Goal: Task Accomplishment & Management: Use online tool/utility

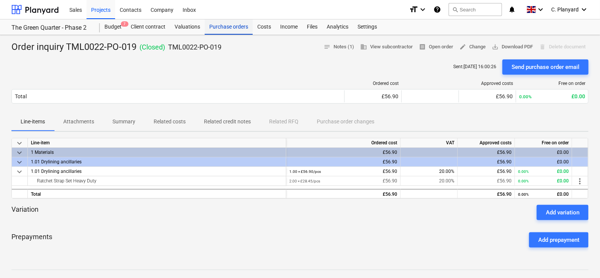
click at [225, 26] on div "Purchase orders" at bounding box center [229, 26] width 48 height 15
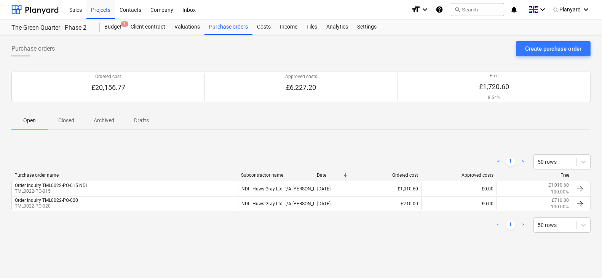
click at [79, 114] on span "Closed" at bounding box center [66, 120] width 37 height 13
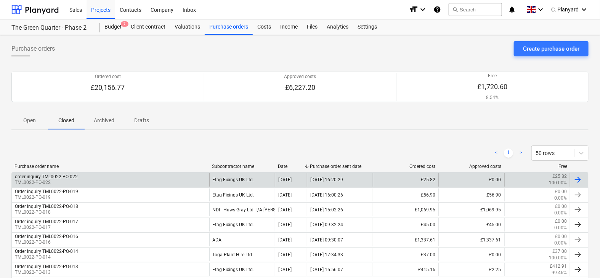
scroll to position [11, 0]
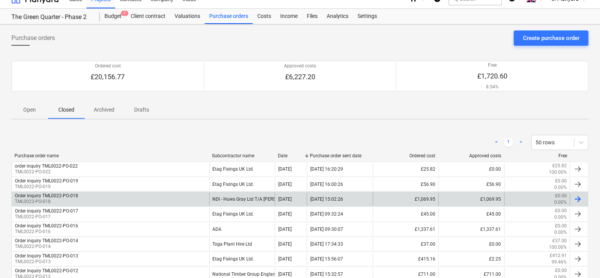
click at [127, 195] on div "Order inquiry TML0022-PO-018 TML0022-PO-018" at bounding box center [110, 199] width 197 height 13
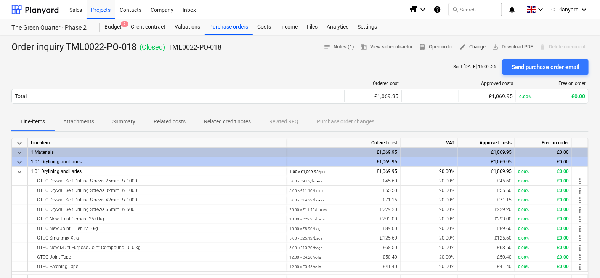
click at [474, 46] on span "edit Change" at bounding box center [472, 47] width 26 height 9
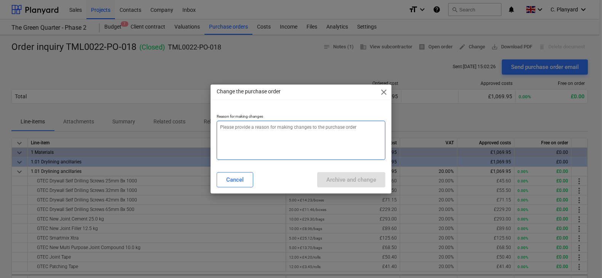
click at [304, 123] on textarea at bounding box center [301, 140] width 168 height 39
type textarea "x"
type textarea "T"
type textarea "x"
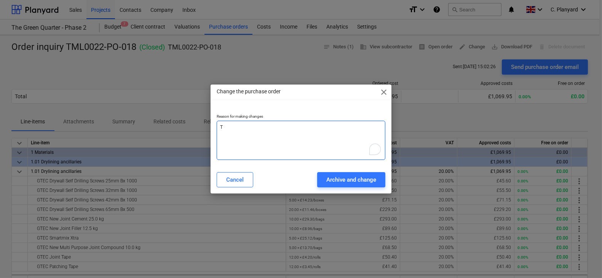
type textarea "Ti"
type textarea "x"
type textarea "Tie"
type textarea "x"
type textarea "Tie"
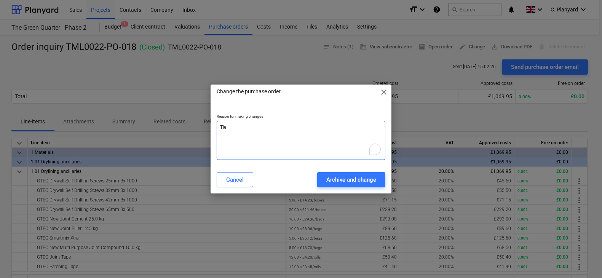
type textarea "x"
type textarea "Tie"
type textarea "x"
type textarea "Tie"
type textarea "x"
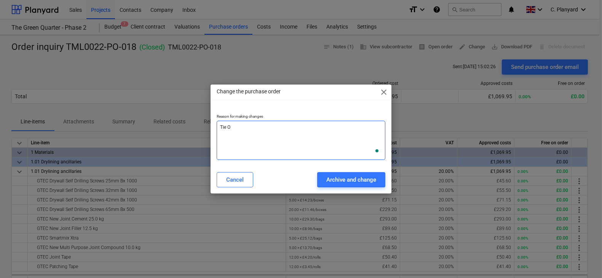
type textarea "Tie OP"
type textarea "x"
type textarea "Tie OPO"
type textarea "x"
type textarea "Tie OP"
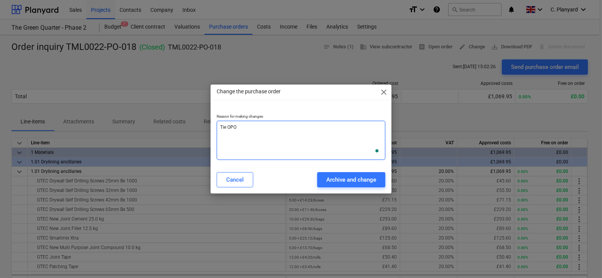
type textarea "x"
type textarea "Tie O"
type textarea "x"
type textarea "Tie"
type textarea "x"
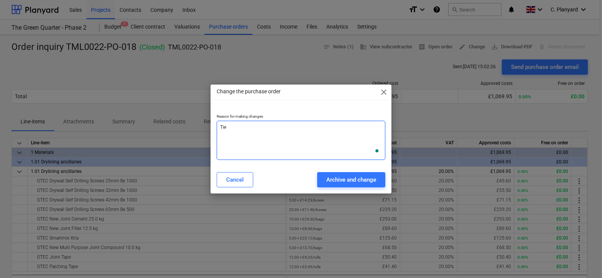
type textarea "Tie P"
type textarea "x"
type textarea "Tie PO"
type textarea "x"
type textarea "Tie PO"
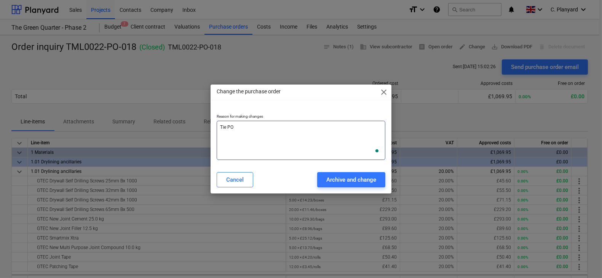
type textarea "x"
type textarea "Tie PO w"
type textarea "x"
type textarea "Tie PO wi"
type textarea "x"
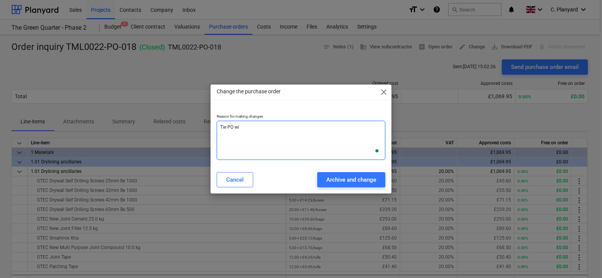
type textarea "Tie PO wit"
type textarea "x"
type textarea "Tie PO with"
type textarea "x"
type textarea "Tie PO with"
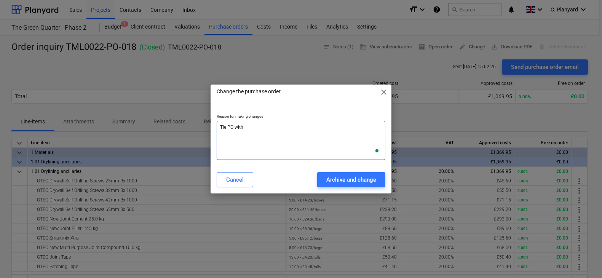
type textarea "x"
type textarea "Tie PO with m"
type textarea "x"
type textarea "Tie PO with ma"
type textarea "x"
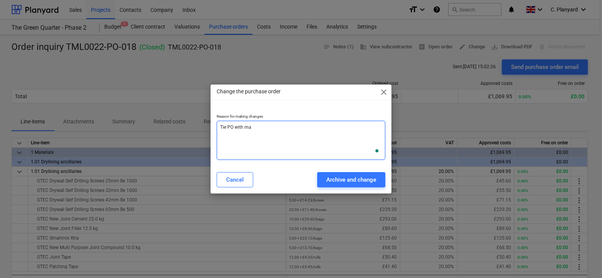
type textarea "Tie PO with mat"
type textarea "x"
type textarea "Tie PO with mate"
type textarea "x"
type textarea "Tie PO with mater"
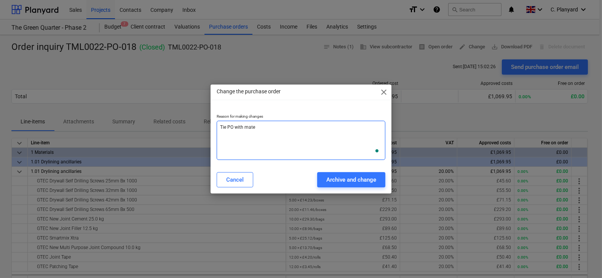
type textarea "x"
type textarea "Tie PO with materi"
type textarea "x"
type textarea "Tie PO with materia"
type textarea "x"
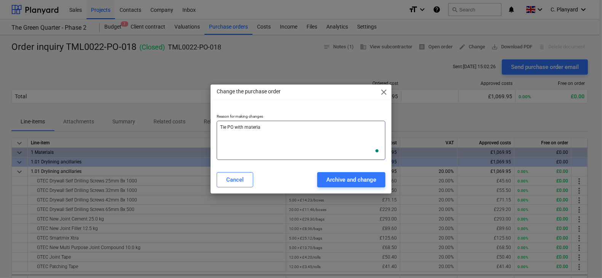
type textarea "Tie PO with material"
type textarea "x"
type textarea "Tie PO with materials"
type textarea "x"
type textarea "Tie PO with materials"
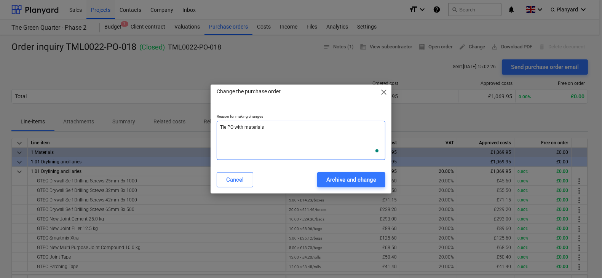
type textarea "x"
type textarea "Tie PO with materials l"
type textarea "x"
type textarea "Tie PO with materials li"
type textarea "x"
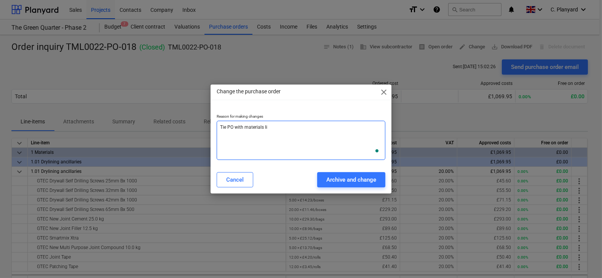
type textarea "Tie PO with materials lis"
type textarea "x"
type textarea "Tie PO with materials list"
type textarea "x"
type textarea "Tie PO with materials list"
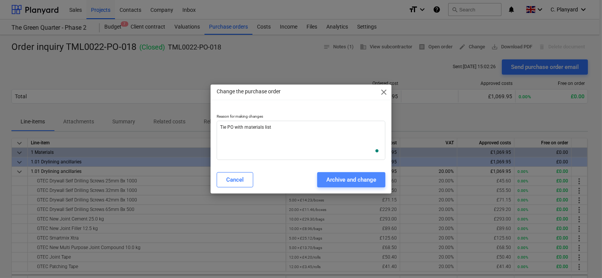
click at [338, 180] on div "Archive and change" at bounding box center [352, 180] width 50 height 10
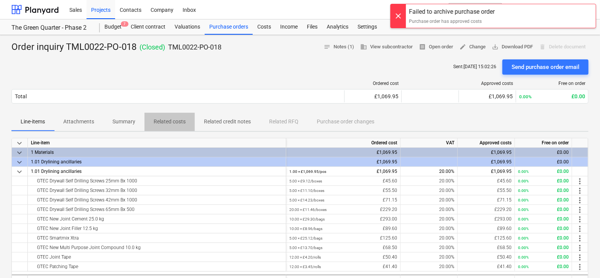
click at [176, 119] on p "Related costs" at bounding box center [170, 122] width 32 height 8
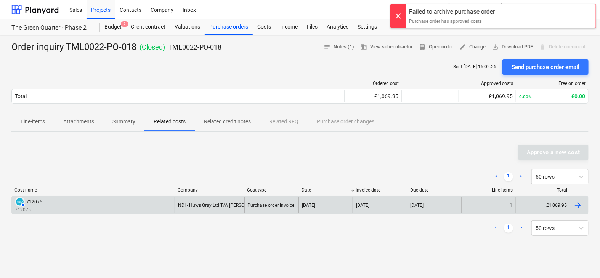
click at [160, 204] on div "AUTHORISED 712075 712075" at bounding box center [93, 205] width 163 height 16
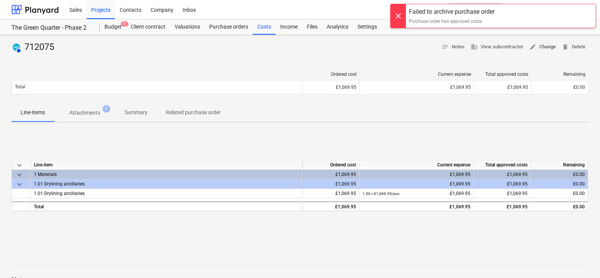
click at [538, 48] on span "edit Change" at bounding box center [542, 47] width 26 height 9
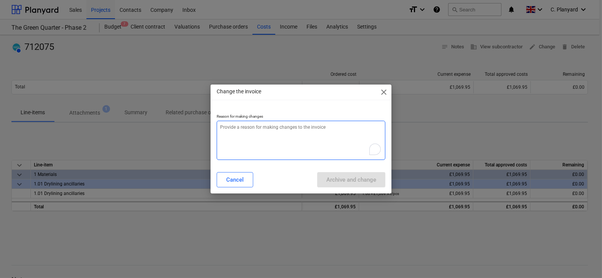
click at [341, 129] on textarea "To enrich screen reader interactions, please activate Accessibility in Grammarl…" at bounding box center [301, 140] width 168 height 39
click at [383, 91] on span "close" at bounding box center [384, 92] width 9 height 9
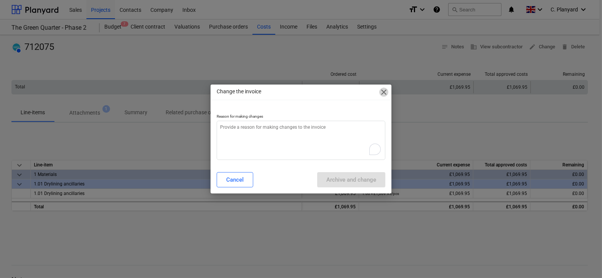
type textarea "x"
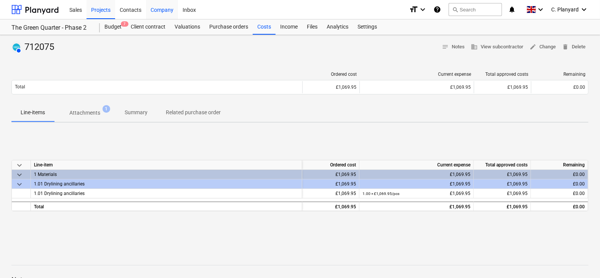
click at [166, 7] on div "Company" at bounding box center [162, 9] width 32 height 19
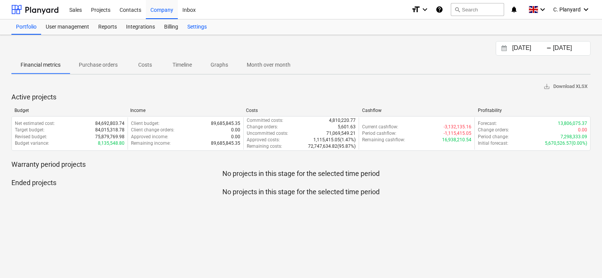
click at [196, 29] on div "Settings" at bounding box center [197, 26] width 29 height 15
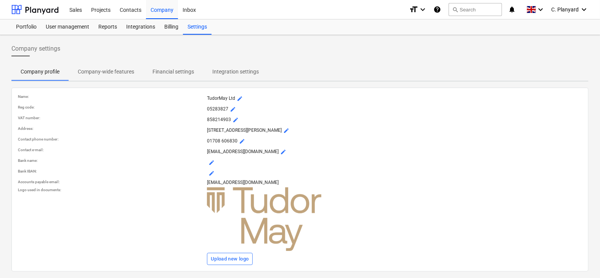
click at [223, 68] on p "Integration settings" at bounding box center [235, 72] width 46 height 8
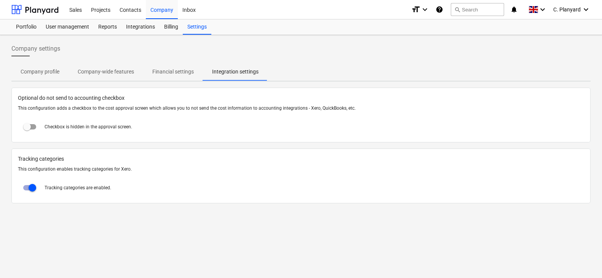
click at [33, 127] on input "checkbox" at bounding box center [27, 127] width 18 height 18
checkbox input "true"
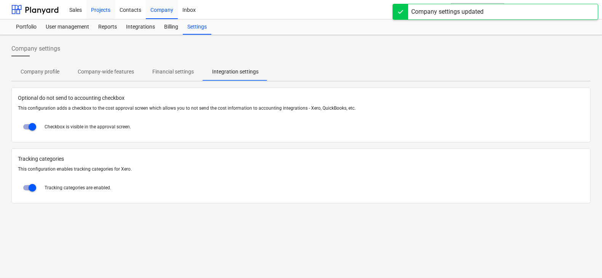
click at [106, 14] on div "Projects" at bounding box center [101, 9] width 29 height 19
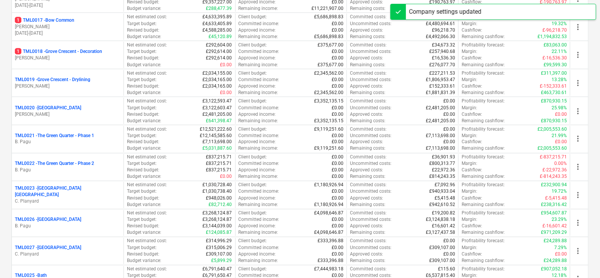
scroll to position [531, 0]
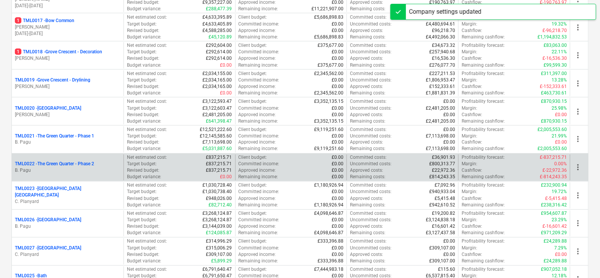
click at [97, 172] on div "TML0022 - The Green Quarter - Phase 2 B. Pagu" at bounding box center [68, 168] width 112 height 26
click at [97, 168] on p "B. Pagu" at bounding box center [68, 171] width 106 height 6
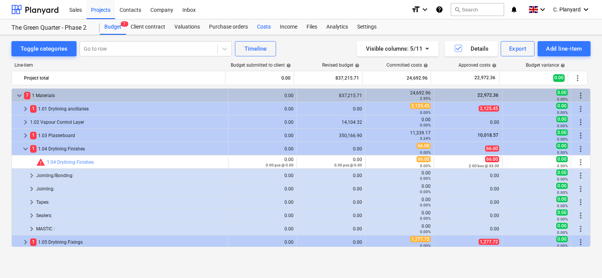
click at [265, 27] on div "Costs" at bounding box center [264, 26] width 23 height 15
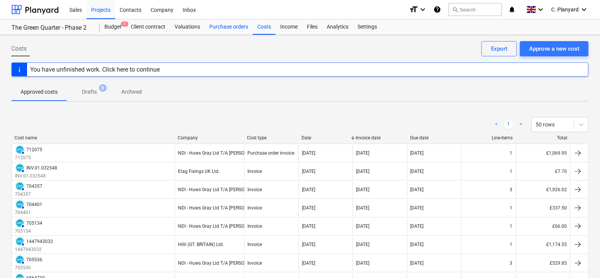
click at [222, 29] on div "Purchase orders" at bounding box center [229, 26] width 48 height 15
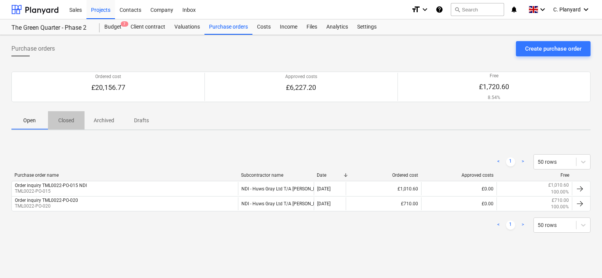
click at [72, 123] on p "Closed" at bounding box center [66, 121] width 18 height 8
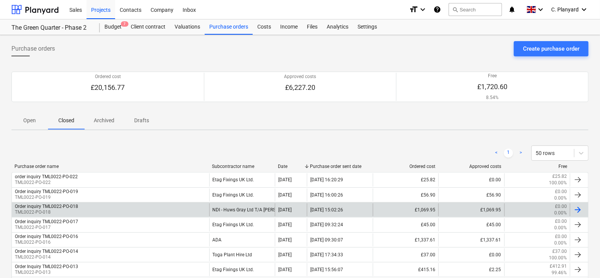
click at [192, 208] on div "Order inquiry TML0022-PO-018 TML0022-PO-018" at bounding box center [110, 209] width 197 height 13
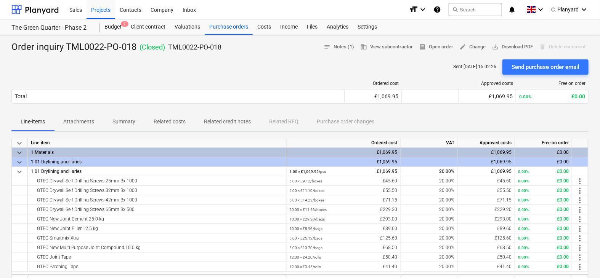
click at [176, 119] on p "Related costs" at bounding box center [170, 122] width 32 height 8
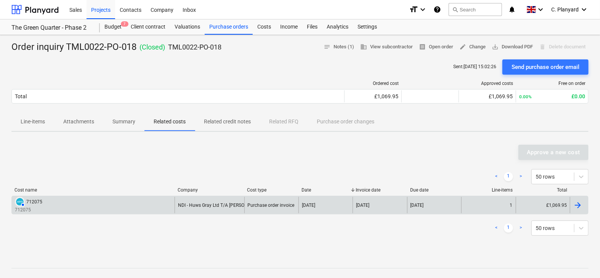
click at [433, 200] on div "[DATE]" at bounding box center [434, 205] width 54 height 16
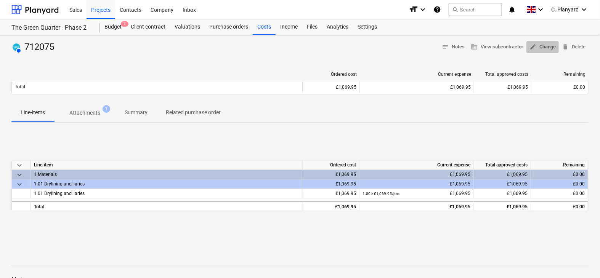
click at [539, 47] on span "edit Change" at bounding box center [542, 47] width 26 height 9
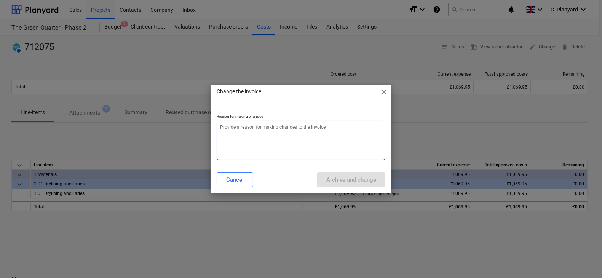
click at [272, 131] on textarea at bounding box center [301, 140] width 168 height 39
type textarea "x"
type textarea "c"
type textarea "x"
type textarea "ch"
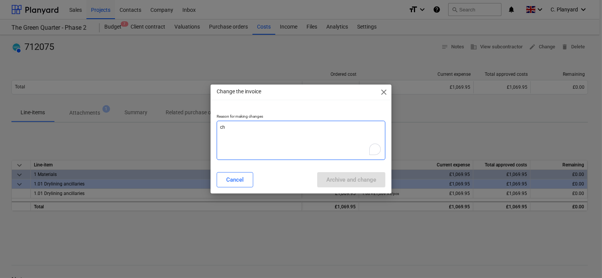
type textarea "x"
type textarea "cha"
type textarea "x"
type textarea "chan"
type textarea "x"
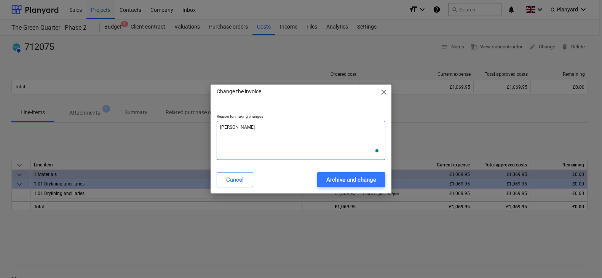
type textarea "change"
type textarea "x"
type textarea "change"
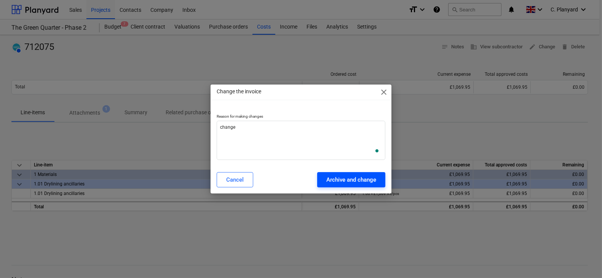
click at [329, 177] on div "Archive and change" at bounding box center [352, 180] width 50 height 10
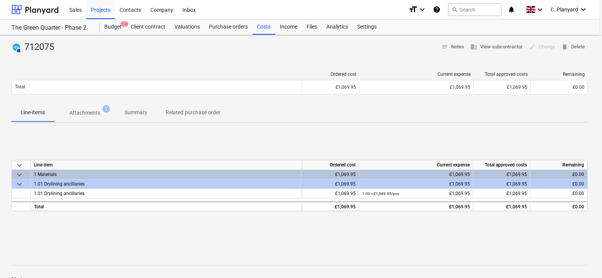
type textarea "x"
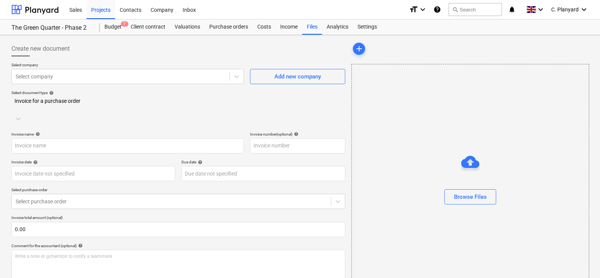
type input "712075"
type input "[DATE]"
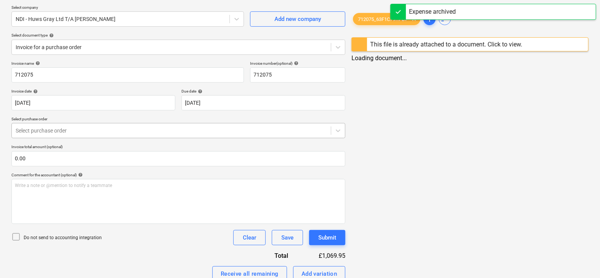
scroll to position [72, 0]
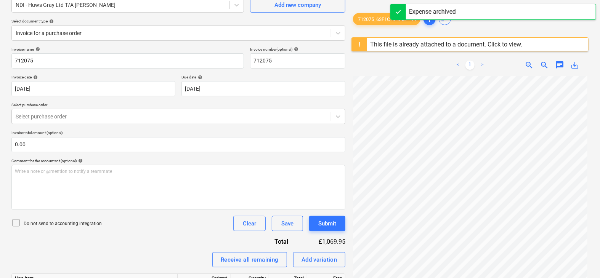
click at [16, 219] on icon at bounding box center [15, 222] width 9 height 9
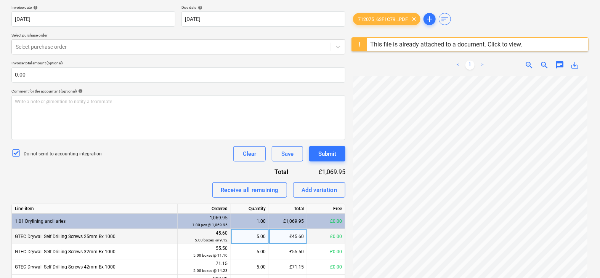
scroll to position [0, 0]
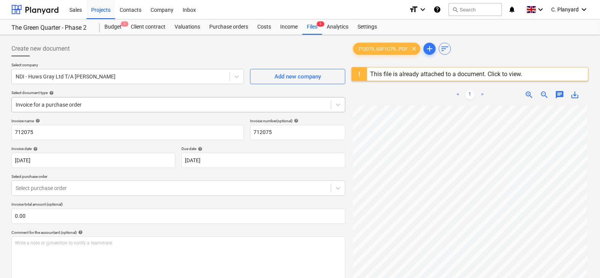
click at [143, 111] on div "Invoice for a purchase order" at bounding box center [178, 104] width 334 height 15
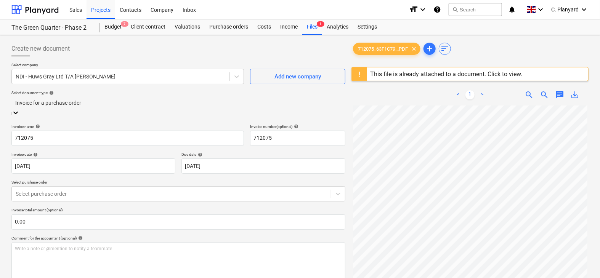
click at [127, 278] on div "Standalone purchase invoice or receipt" at bounding box center [300, 281] width 600 height 6
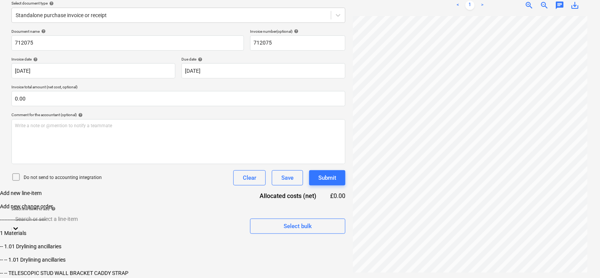
scroll to position [157, 0]
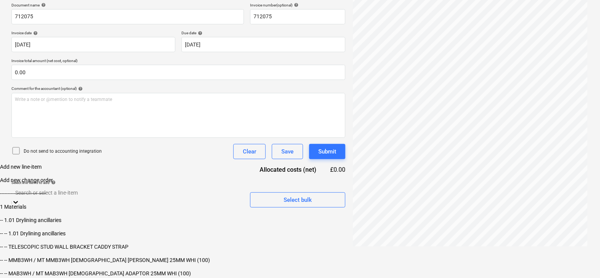
click at [150, 220] on body "Sales Projects Contacts Company Inbox format_size keyboard_arrow_down help sear…" at bounding box center [300, 81] width 600 height 394
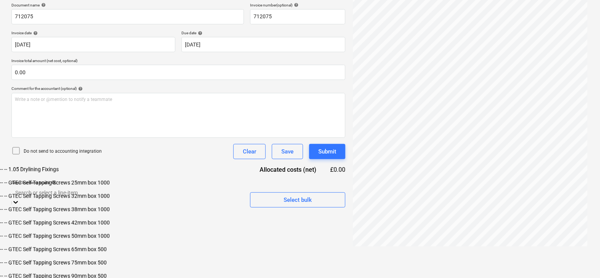
scroll to position [769, 0]
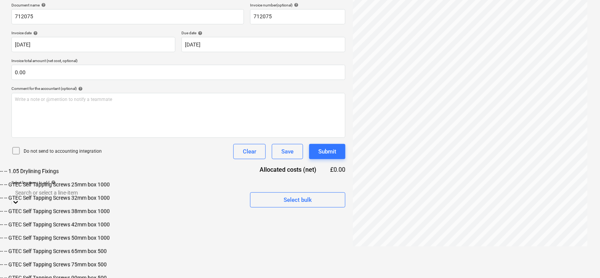
click at [79, 175] on div "-- -- 1.05 Drylining Fixings" at bounding box center [300, 171] width 600 height 6
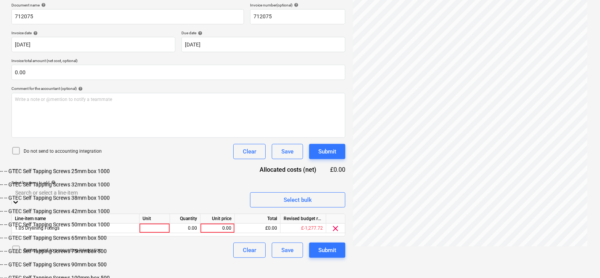
click at [168, 123] on div "Document name help 712075 Invoice number (optional) help 712075 Invoice date he…" at bounding box center [178, 130] width 334 height 255
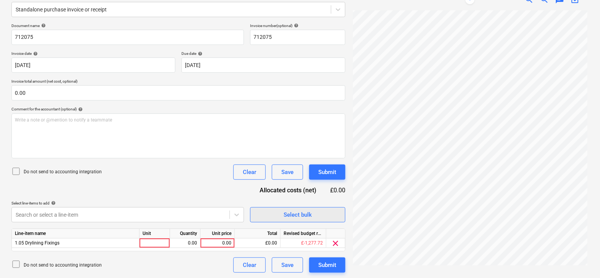
scroll to position [77, 0]
click at [223, 246] on div "0.00" at bounding box center [217, 244] width 28 height 10
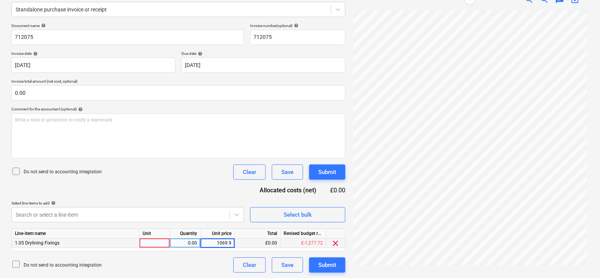
type input "1069.95"
click at [185, 185] on div "Document name help 712075 Invoice number (optional) help 712075 Invoice date he…" at bounding box center [178, 148] width 334 height 250
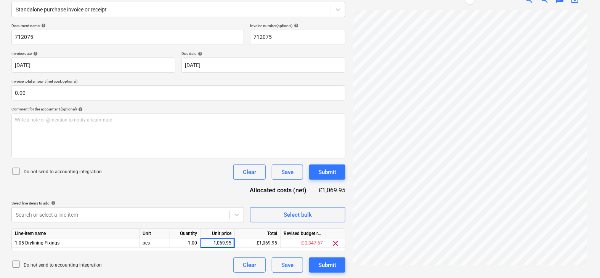
click at [18, 171] on icon at bounding box center [15, 171] width 9 height 9
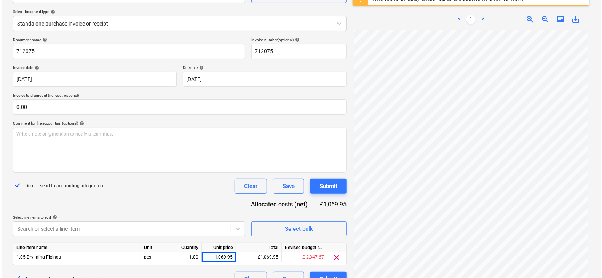
scroll to position [95, 0]
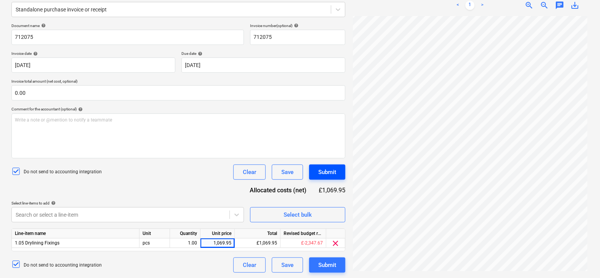
click at [320, 169] on div "Submit" at bounding box center [327, 172] width 18 height 10
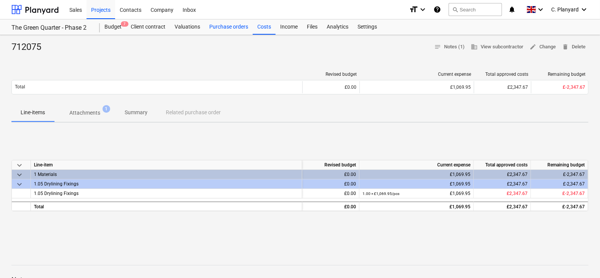
click at [234, 25] on div "Purchase orders" at bounding box center [229, 26] width 48 height 15
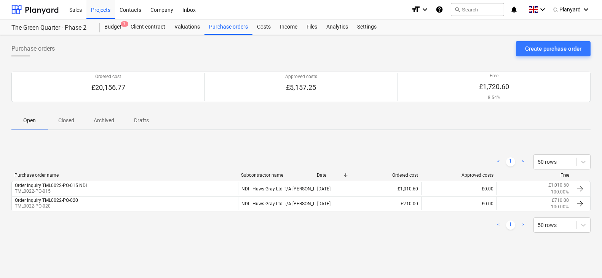
click at [71, 117] on p "Closed" at bounding box center [66, 121] width 18 height 8
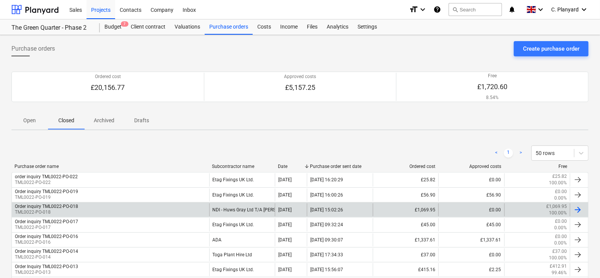
click at [189, 206] on div "Order inquiry TML0022-PO-018 TML0022-PO-018" at bounding box center [110, 209] width 197 height 13
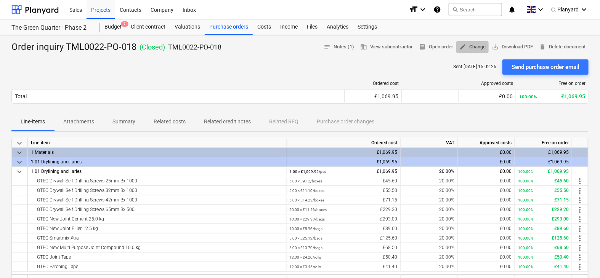
click at [475, 48] on span "edit Change" at bounding box center [472, 47] width 26 height 9
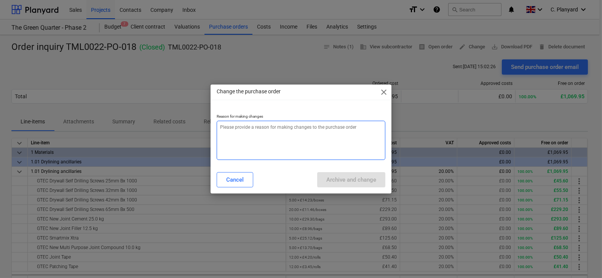
click at [334, 140] on textarea at bounding box center [301, 140] width 168 height 39
type textarea "x"
type textarea "T"
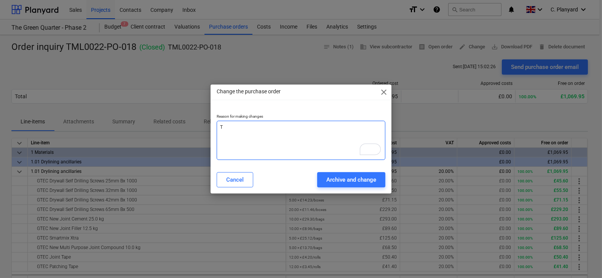
type textarea "x"
type textarea "Ti"
type textarea "x"
type textarea "Tie"
type textarea "x"
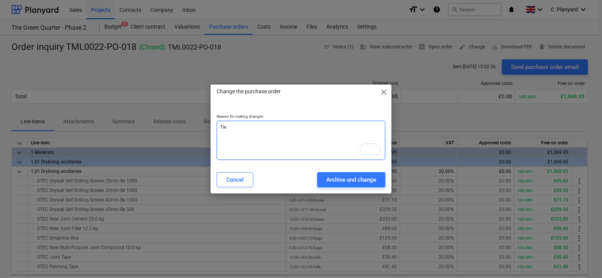
type textarea "Tie"
type textarea "x"
type textarea "Tie p"
type textarea "x"
type textarea "Tie"
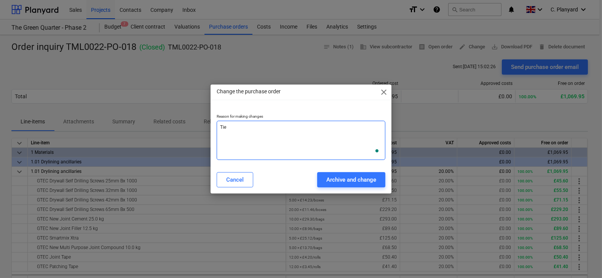
type textarea "x"
type textarea "Tie P"
type textarea "x"
type textarea "Tie PO"
type textarea "x"
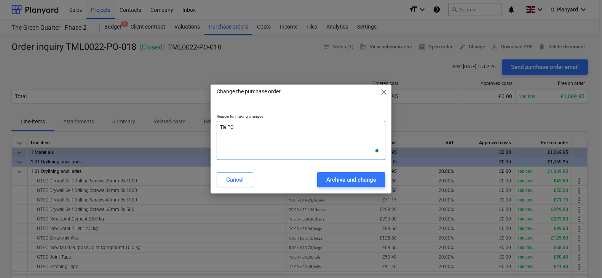
type textarea "Tie PO"
type textarea "x"
type textarea "Tie PO t"
type textarea "x"
type textarea "Tie PO to"
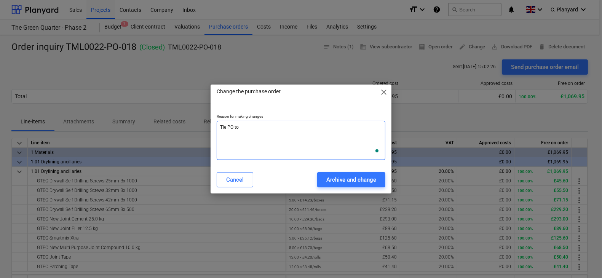
type textarea "x"
type textarea "Tie PO to"
type textarea "x"
type textarea "Tie PO to ma"
type textarea "x"
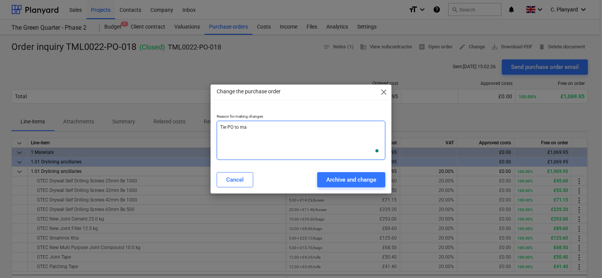
type textarea "Tie PO to mat"
type textarea "x"
type textarea "Tie PO to mate"
type textarea "x"
type textarea "Tie PO to mater"
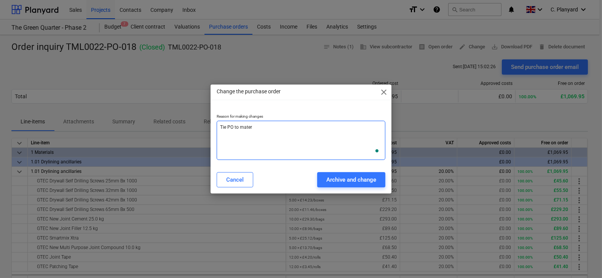
type textarea "x"
type textarea "Tie PO to materi"
type textarea "x"
type textarea "Tie PO to materia"
type textarea "x"
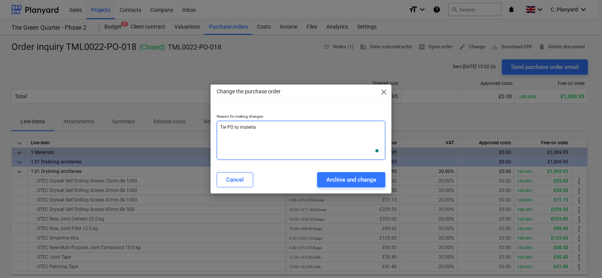
type textarea "Tie PO to material"
type textarea "x"
type textarea "Tie PO to materials"
type textarea "x"
type textarea "Tie PO to materials"
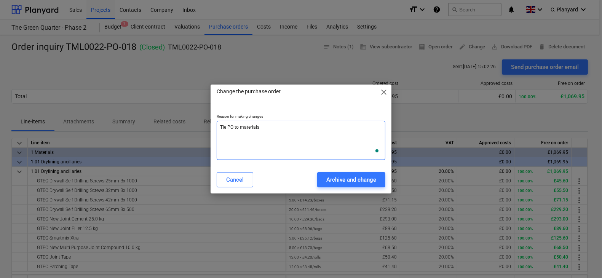
type textarea "x"
type textarea "Tie PO to materials l"
type textarea "x"
type textarea "Tie PO to materials li"
type textarea "x"
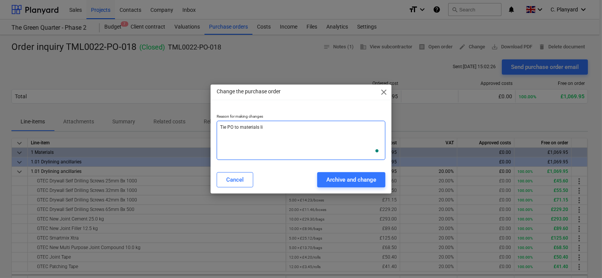
type textarea "Tie PO to materials lis"
type textarea "x"
type textarea "Tie PO to materials list"
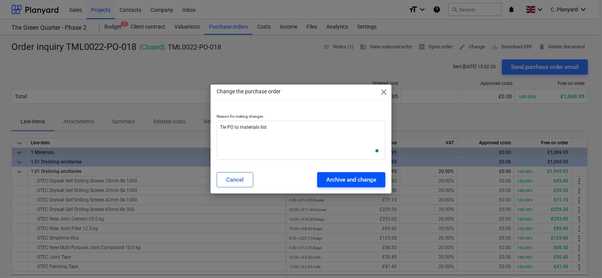
click at [341, 180] on div "Archive and change" at bounding box center [352, 180] width 50 height 10
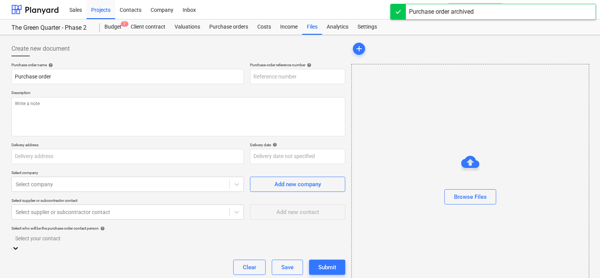
type textarea "x"
type input "Order inquiry TML0022-PO-018"
type input "TML0022-PO-018"
type textarea "Good afternoon, Please proceed with attached order. Let me know delivery date. …"
type input "[STREET_ADDRESS]"
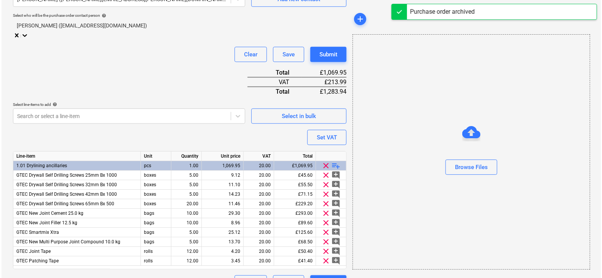
scroll to position [258, 0]
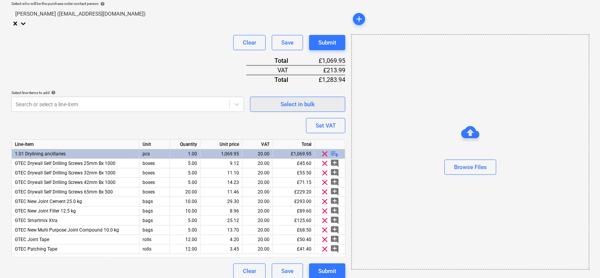
click at [274, 101] on span "Select in bulk" at bounding box center [298, 104] width 76 height 10
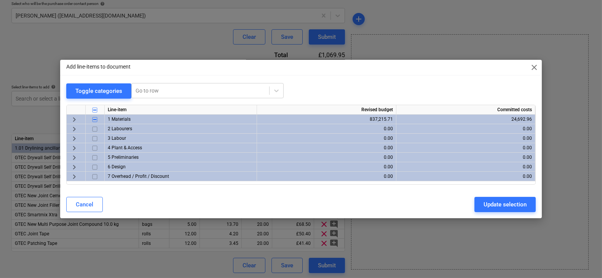
click at [71, 119] on span "keyboard_arrow_right" at bounding box center [74, 119] width 9 height 9
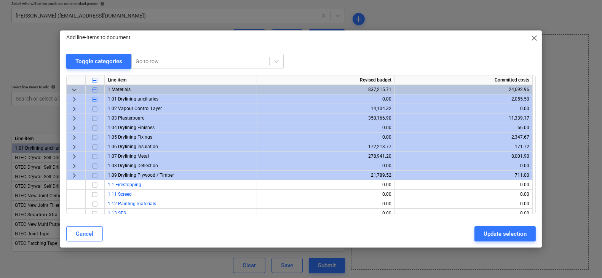
click at [74, 135] on span "keyboard_arrow_right" at bounding box center [74, 137] width 9 height 9
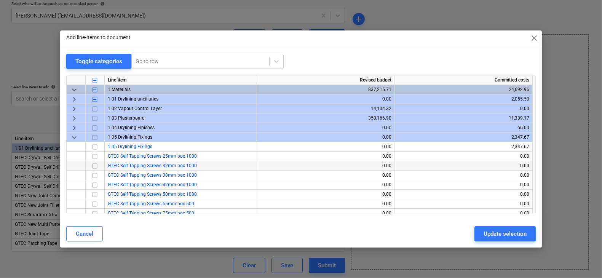
scroll to position [24, 0]
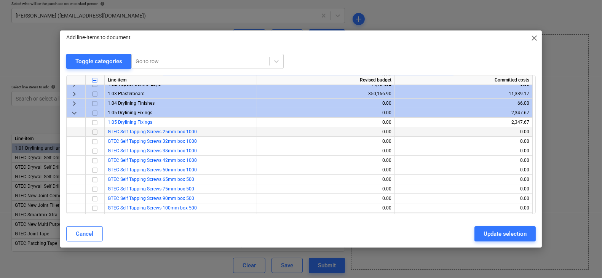
click at [92, 132] on input "checkbox" at bounding box center [94, 132] width 9 height 9
click at [94, 131] on input "checkbox" at bounding box center [94, 132] width 9 height 9
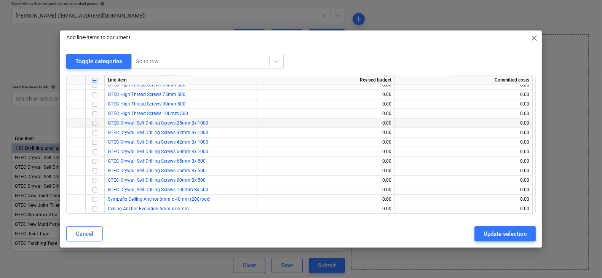
scroll to position [307, 0]
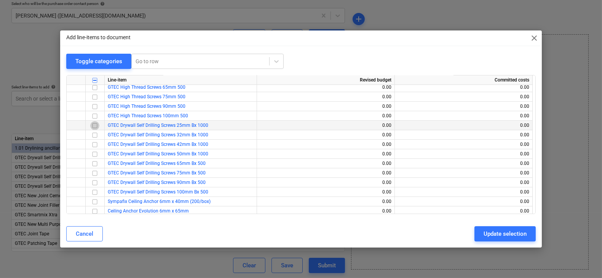
click at [94, 125] on input "checkbox" at bounding box center [94, 125] width 9 height 9
click at [94, 134] on input "checkbox" at bounding box center [94, 135] width 9 height 9
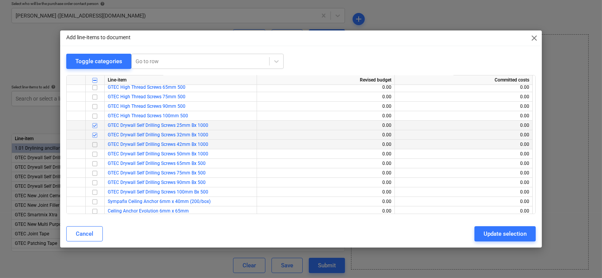
click at [94, 145] on input "checkbox" at bounding box center [94, 144] width 9 height 9
click at [94, 151] on input "checkbox" at bounding box center [94, 154] width 9 height 9
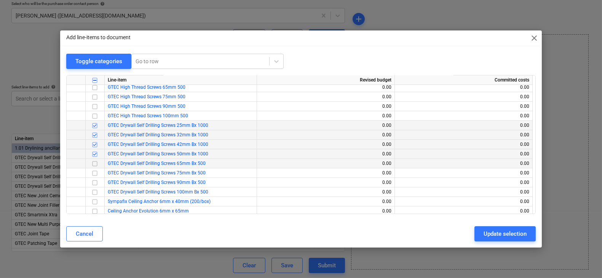
click at [94, 162] on input "checkbox" at bounding box center [94, 163] width 9 height 9
click at [94, 169] on input "checkbox" at bounding box center [94, 173] width 9 height 9
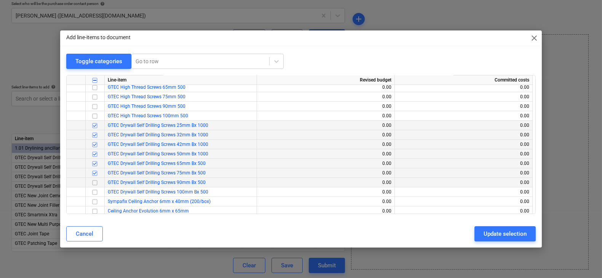
click at [95, 181] on input "checkbox" at bounding box center [94, 182] width 9 height 9
click at [95, 191] on input "checkbox" at bounding box center [94, 192] width 9 height 9
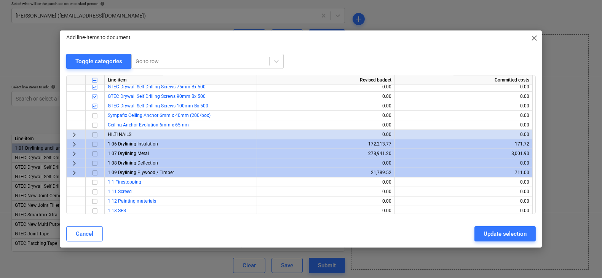
scroll to position [393, 0]
click at [73, 132] on span "keyboard_arrow_right" at bounding box center [74, 135] width 9 height 9
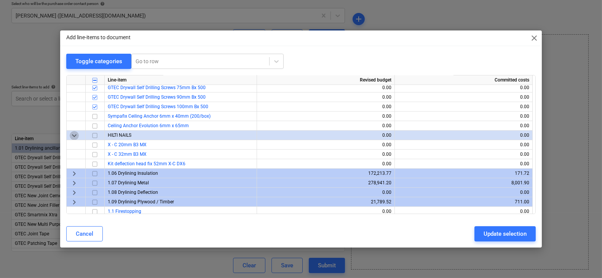
click at [73, 132] on span "keyboard_arrow_down" at bounding box center [74, 135] width 9 height 9
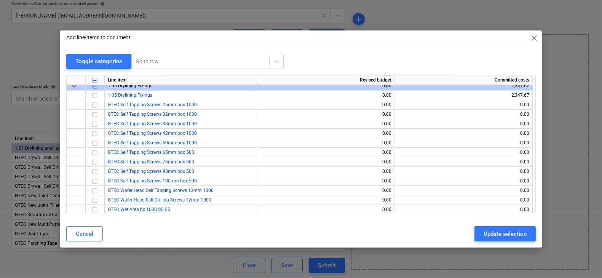
scroll to position [51, 0]
click at [75, 89] on span "keyboard_arrow_down" at bounding box center [74, 86] width 9 height 9
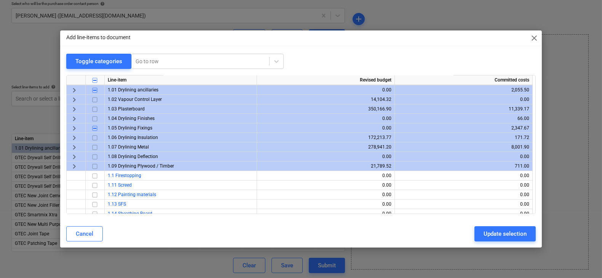
scroll to position [9, 0]
click at [75, 122] on span "keyboard_arrow_right" at bounding box center [74, 119] width 9 height 9
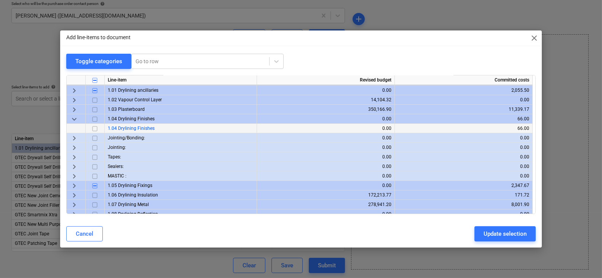
click at [74, 138] on span "keyboard_arrow_right" at bounding box center [74, 138] width 9 height 9
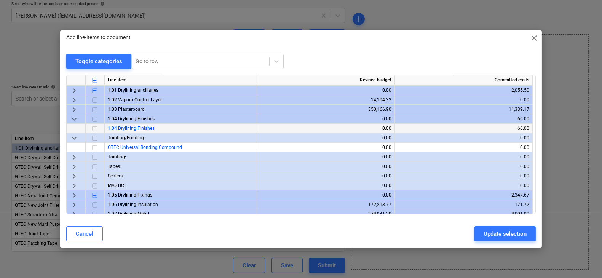
click at [74, 138] on span "keyboard_arrow_down" at bounding box center [74, 138] width 9 height 9
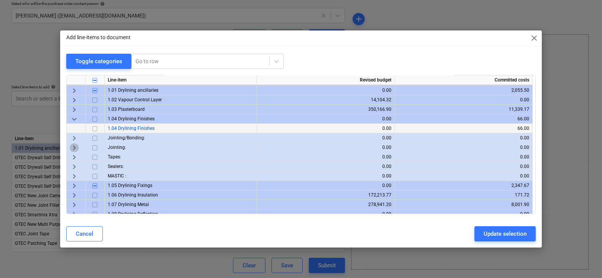
click at [74, 146] on span "keyboard_arrow_right" at bounding box center [74, 147] width 9 height 9
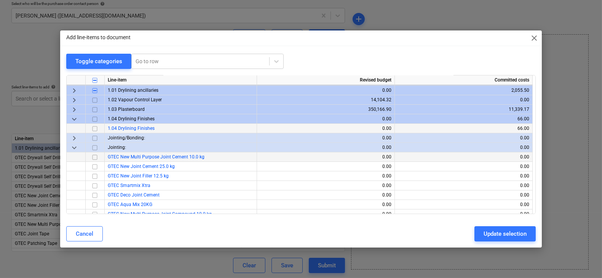
scroll to position [24, 0]
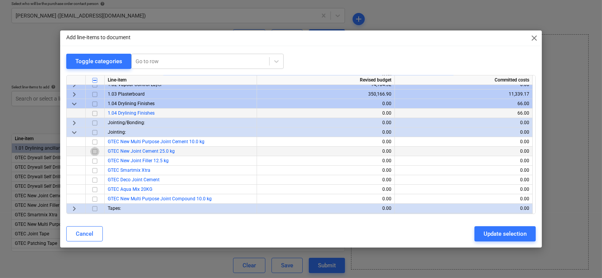
click at [95, 151] on input "checkbox" at bounding box center [94, 151] width 9 height 9
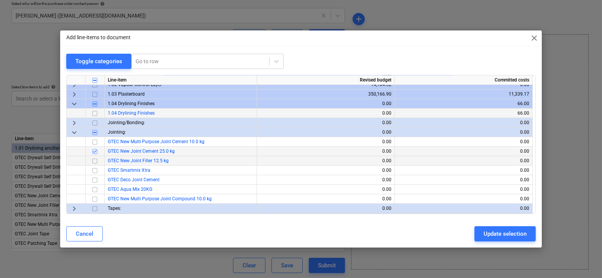
click at [93, 160] on input "checkbox" at bounding box center [94, 161] width 9 height 9
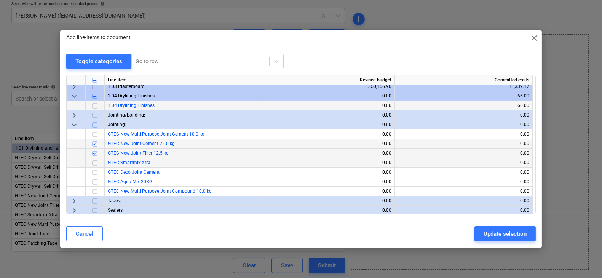
scroll to position [32, 0]
click at [95, 161] on input "checkbox" at bounding box center [94, 162] width 9 height 9
click at [93, 191] on input "checkbox" at bounding box center [94, 191] width 9 height 9
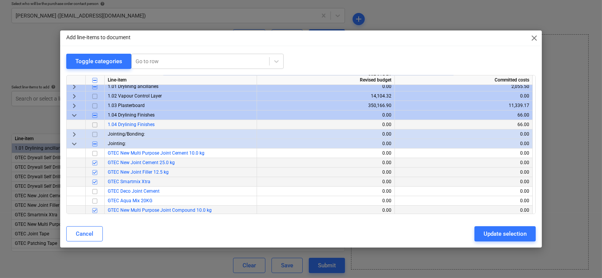
scroll to position [6, 0]
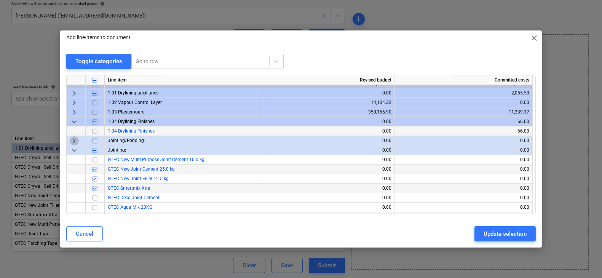
click at [77, 141] on span "keyboard_arrow_right" at bounding box center [74, 140] width 9 height 9
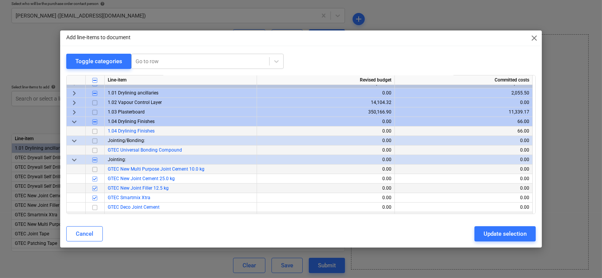
click at [77, 141] on span "keyboard_arrow_down" at bounding box center [74, 140] width 9 height 9
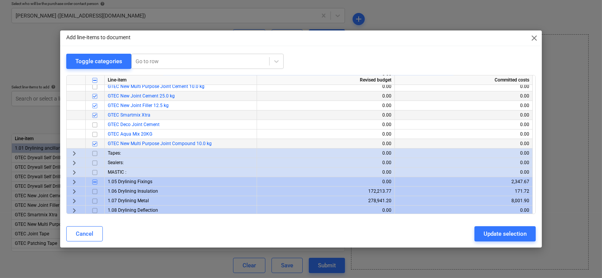
scroll to position [77, 0]
click at [77, 158] on span "keyboard_arrow_right" at bounding box center [74, 155] width 9 height 9
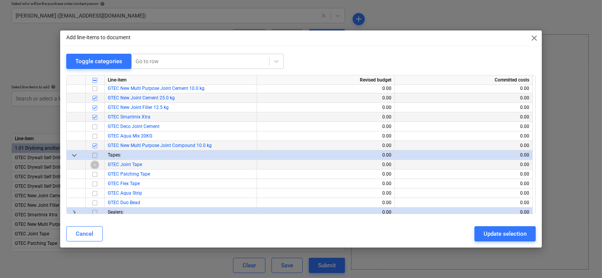
click at [96, 164] on input "checkbox" at bounding box center [94, 164] width 9 height 9
click at [93, 174] on input "checkbox" at bounding box center [94, 174] width 9 height 9
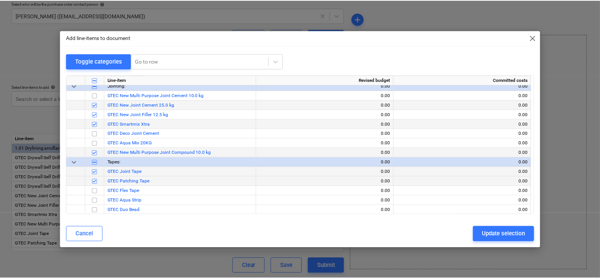
scroll to position [65, 0]
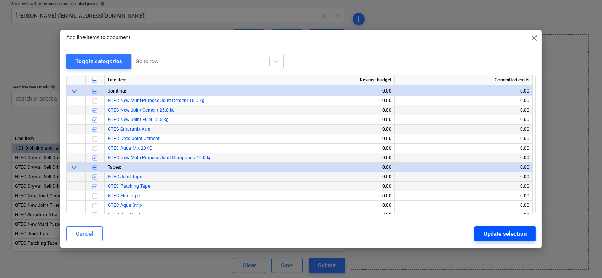
click at [498, 235] on div "Update selection" at bounding box center [505, 234] width 43 height 10
type textarea "x"
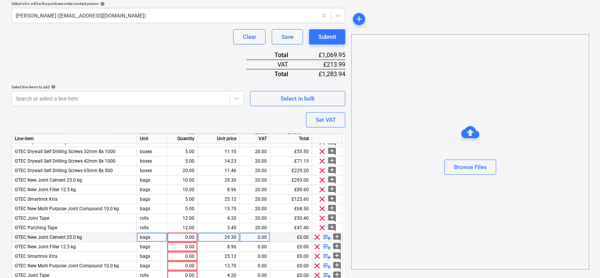
scroll to position [18, 0]
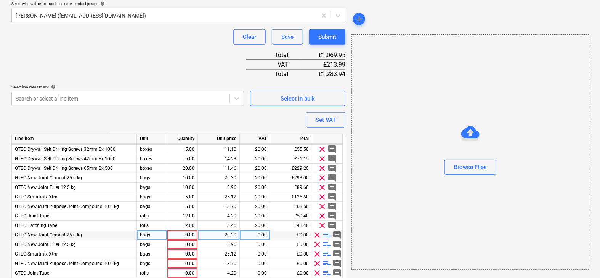
click at [184, 234] on div "0.00" at bounding box center [182, 236] width 24 height 10
type input "10"
type textarea "x"
type input "5"
type textarea "x"
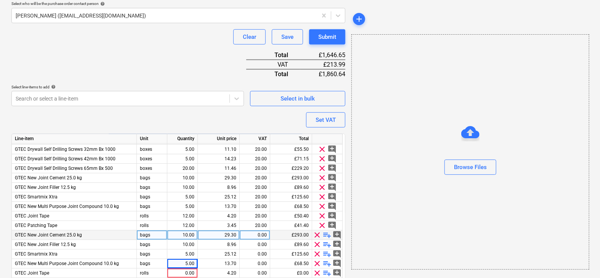
scroll to position [26, 0]
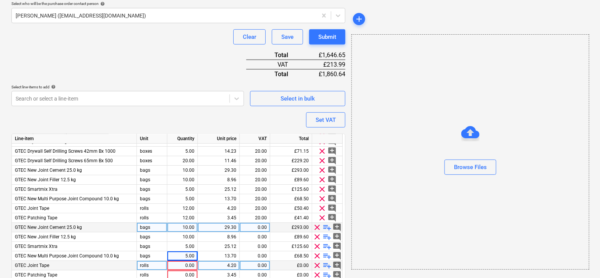
click at [181, 264] on div "0.00" at bounding box center [182, 266] width 24 height 10
type input "12"
type textarea "x"
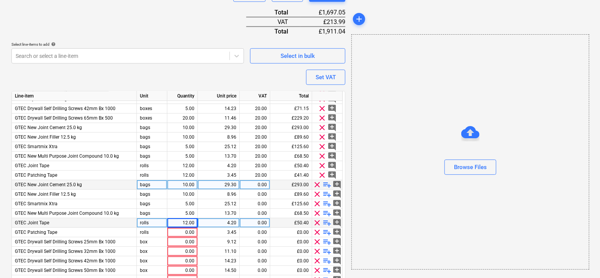
scroll to position [306, 0]
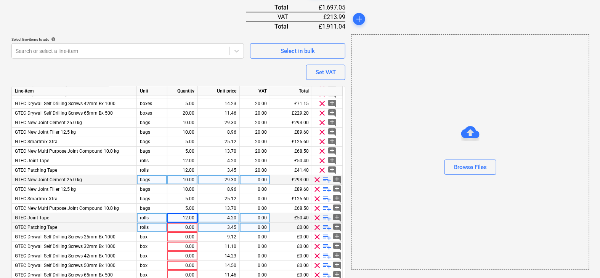
click at [189, 226] on div "0.00" at bounding box center [182, 228] width 24 height 10
type input "12"
type textarea "x"
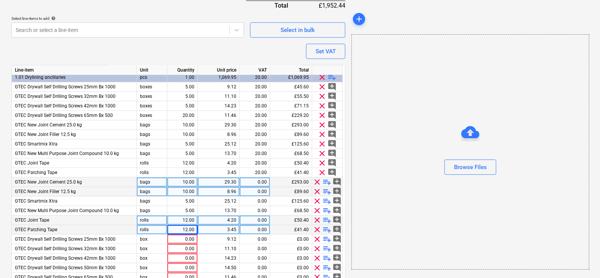
scroll to position [5, 0]
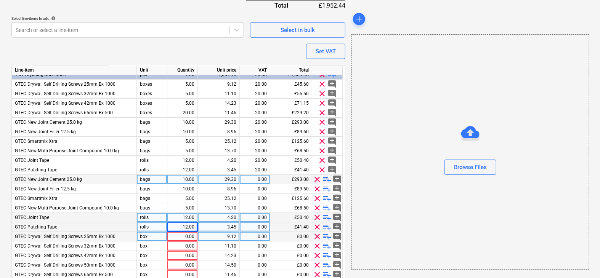
click at [178, 234] on div "0.00" at bounding box center [182, 237] width 24 height 10
type input "5"
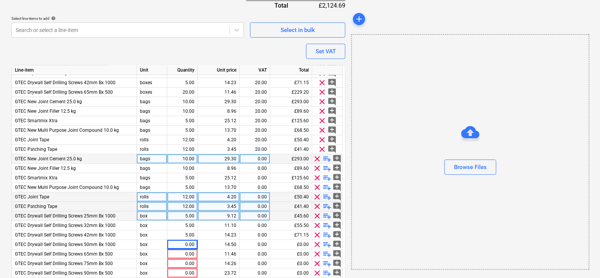
scroll to position [25, 0]
click at [317, 245] on span "clear" at bounding box center [317, 245] width 9 height 9
type textarea "x"
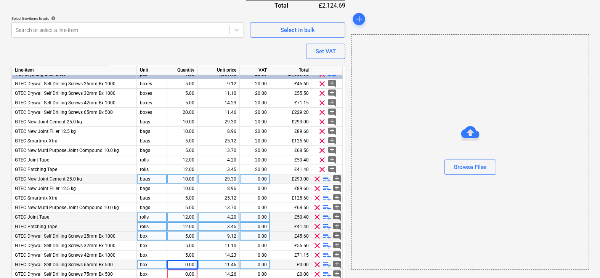
scroll to position [12, 0]
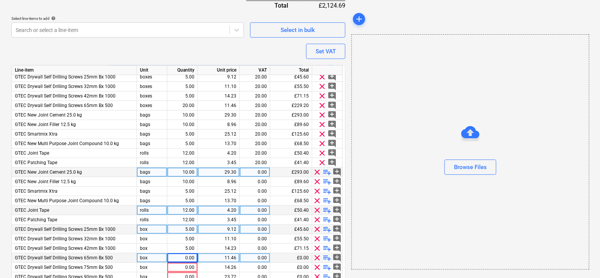
click at [181, 254] on div "0.00" at bounding box center [182, 258] width 24 height 10
type input "20"
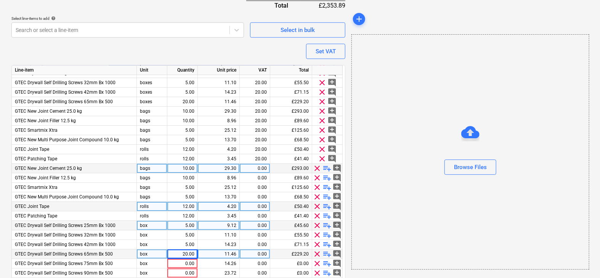
scroll to position [16, 0]
click at [316, 263] on span "clear" at bounding box center [317, 264] width 9 height 9
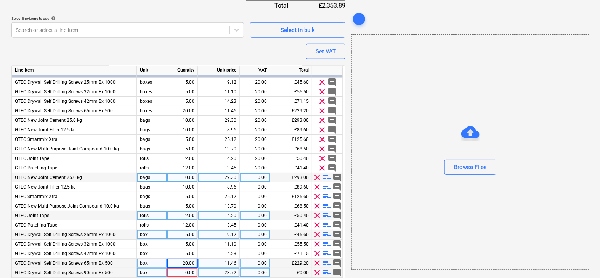
scroll to position [6, 0]
click at [316, 269] on span "clear" at bounding box center [317, 273] width 9 height 9
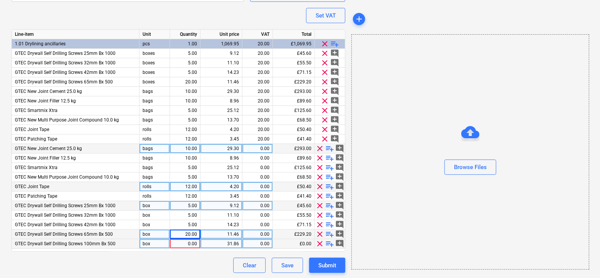
scroll to position [362, 0]
click at [318, 244] on span "clear" at bounding box center [320, 244] width 9 height 9
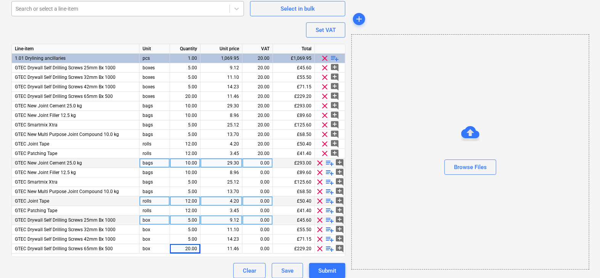
scroll to position [353, 0]
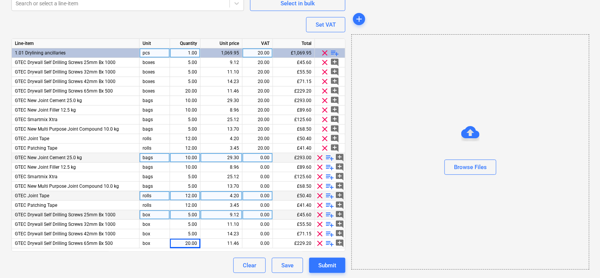
click at [324, 53] on span "clear" at bounding box center [324, 52] width 9 height 9
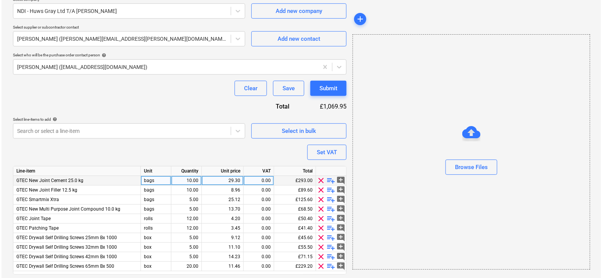
scroll to position [230, 0]
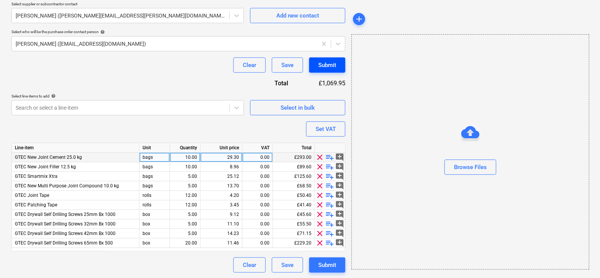
click at [331, 62] on div "Submit" at bounding box center [327, 65] width 18 height 10
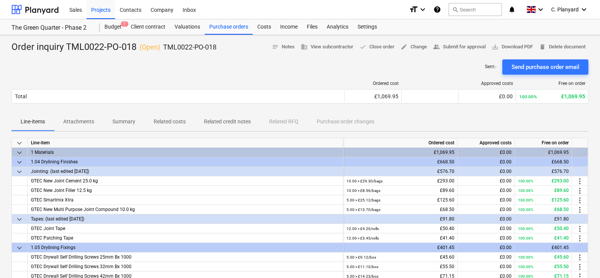
click at [170, 121] on p "Related costs" at bounding box center [170, 122] width 32 height 8
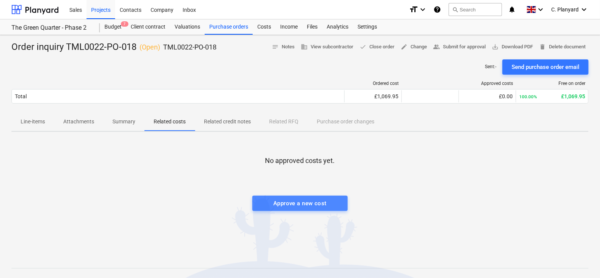
click at [301, 203] on div "Approve a new cost" at bounding box center [299, 204] width 53 height 10
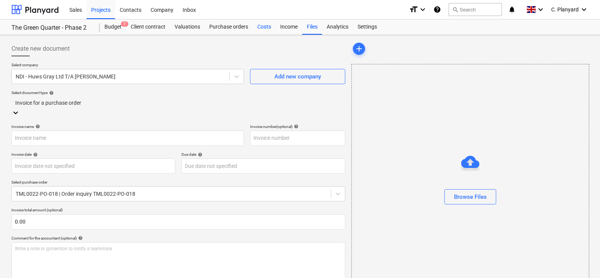
click at [260, 27] on div "Costs" at bounding box center [264, 26] width 23 height 15
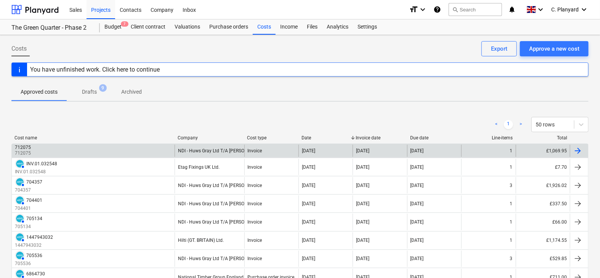
click at [139, 147] on div "712075 712075" at bounding box center [93, 151] width 163 height 12
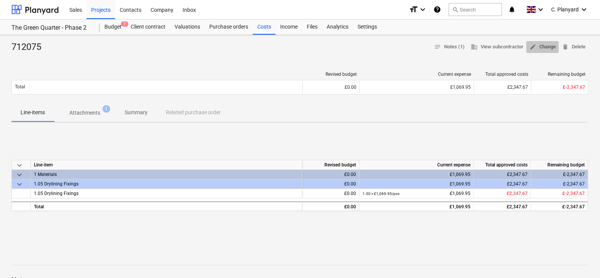
click at [541, 44] on span "edit Change" at bounding box center [542, 47] width 26 height 9
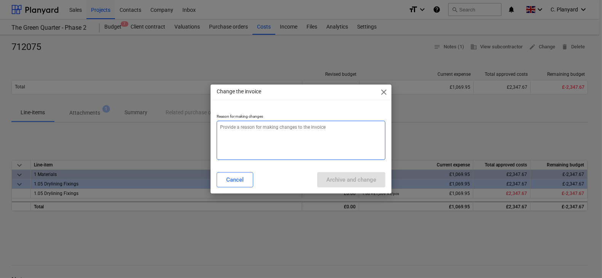
click at [271, 150] on textarea at bounding box center [301, 140] width 168 height 39
type textarea "x"
type textarea "T"
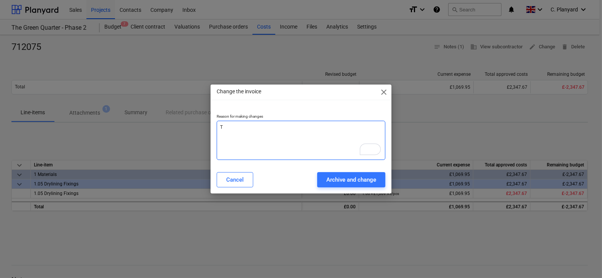
type textarea "x"
type textarea "Ti"
type textarea "x"
type textarea "Tie"
type textarea "x"
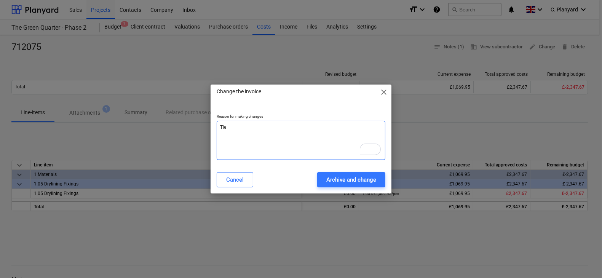
type textarea "Tie"
type textarea "x"
type textarea "Tie to"
type textarea "x"
type textarea "Tie to"
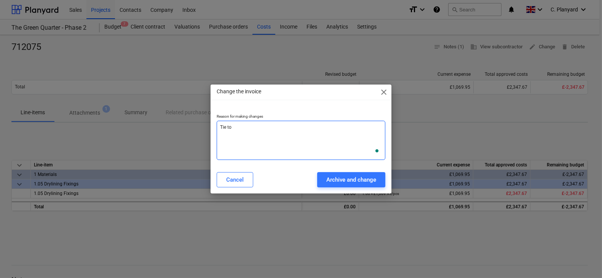
type textarea "x"
type textarea "Tie to c"
type textarea "x"
type textarea "Tie to co"
type textarea "x"
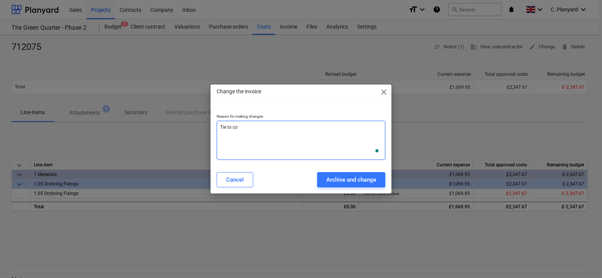
type textarea "Tie to cor"
type textarea "x"
type textarea "Tie to corr"
type textarea "x"
type textarea "Tie to corre"
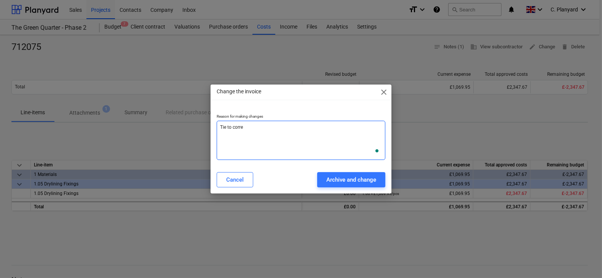
type textarea "x"
type textarea "Tie to correc"
type textarea "x"
type textarea "Tie to correct"
type textarea "x"
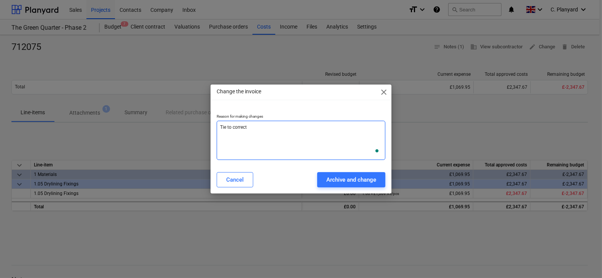
type textarea "Tie to correct"
type textarea "x"
type textarea "Tie to correct ma"
type textarea "x"
type textarea "Tie to correct mat"
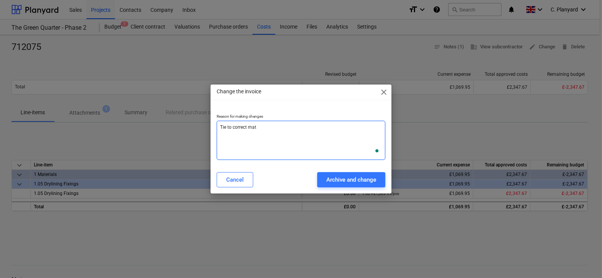
type textarea "x"
type textarea "Tie to correct mate"
type textarea "x"
type textarea "Tie to correct mater"
type textarea "x"
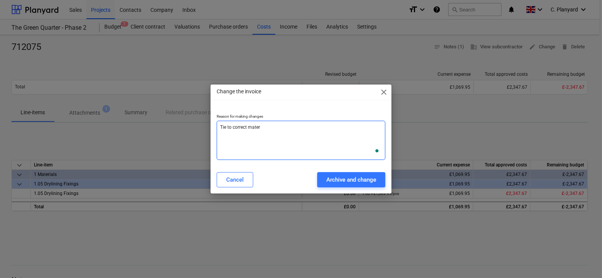
type textarea "Tie to correct mate"
type textarea "x"
type textarea "Tie to correct mat"
type textarea "x"
type textarea "Tie to correct ma"
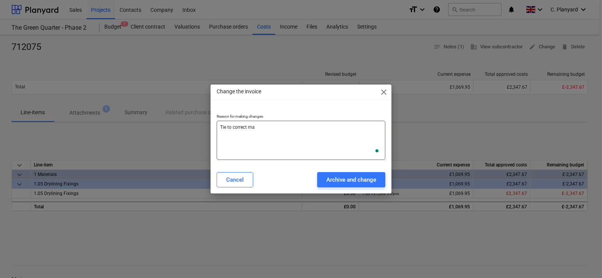
type textarea "x"
type textarea "Tie to correct m"
type textarea "x"
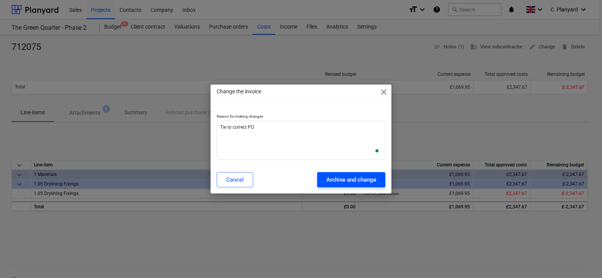
click at [334, 179] on div "Archive and change" at bounding box center [352, 180] width 50 height 10
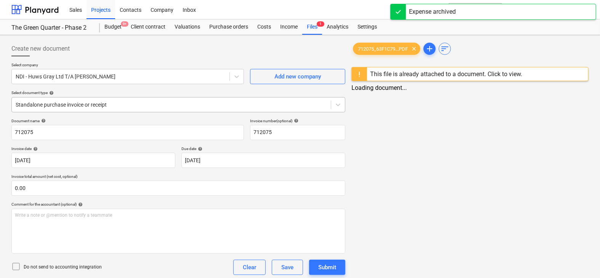
click at [106, 106] on div at bounding box center [171, 105] width 311 height 8
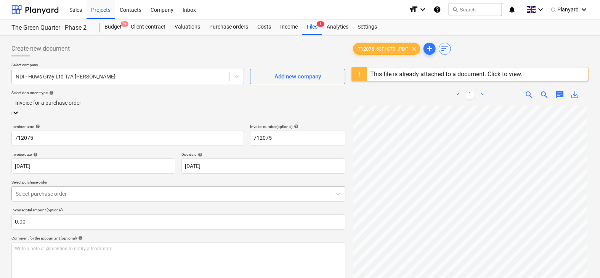
click at [61, 190] on div at bounding box center [171, 194] width 311 height 8
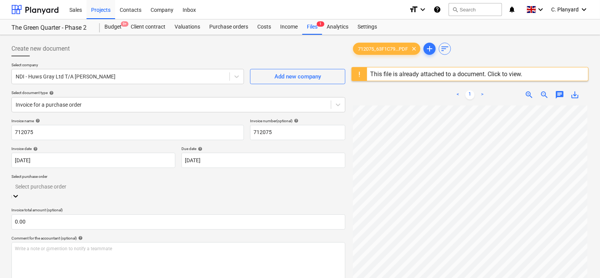
click at [60, 278] on div "TML0022-PO-018 | Order inquiry TML0022-PO-018" at bounding box center [300, 281] width 600 height 6
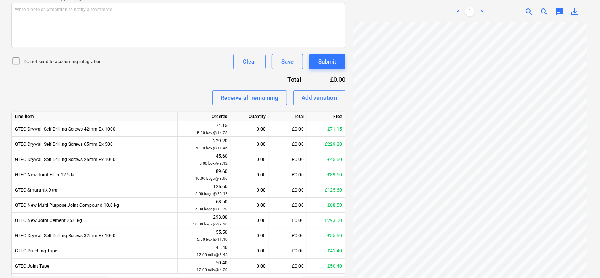
scroll to position [239, 0]
click at [241, 95] on div "Receive all remaining" at bounding box center [250, 99] width 58 height 10
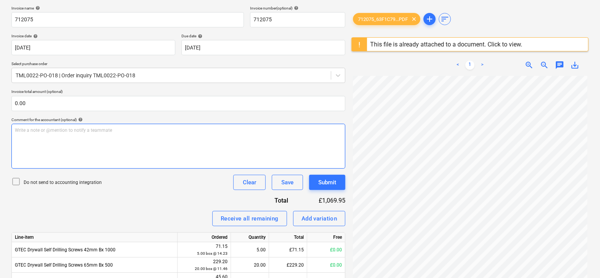
scroll to position [112, 0]
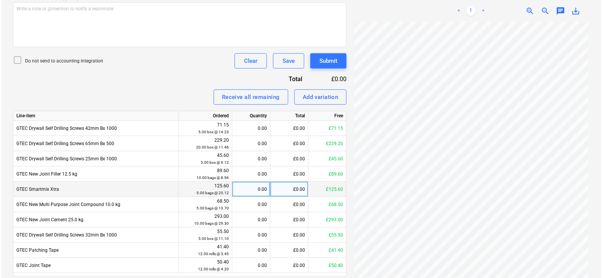
scroll to position [247, 0]
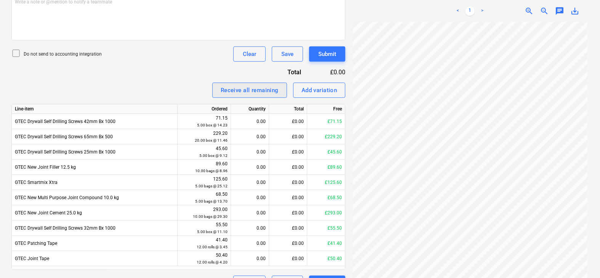
click at [226, 85] on div "Receive all remaining" at bounding box center [250, 90] width 58 height 10
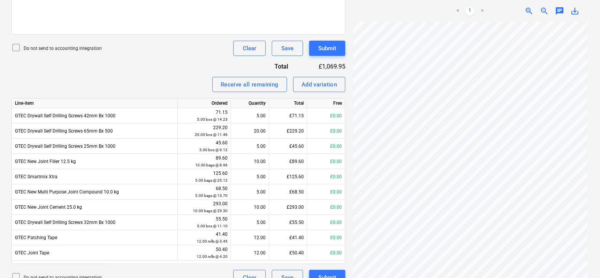
click at [18, 45] on icon at bounding box center [15, 47] width 9 height 9
click at [334, 49] on div "Submit" at bounding box center [327, 48] width 18 height 10
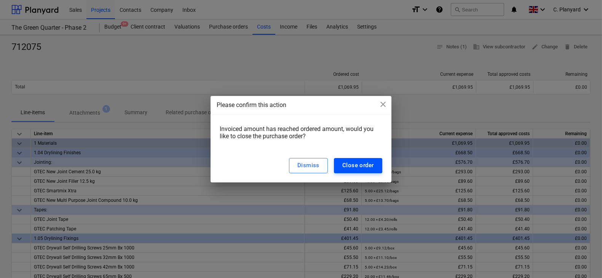
click at [350, 163] on div "Close order" at bounding box center [359, 165] width 32 height 10
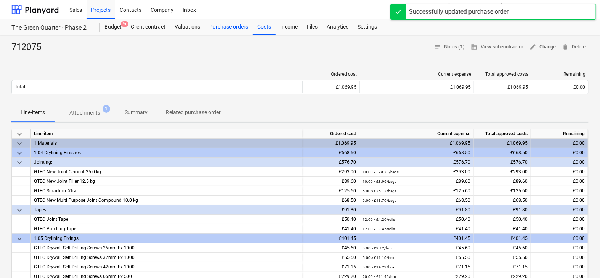
click at [227, 30] on div "Purchase orders" at bounding box center [229, 26] width 48 height 15
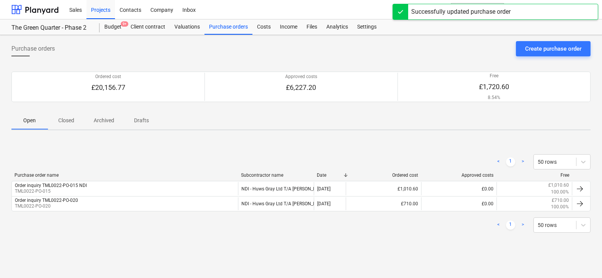
click at [69, 120] on p "Closed" at bounding box center [66, 121] width 18 height 8
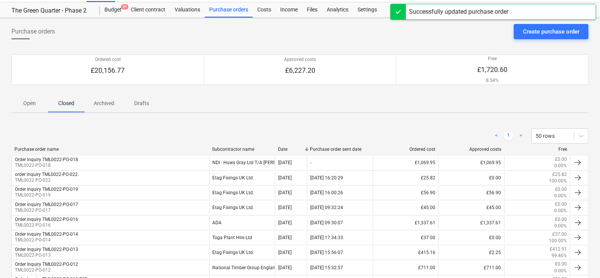
scroll to position [18, 0]
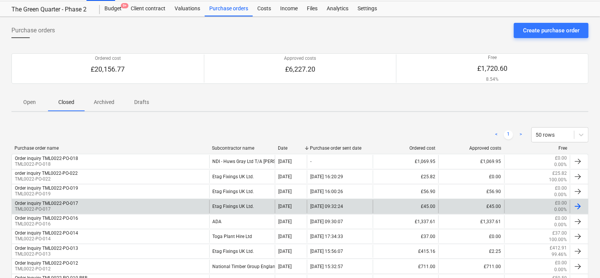
click at [173, 204] on div "Order inquiry TML0022-PO-017 TML0022-PO-017" at bounding box center [110, 206] width 197 height 13
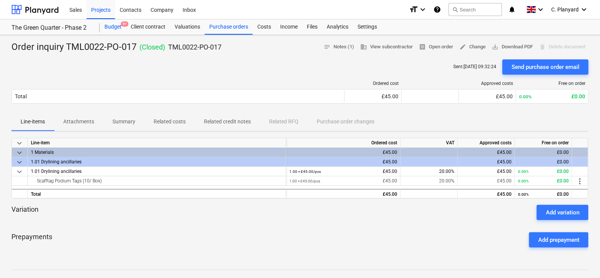
click at [108, 23] on div "Budget 9+" at bounding box center [113, 26] width 26 height 15
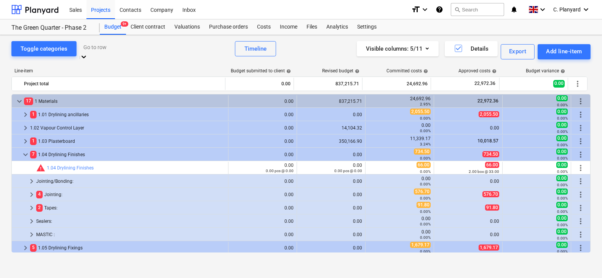
click at [138, 50] on div at bounding box center [155, 47] width 145 height 9
click at [222, 21] on div "Purchase orders" at bounding box center [229, 26] width 48 height 15
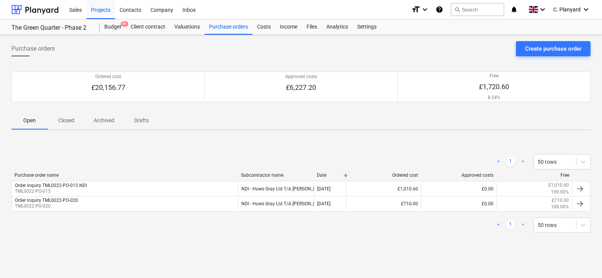
click at [70, 119] on p "Closed" at bounding box center [66, 121] width 18 height 8
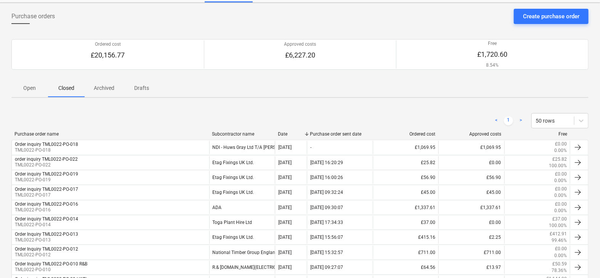
scroll to position [32, 0]
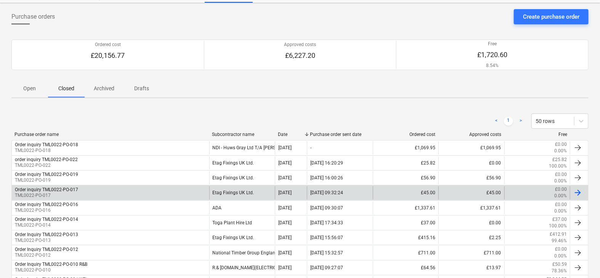
click at [137, 190] on div "Order inquiry TML0022-PO-017 TML0022-PO-017" at bounding box center [110, 192] width 197 height 13
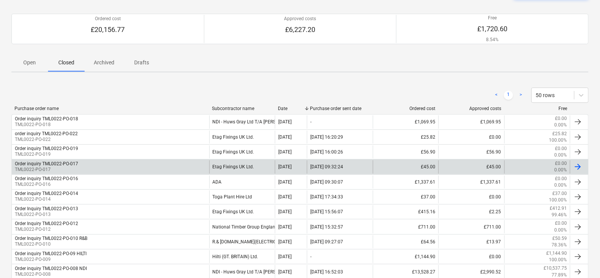
scroll to position [58, 0]
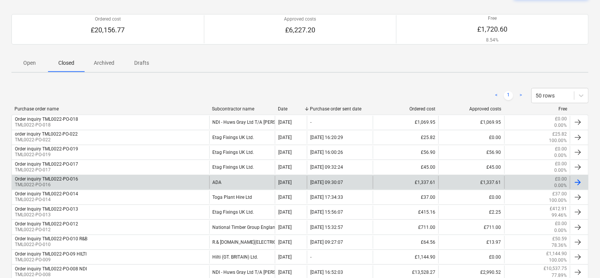
click at [171, 182] on div "Order inquiry TML0022-PO-016 TML0022-PO-016" at bounding box center [110, 182] width 197 height 13
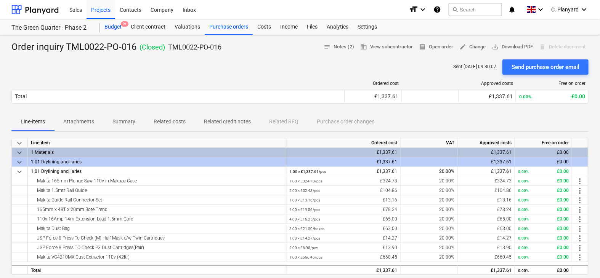
click at [113, 25] on div "Budget 9+" at bounding box center [113, 26] width 26 height 15
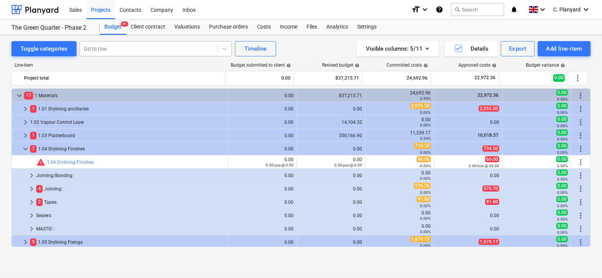
click at [106, 51] on div at bounding box center [149, 49] width 130 height 8
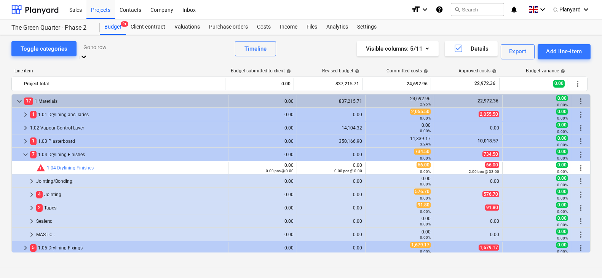
click at [120, 54] on div "Go to row" at bounding box center [156, 51] width 152 height 21
click at [102, 50] on div at bounding box center [155, 47] width 145 height 9
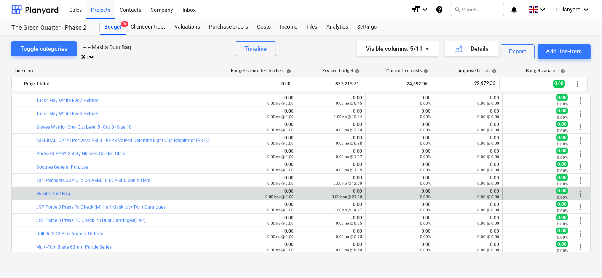
scroll to position [1040, 0]
click at [133, 50] on div at bounding box center [155, 47] width 145 height 9
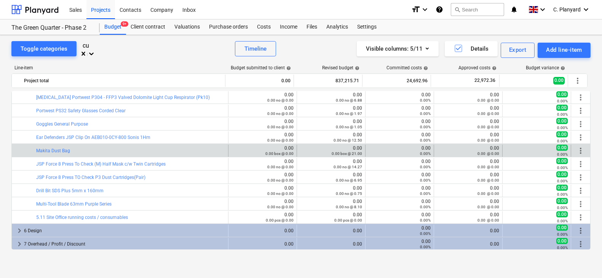
scroll to position [0, 0]
click at [119, 278] on div "-- -- CUTTING STATION SS7" at bounding box center [301, 281] width 602 height 6
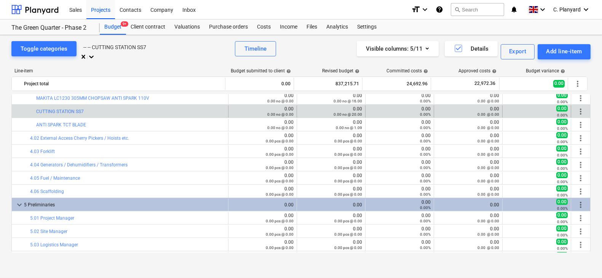
scroll to position [914, 0]
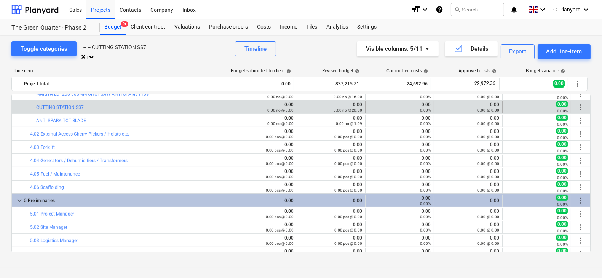
click at [141, 46] on div at bounding box center [155, 47] width 145 height 9
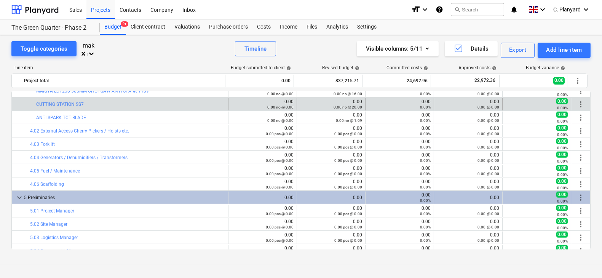
click at [149, 278] on div "-- -- MAKITA LC1230 305MM CHOPSAW ANTI SPARK 110V" at bounding box center [301, 281] width 602 height 6
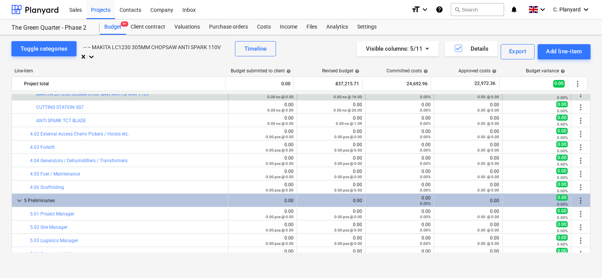
scroll to position [907, 0]
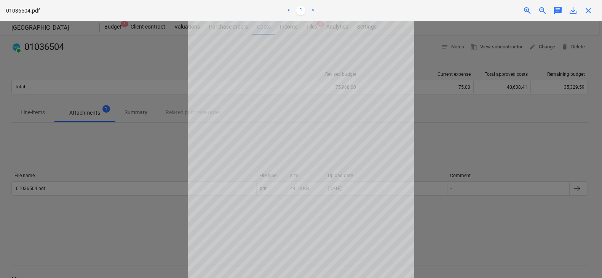
click at [146, 58] on div at bounding box center [301, 149] width 602 height 257
click at [83, 79] on div at bounding box center [301, 149] width 602 height 257
click at [586, 13] on span "close" at bounding box center [588, 10] width 9 height 9
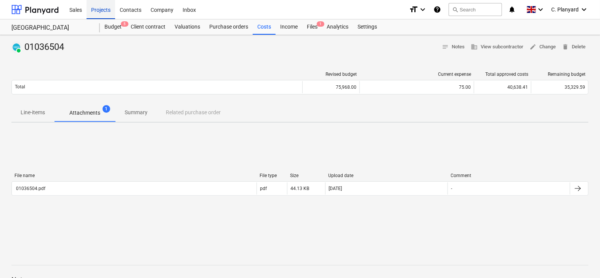
click at [103, 14] on div "Projects" at bounding box center [101, 9] width 29 height 19
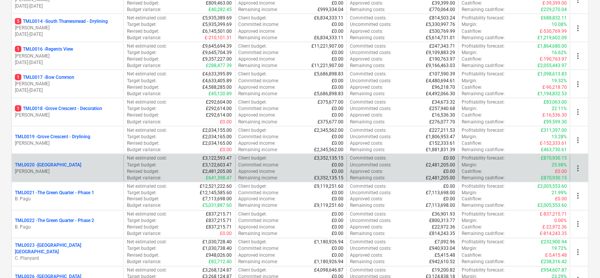
scroll to position [527, 0]
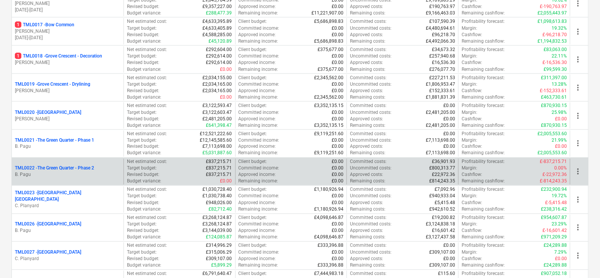
click at [82, 172] on p "B. Pagu" at bounding box center [68, 175] width 106 height 6
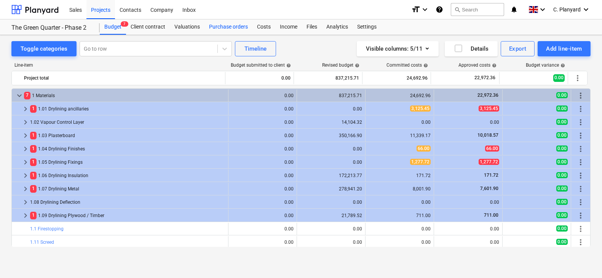
click at [233, 26] on div "Purchase orders" at bounding box center [229, 26] width 48 height 15
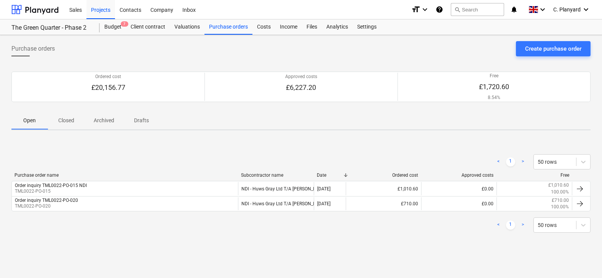
click at [70, 120] on p "Closed" at bounding box center [66, 121] width 18 height 8
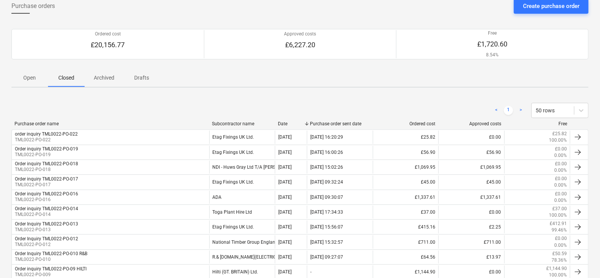
scroll to position [41, 0]
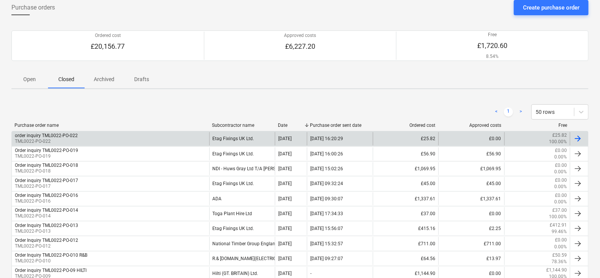
click at [187, 139] on div "order inquiry TML0022-PO-022 TML0022-PO-022" at bounding box center [110, 138] width 197 height 13
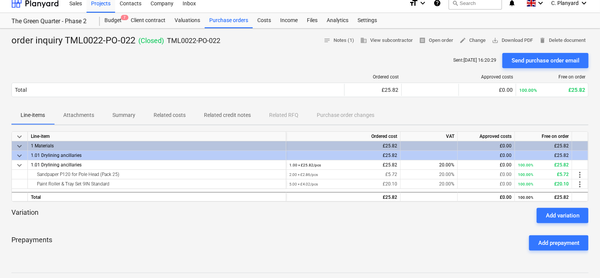
scroll to position [2, 0]
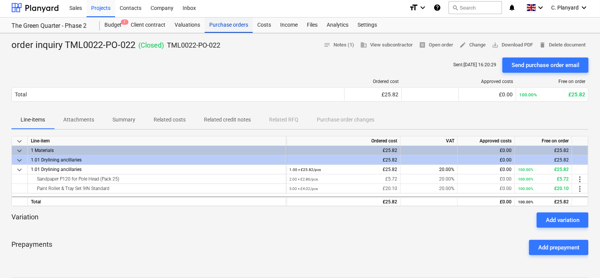
click at [226, 21] on div "Purchase orders" at bounding box center [229, 25] width 48 height 15
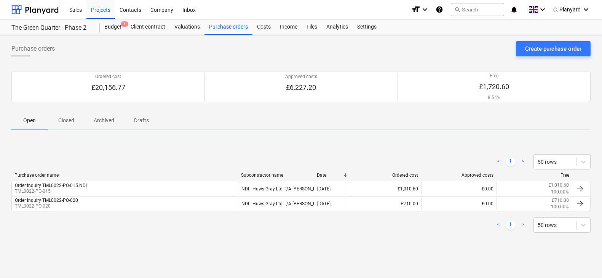
click at [64, 117] on p "Closed" at bounding box center [66, 121] width 18 height 8
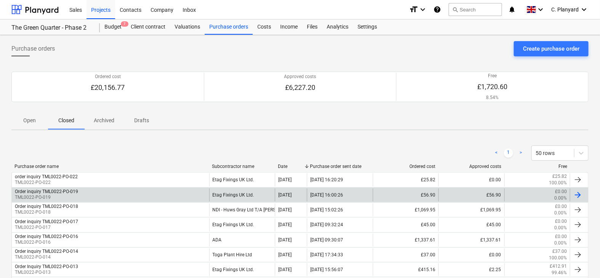
click at [180, 194] on div "Order inquiry TML0022-PO-019 TML0022-PO-019" at bounding box center [110, 195] width 197 height 13
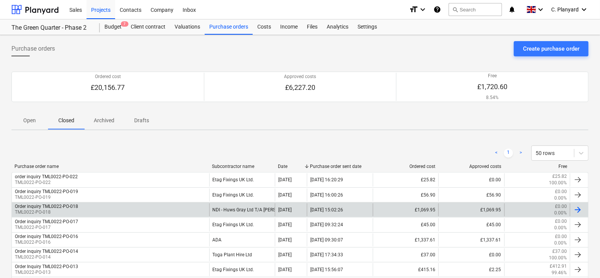
click at [165, 207] on div "Order inquiry TML0022-PO-018 TML0022-PO-018" at bounding box center [110, 209] width 197 height 13
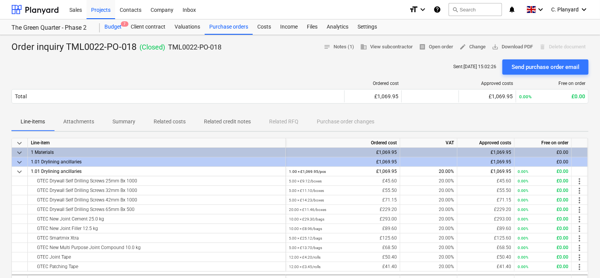
click at [106, 30] on div "Budget 7" at bounding box center [113, 26] width 26 height 15
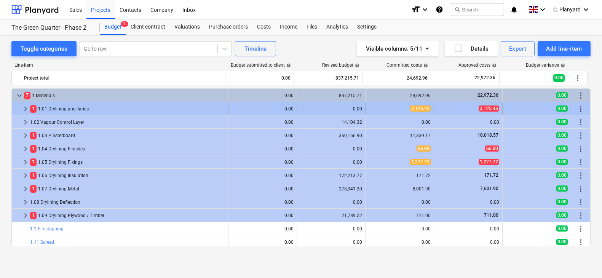
click at [26, 108] on span "keyboard_arrow_right" at bounding box center [25, 108] width 9 height 9
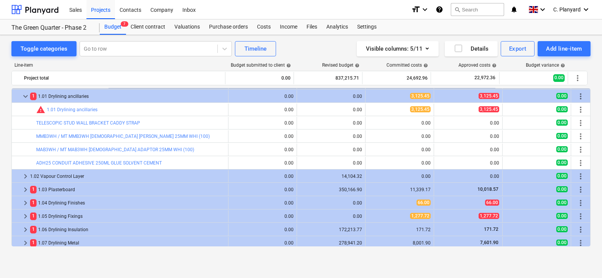
scroll to position [9, 0]
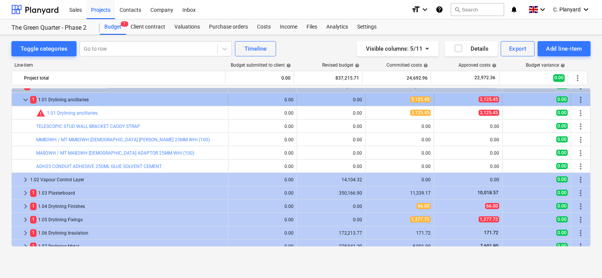
click at [26, 97] on span "keyboard_arrow_down" at bounding box center [25, 99] width 9 height 9
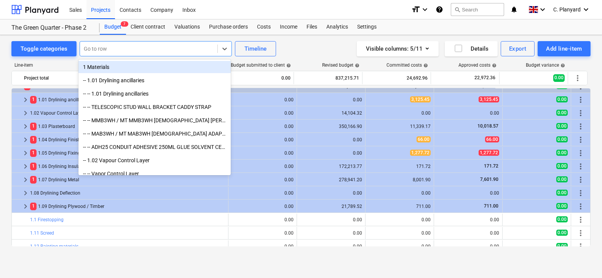
click at [105, 51] on div at bounding box center [149, 49] width 130 height 8
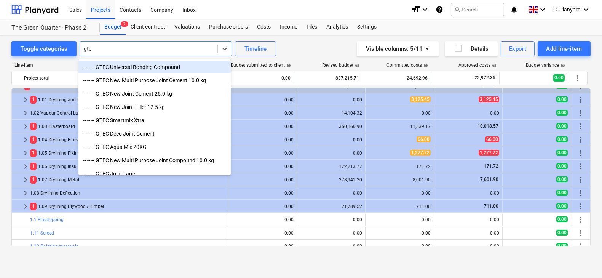
type input "gtec"
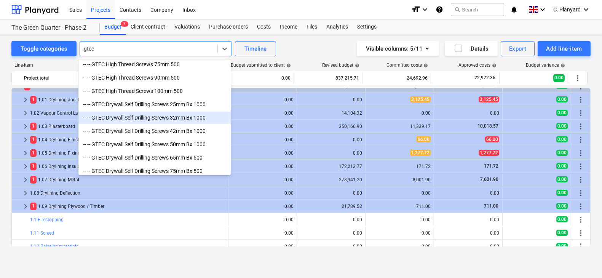
scroll to position [590, 0]
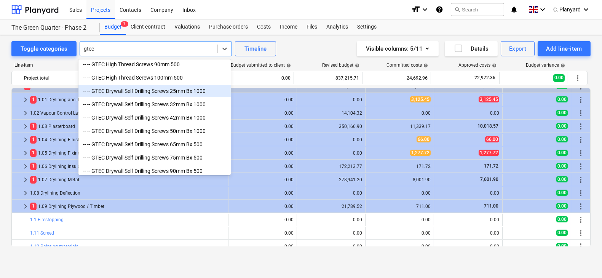
click at [146, 90] on div "-- -- GTEC Drywall Self Drilling Screws 25mm Bx 1000" at bounding box center [155, 91] width 152 height 12
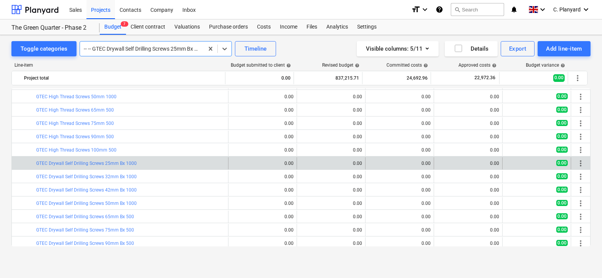
scroll to position [413, 0]
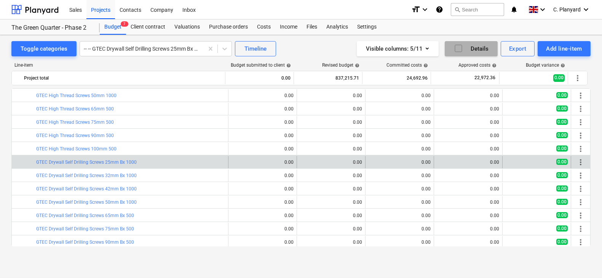
click at [455, 48] on icon "button" at bounding box center [458, 48] width 7 height 7
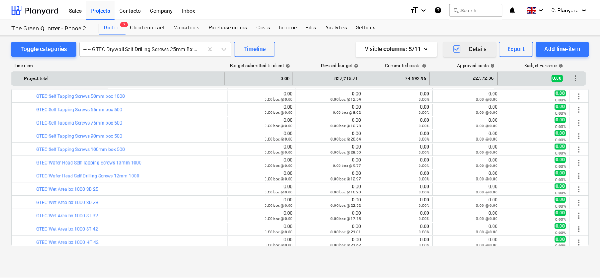
scroll to position [0, 0]
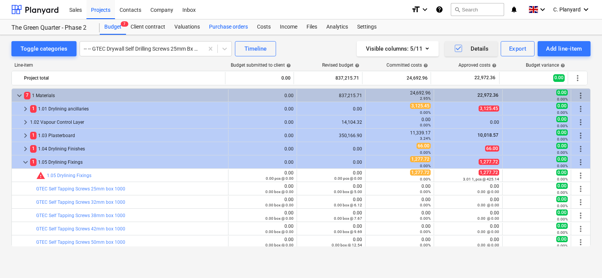
click at [224, 23] on div "Purchase orders" at bounding box center [229, 26] width 48 height 15
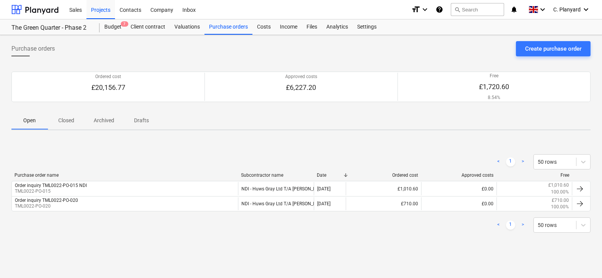
click at [69, 115] on span "Closed" at bounding box center [66, 120] width 37 height 13
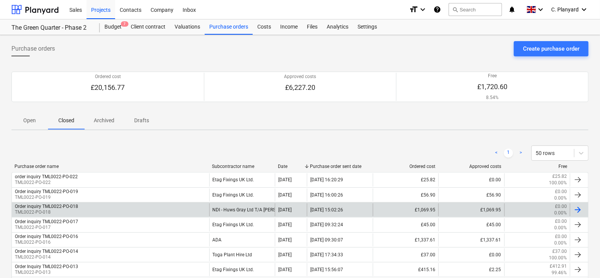
click at [187, 210] on div "Order inquiry TML0022-PO-018 TML0022-PO-018" at bounding box center [110, 209] width 197 height 13
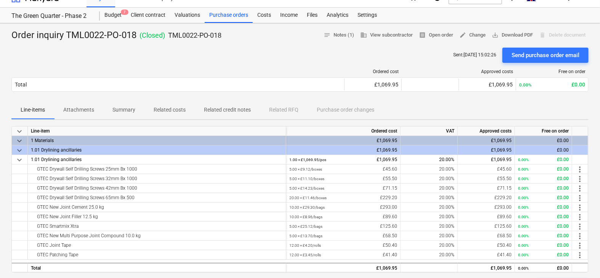
scroll to position [3, 0]
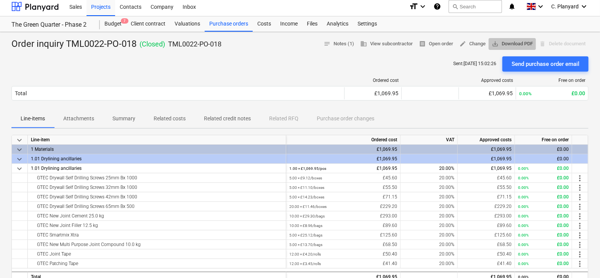
click at [501, 41] on span "save_alt Download PDF" at bounding box center [512, 44] width 41 height 9
click at [117, 25] on div "Budget 7" at bounding box center [113, 23] width 26 height 15
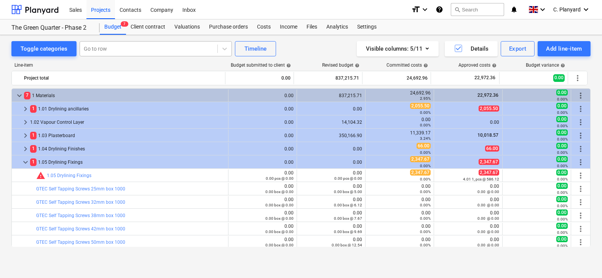
click at [103, 51] on div at bounding box center [149, 49] width 130 height 8
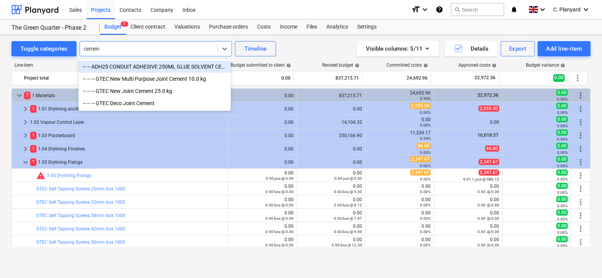
type input "cement"
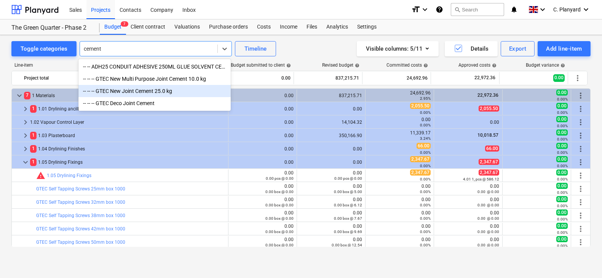
click at [123, 92] on div "-- -- -- GTEC New Joint Cement 25.0 kg" at bounding box center [155, 91] width 152 height 12
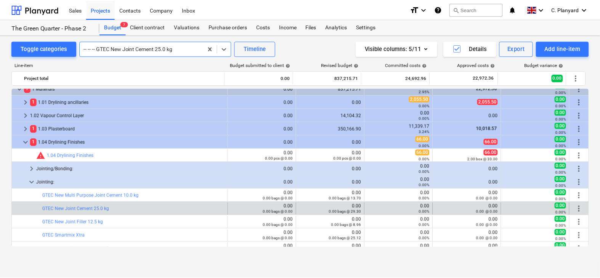
scroll to position [16, 0]
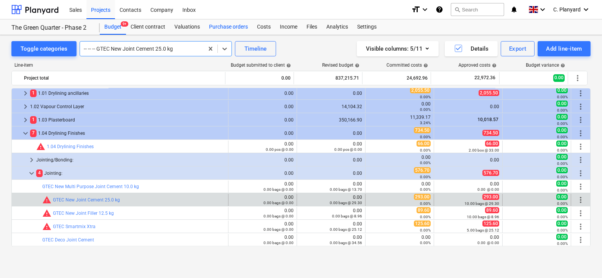
click at [223, 28] on div "Purchase orders" at bounding box center [229, 26] width 48 height 15
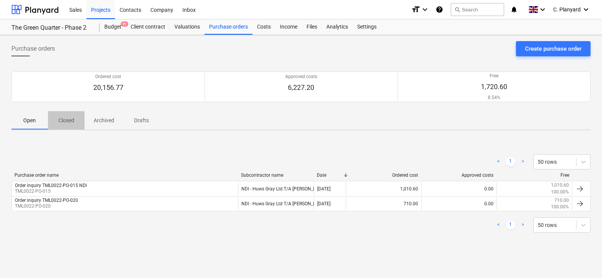
click at [75, 119] on span "Closed" at bounding box center [66, 120] width 37 height 13
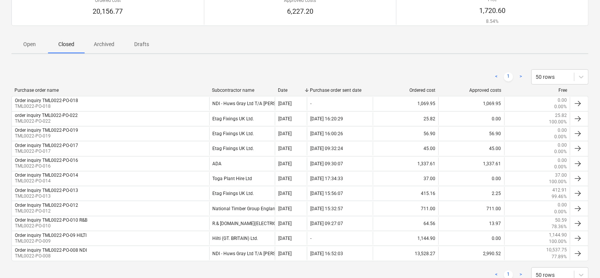
scroll to position [75, 0]
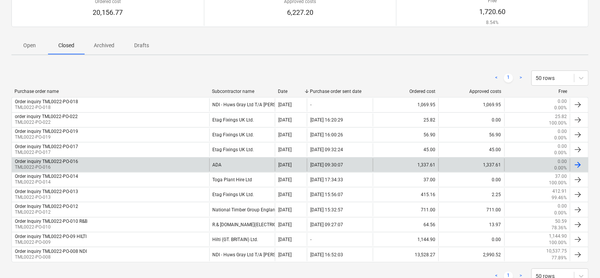
click at [179, 163] on div "Order inquiry TML0022-PO-016 TML0022-PO-016" at bounding box center [110, 165] width 197 height 13
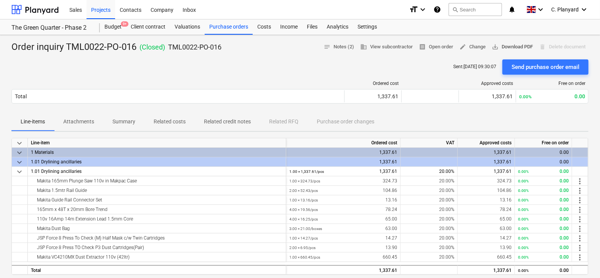
click at [501, 47] on span "save_alt Download PDF" at bounding box center [512, 47] width 41 height 9
click at [225, 26] on div "Purchase orders" at bounding box center [229, 26] width 48 height 15
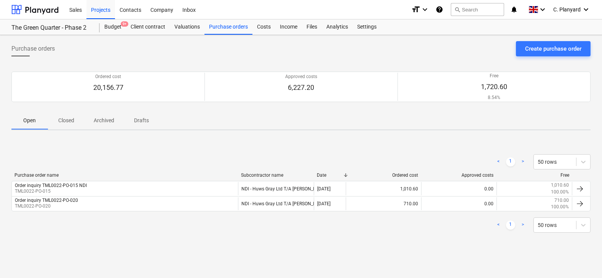
click at [77, 123] on span "Closed" at bounding box center [66, 120] width 37 height 13
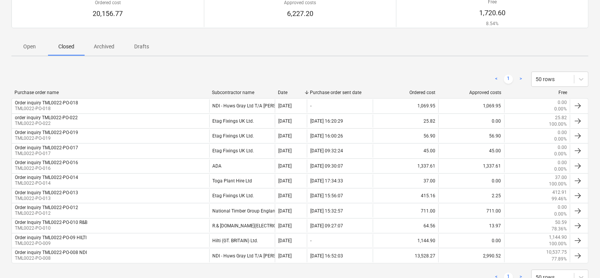
scroll to position [99, 0]
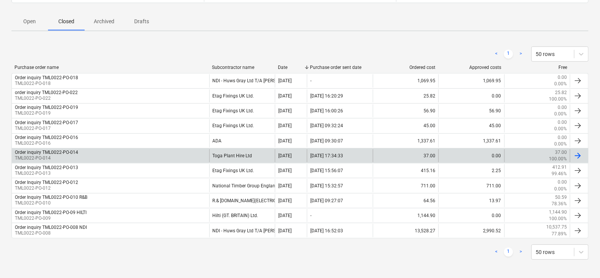
click at [174, 154] on div "Order inquiry TML0022-PO-014 TML0022-PO-014" at bounding box center [110, 155] width 197 height 13
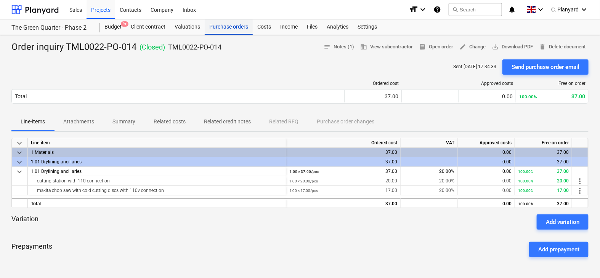
click at [232, 27] on div "Purchase orders" at bounding box center [229, 26] width 48 height 15
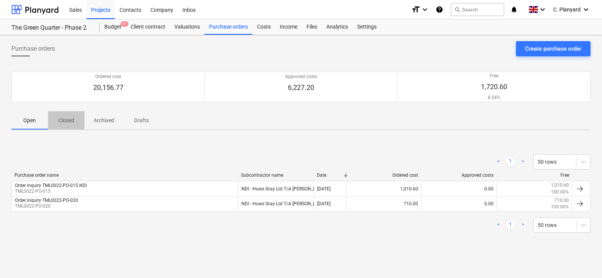
click at [68, 119] on p "Closed" at bounding box center [66, 121] width 18 height 8
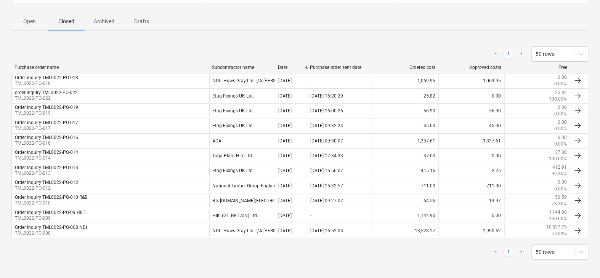
scroll to position [99, 0]
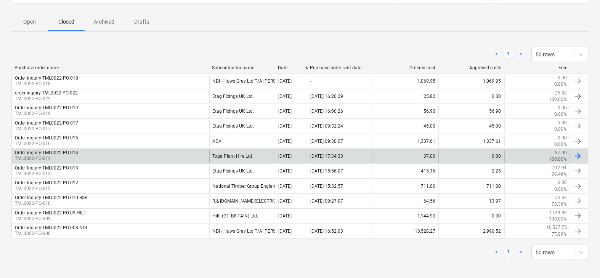
click at [191, 157] on div "Order inquiry TML0022-PO-014 TML0022-PO-014" at bounding box center [110, 156] width 197 height 13
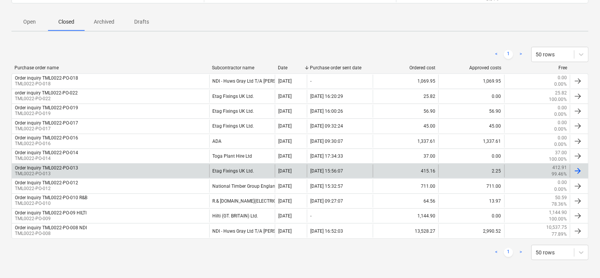
click at [132, 167] on div "Order Inquiry TML0022-PO-013 TML0022-PO-013" at bounding box center [110, 171] width 197 height 13
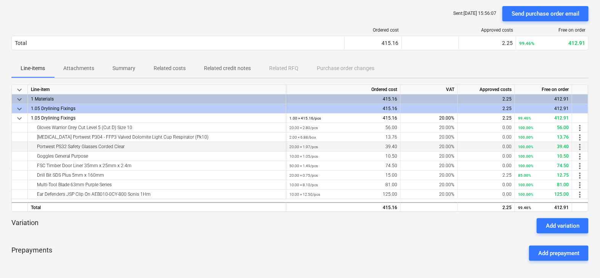
scroll to position [54, 0]
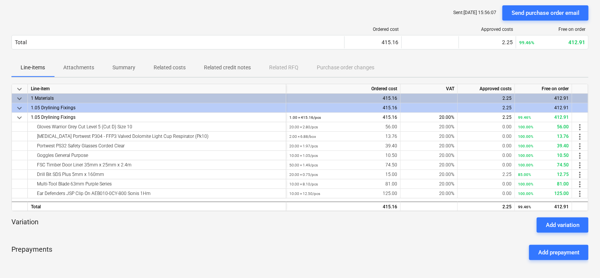
scroll to position [99, 0]
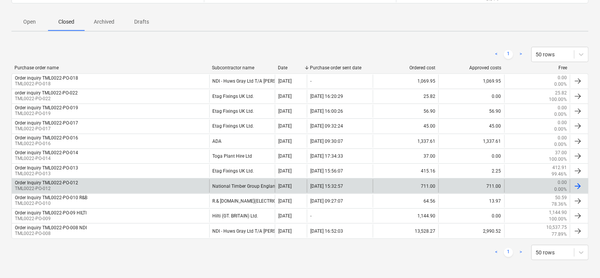
click at [219, 182] on div "National Timber Group England Ltd t/a [PERSON_NAME]" at bounding box center [242, 185] width 66 height 13
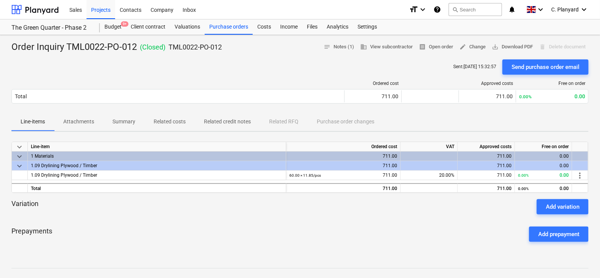
click at [16, 164] on span "keyboard_arrow_down" at bounding box center [19, 166] width 9 height 9
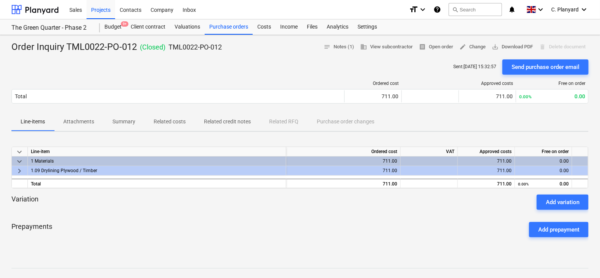
click at [17, 166] on div "keyboard_arrow_right" at bounding box center [20, 171] width 16 height 10
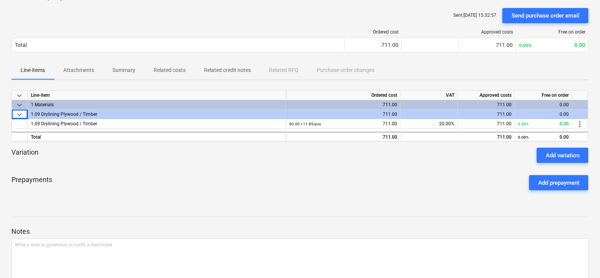
scroll to position [34, 0]
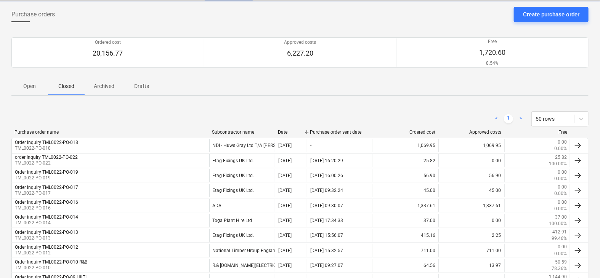
scroll to position [99, 0]
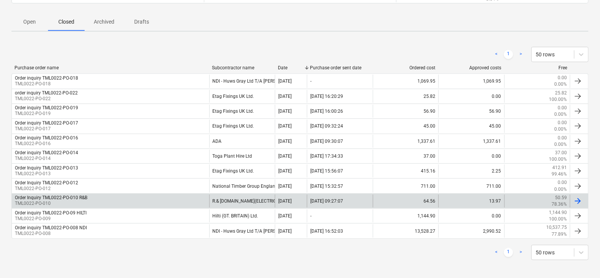
click at [160, 195] on div "Order Inquiry TML0022-PO-010 R&B TML0022-PO-010" at bounding box center [110, 201] width 197 height 13
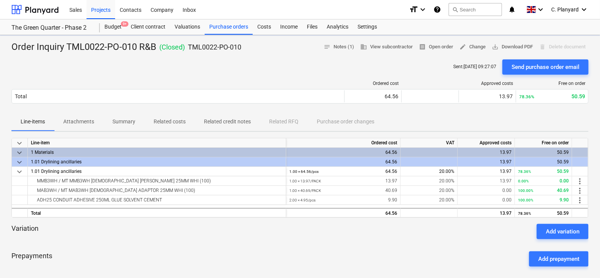
scroll to position [18, 0]
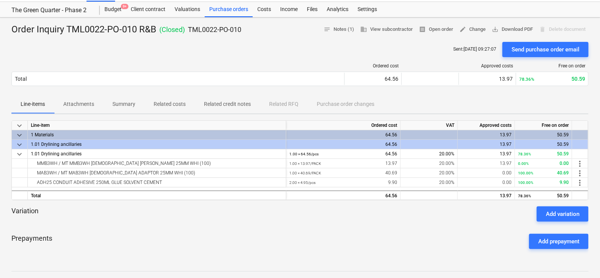
click at [180, 105] on p "Related costs" at bounding box center [170, 104] width 32 height 8
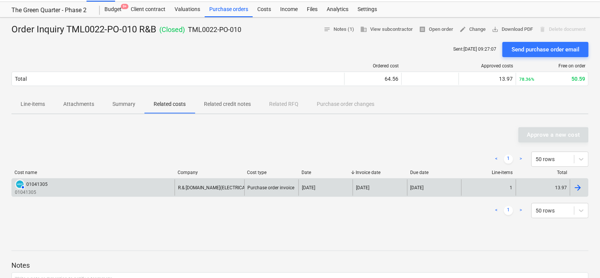
click at [149, 184] on div "AUTHORISED 01041305 01041305" at bounding box center [93, 187] width 163 height 16
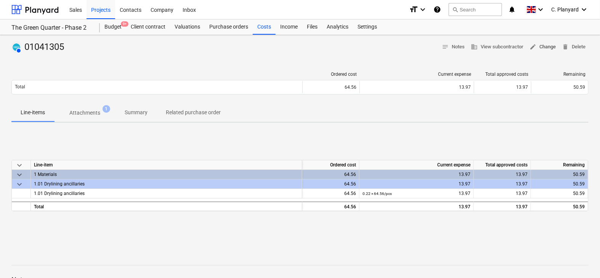
click at [542, 45] on span "edit Change" at bounding box center [542, 47] width 26 height 9
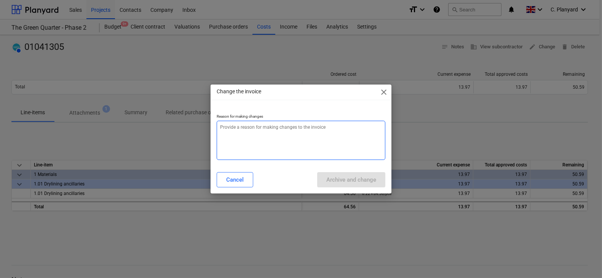
click at [285, 138] on textarea at bounding box center [301, 140] width 168 height 39
type textarea "x"
type textarea "C"
type textarea "x"
type textarea "Ch"
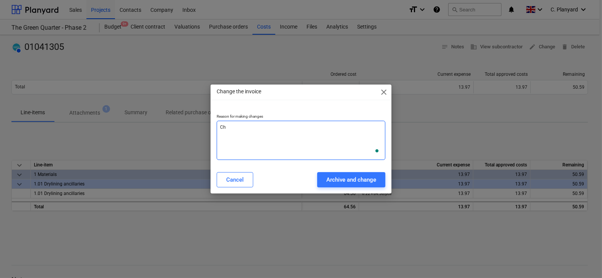
type textarea "x"
type textarea "Cha"
type textarea "x"
type textarea "Chan"
type textarea "x"
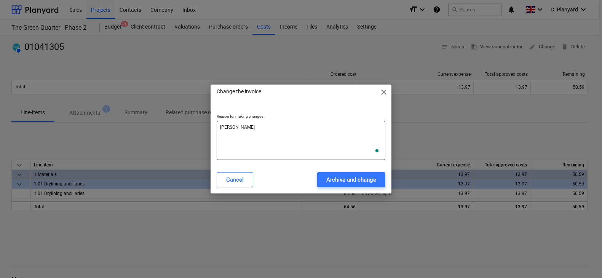
type textarea "Chang"
type textarea "x"
type textarea "Changi"
type textarea "x"
type textarea "Changing"
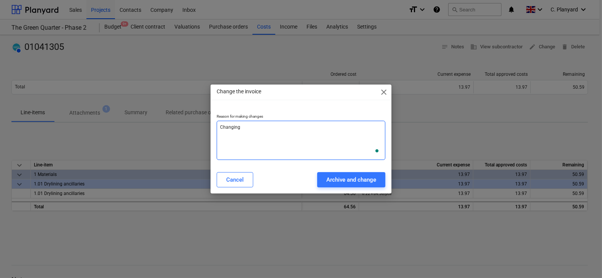
type textarea "x"
type textarea "Changing"
type textarea "x"
type textarea "Changing t"
type textarea "x"
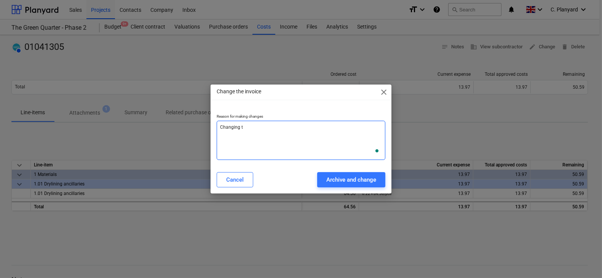
type textarea "Changing to"
type textarea "x"
type textarea "Changing to"
type textarea "x"
type textarea "Changing to c"
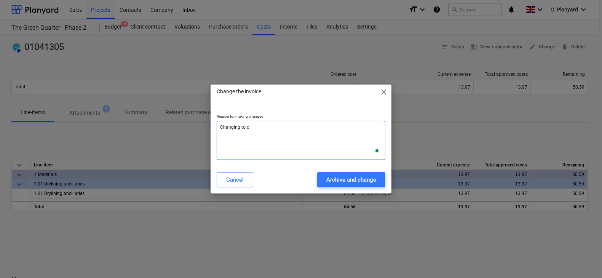
type textarea "x"
type textarea "Changing to co"
type textarea "x"
type textarea "Changing to cor"
type textarea "x"
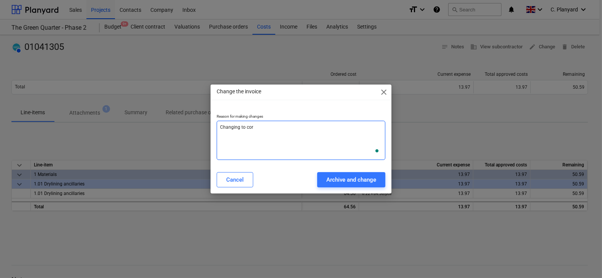
type textarea "Changing to corr"
type textarea "x"
type textarea "Changing to corre"
type textarea "x"
type textarea "Changing to correc"
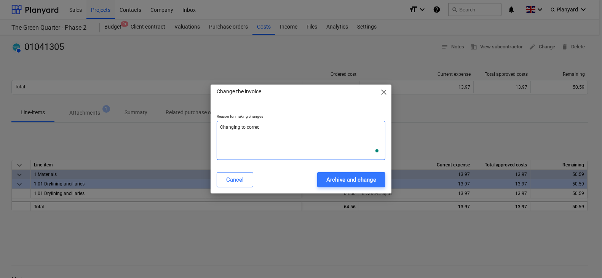
type textarea "x"
type textarea "Changing to correct"
type textarea "x"
type textarea "Changing to correct"
type textarea "x"
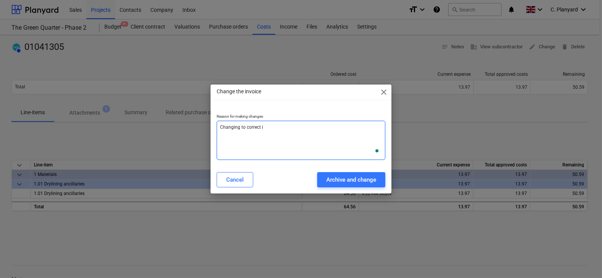
type textarea "Changing to correct it"
type textarea "x"
type textarea "Changing to correct itm"
type textarea "x"
type textarea "Changing to correct itme"
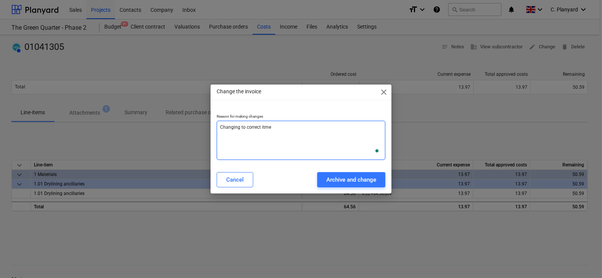
type textarea "x"
type textarea "Changing to correct itm"
type textarea "x"
type textarea "Changing to correct ite"
type textarea "x"
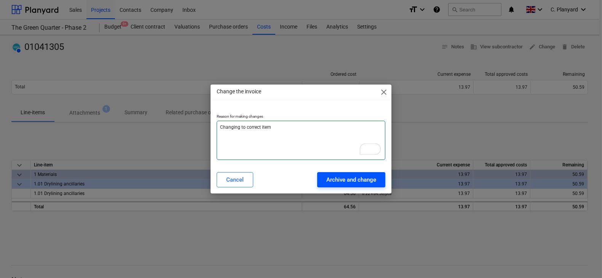
type textarea "Changing to correct item"
click at [331, 175] on div "Archive and change" at bounding box center [352, 180] width 50 height 10
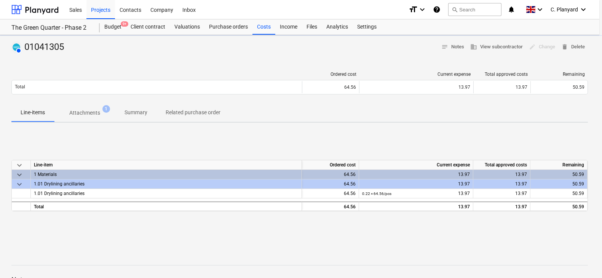
type textarea "x"
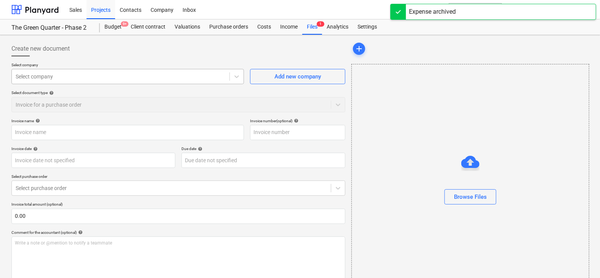
type input "01041305"
type input "[DATE]"
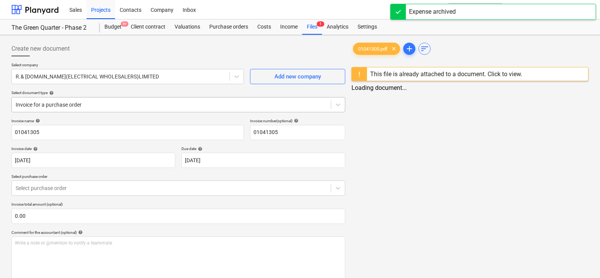
click at [103, 101] on div at bounding box center [171, 105] width 311 height 8
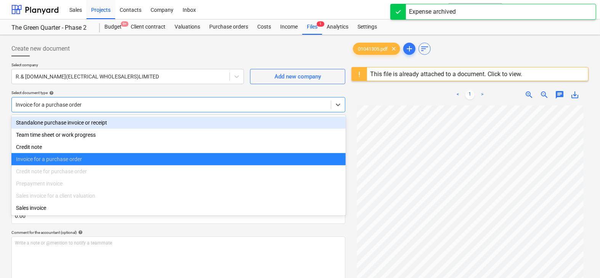
click at [93, 117] on div "Standalone purchase invoice or receipt" at bounding box center [178, 123] width 334 height 12
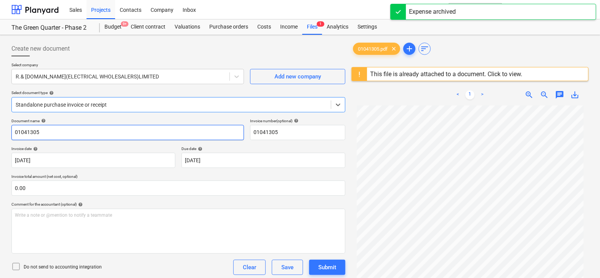
scroll to position [90, 0]
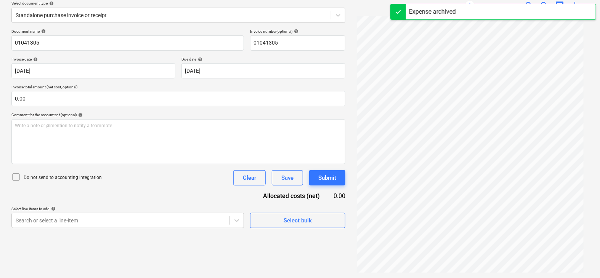
click at [96, 211] on p "Select line-items to add help" at bounding box center [127, 210] width 232 height 6
click at [90, 189] on body "Sales Projects Contacts Company Inbox format_size keyboard_arrow_down help sear…" at bounding box center [300, 49] width 600 height 278
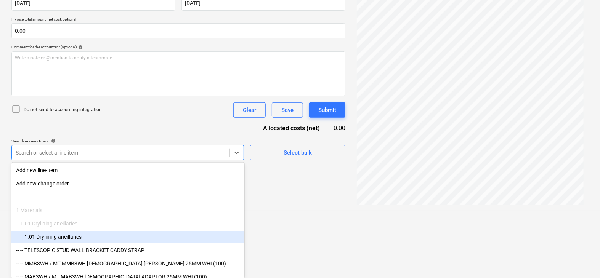
click at [64, 238] on div "-- -- 1.01 Drylining ancillaries" at bounding box center [127, 237] width 233 height 12
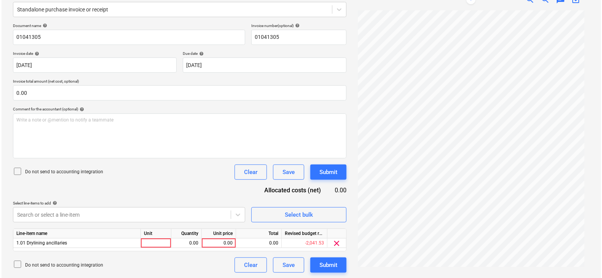
scroll to position [66, 0]
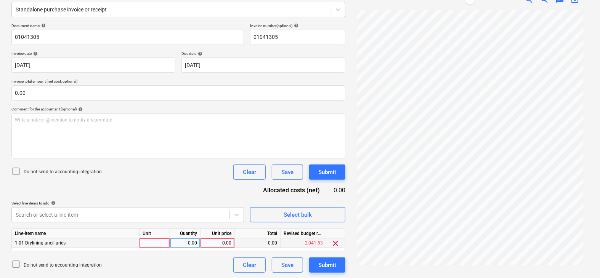
click at [207, 242] on div "0.00" at bounding box center [217, 244] width 28 height 10
type input "13.97"
click at [180, 175] on div "Do not send to accounting integration Clear Save Submit" at bounding box center [178, 172] width 334 height 15
click at [332, 174] on div "Submit" at bounding box center [327, 172] width 18 height 10
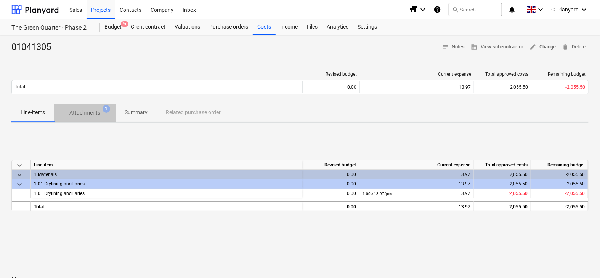
click at [90, 114] on p "Attachments" at bounding box center [84, 113] width 31 height 8
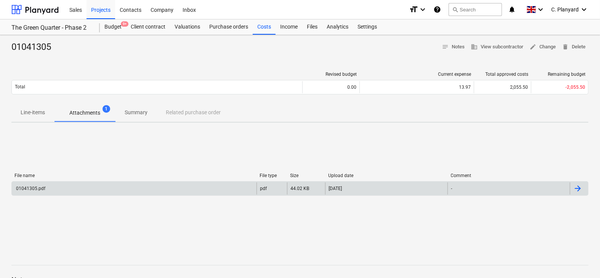
click at [187, 184] on div "01041305.pdf" at bounding box center [134, 189] width 245 height 12
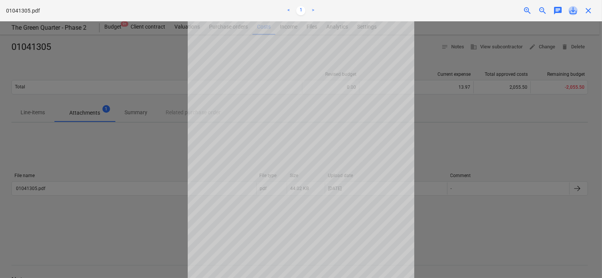
click at [577, 12] on span "save_alt" at bounding box center [573, 10] width 9 height 9
click at [132, 155] on div at bounding box center [301, 149] width 602 height 257
click at [590, 8] on span "close" at bounding box center [588, 10] width 9 height 9
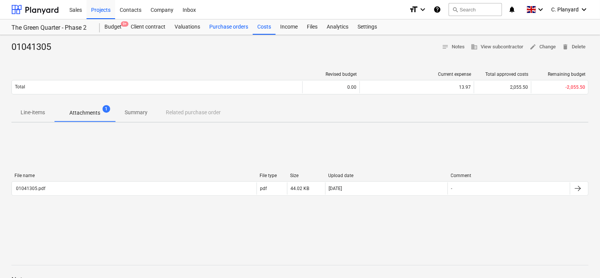
click at [228, 29] on div "Purchase orders" at bounding box center [229, 26] width 48 height 15
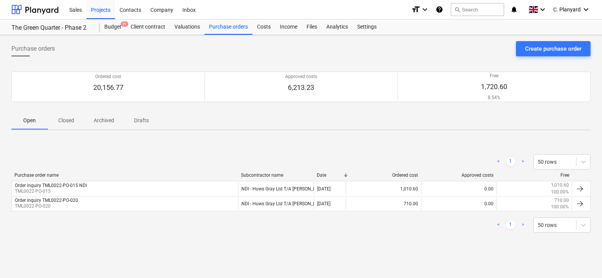
click at [69, 119] on p "Closed" at bounding box center [66, 121] width 18 height 8
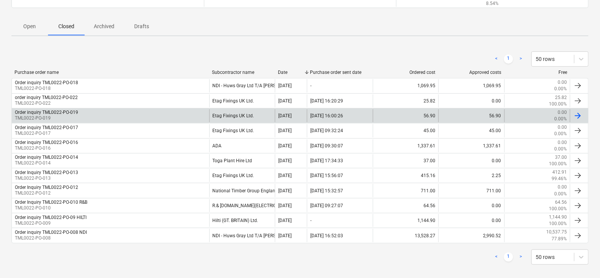
scroll to position [93, 0]
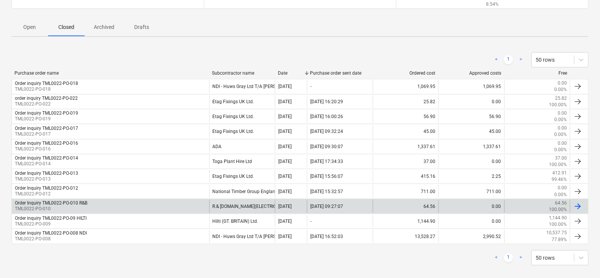
click at [172, 203] on div "Order Inquiry TML0022-PO-010 R&B TML0022-PO-010" at bounding box center [110, 206] width 197 height 13
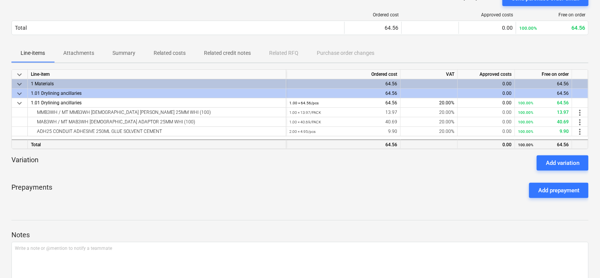
scroll to position [5, 0]
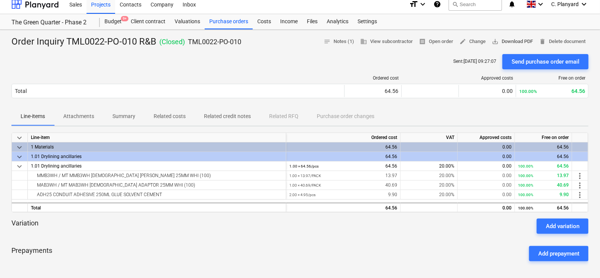
click at [507, 38] on span "save_alt Download PDF" at bounding box center [512, 41] width 41 height 9
click at [464, 40] on span "edit Change" at bounding box center [472, 41] width 26 height 9
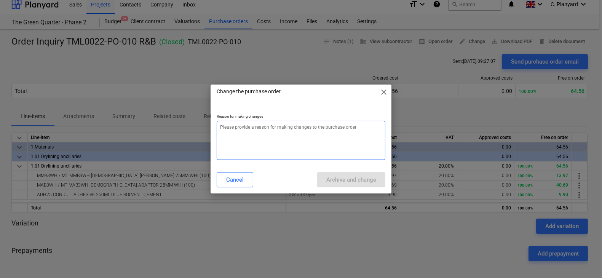
click at [312, 122] on textarea at bounding box center [301, 140] width 168 height 39
type textarea "x"
type textarea "T"
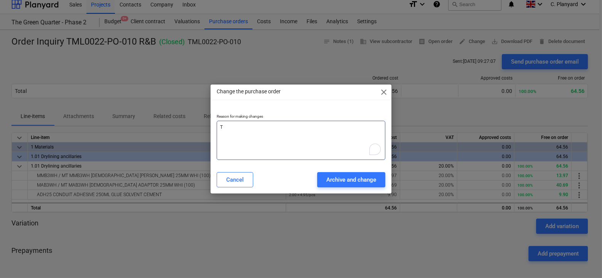
type textarea "x"
type textarea "Ti"
type textarea "x"
type textarea "Tie"
type textarea "x"
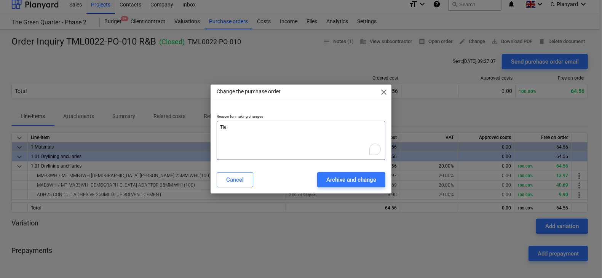
type textarea "Tie"
type textarea "x"
type textarea "Tie t"
type textarea "x"
type textarea "Tie to"
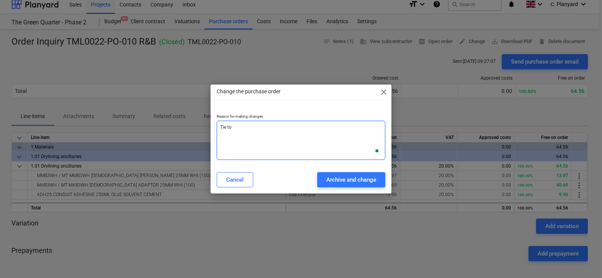
type textarea "x"
type textarea "Tie to"
type textarea "x"
type textarea "Tie to it"
type textarea "x"
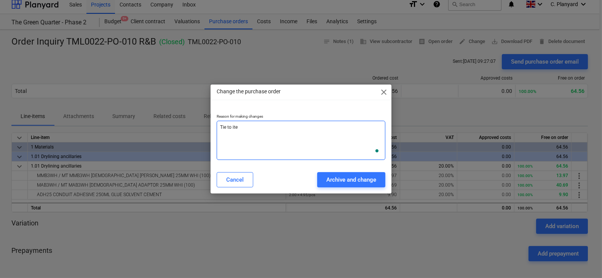
type textarea "Tie to item"
type textarea "x"
type textarea "Tie to items"
type textarea "x"
type textarea "Tie to items"
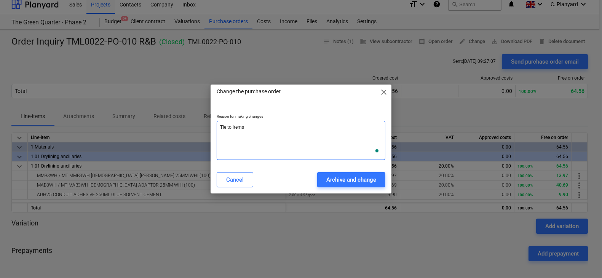
type textarea "x"
type textarea "Tie to items i"
type textarea "x"
type textarea "Tie to items in"
type textarea "x"
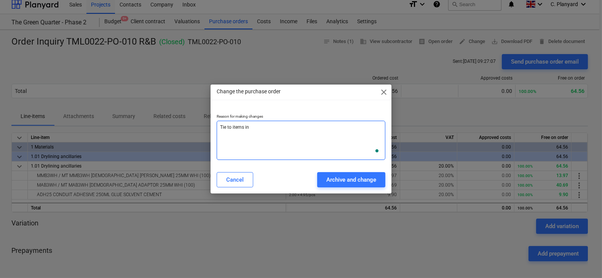
type textarea "Tie to items in."
type textarea "x"
type textarea "Tie to items in. m"
type textarea "x"
type textarea "Tie to items in. ma"
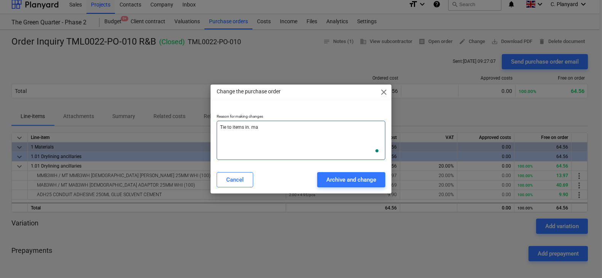
type textarea "x"
type textarea "Tie to items in. mat"
type textarea "x"
type textarea "Tie to items in. ma"
type textarea "x"
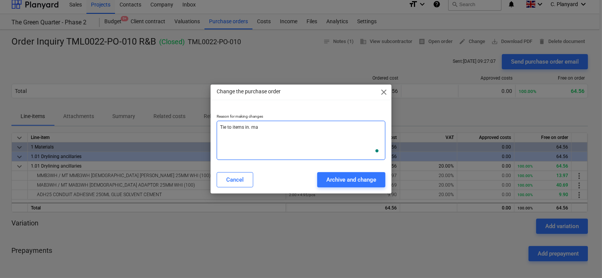
type textarea "Tie to items in. m"
type textarea "x"
type textarea "Tie to items in."
type textarea "x"
type textarea "Tie to items in."
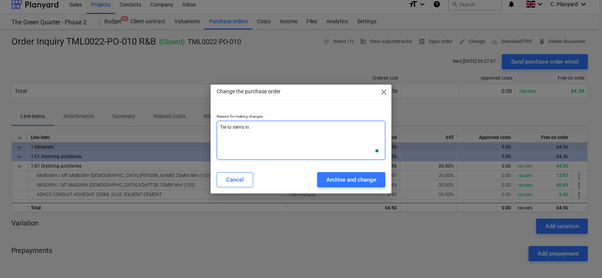
type textarea "x"
type textarea "Tie to items in"
type textarea "x"
type textarea "Tie to items in"
type textarea "x"
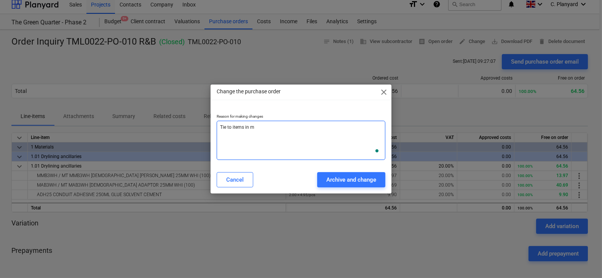
type textarea "Tie to items in ma"
type textarea "x"
type textarea "Tie to items in mat"
type textarea "x"
type textarea "Tie to items in mate"
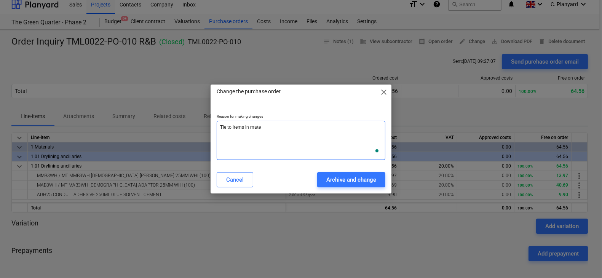
type textarea "x"
type textarea "Tie to items in materi"
type textarea "x"
type textarea "Tie to items in materia"
type textarea "x"
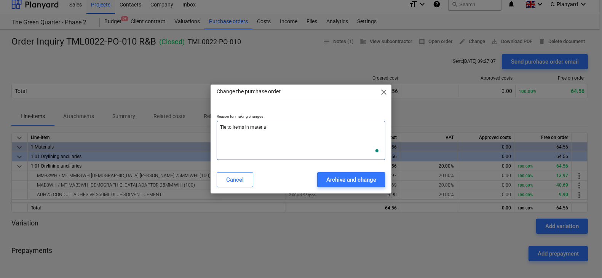
type textarea "Tie to items in material"
type textarea "x"
type textarea "Tie to items in materials"
type textarea "x"
type textarea "Tie to items in materials"
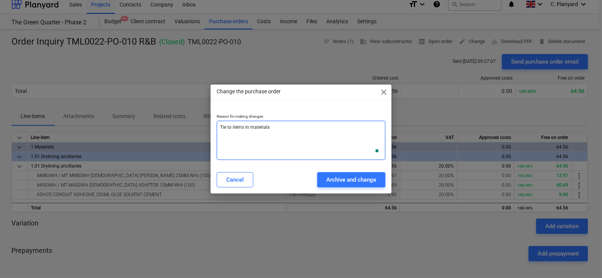
type textarea "x"
type textarea "Tie to items in materials l"
type textarea "x"
type textarea "Tie to items in materials li"
type textarea "x"
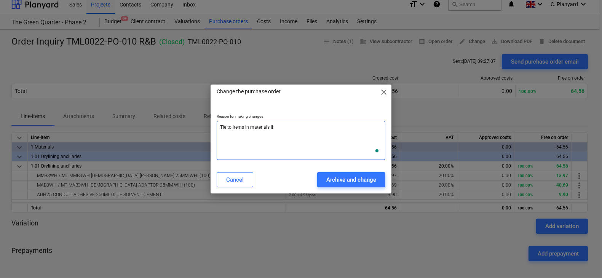
type textarea "Tie to items in materials lis"
type textarea "x"
type textarea "Tie to items in materials list"
type textarea "x"
type textarea "Tie to items in materials list."
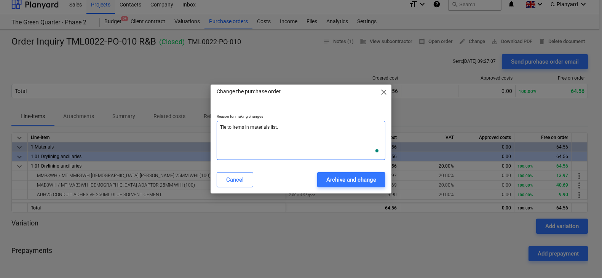
type textarea "x"
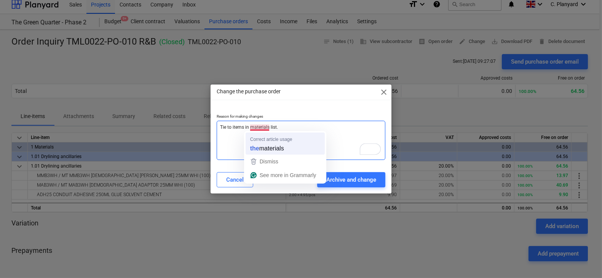
type textarea "Tie to items in materials list."
type textarea "x"
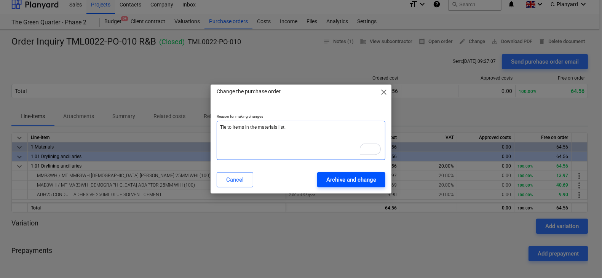
type textarea "Tie to items in the materials list."
click at [331, 178] on div "Archive and change" at bounding box center [352, 180] width 50 height 10
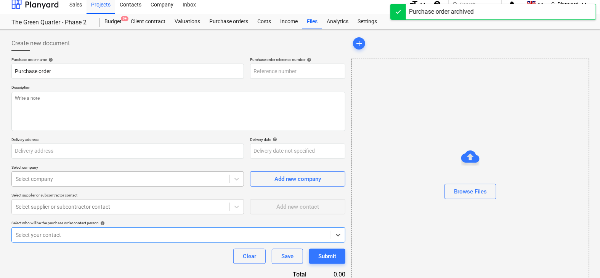
type textarea "x"
type input "TML0022-PO-038"
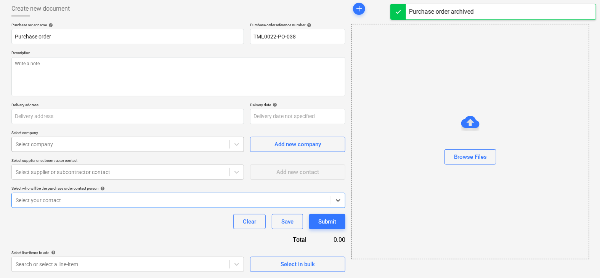
type textarea "x"
type input "Order Inquiry TML0022-PO-010 R&B"
type input "TML0022-PO-010"
type textarea "Good morning, Please find attached revised order. Site Contact: Dave – 07789 07…"
type input "St George plc, The Green Quarter, Southall, London"
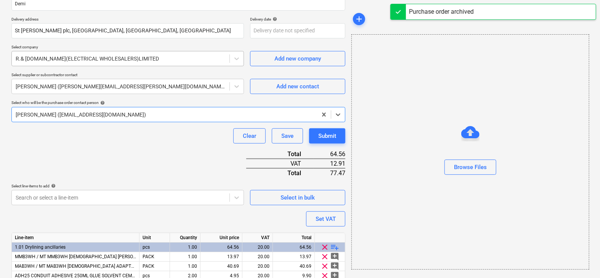
scroll to position [184, 0]
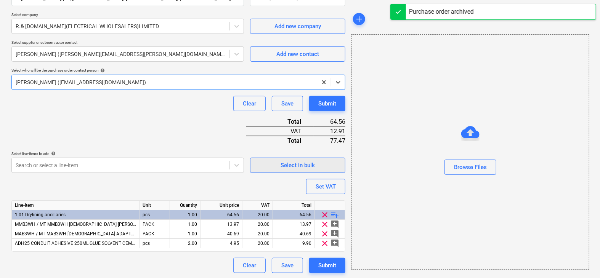
click at [295, 166] on div "Select in bulk" at bounding box center [297, 165] width 34 height 10
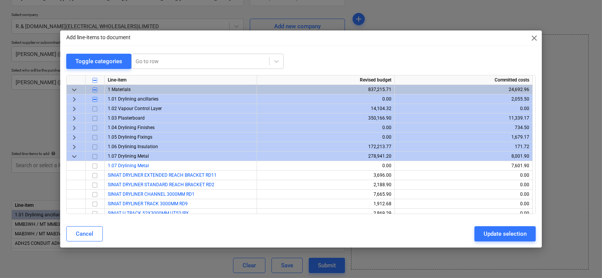
click at [73, 96] on span "keyboard_arrow_right" at bounding box center [74, 99] width 9 height 9
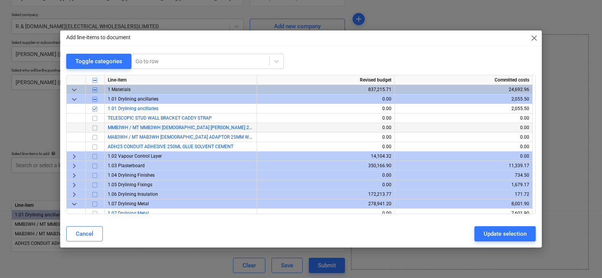
click at [92, 124] on input "checkbox" at bounding box center [94, 127] width 9 height 9
click at [92, 132] on input "checkbox" at bounding box center [94, 127] width 9 height 9
click at [93, 139] on input "checkbox" at bounding box center [94, 137] width 9 height 9
click at [93, 129] on input "checkbox" at bounding box center [94, 127] width 9 height 9
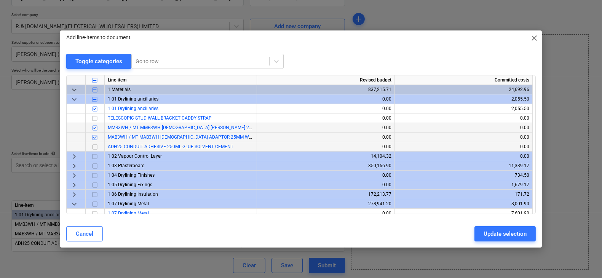
click at [94, 146] on input "checkbox" at bounding box center [94, 147] width 9 height 9
click at [494, 231] on div "Update selection" at bounding box center [505, 234] width 43 height 10
type textarea "x"
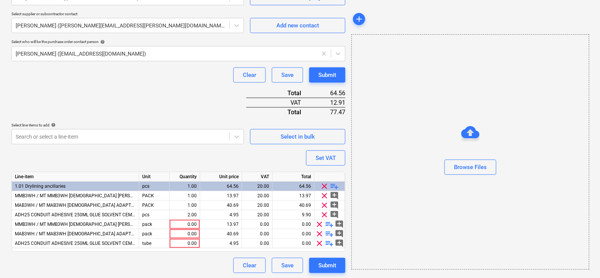
scroll to position [213, 0]
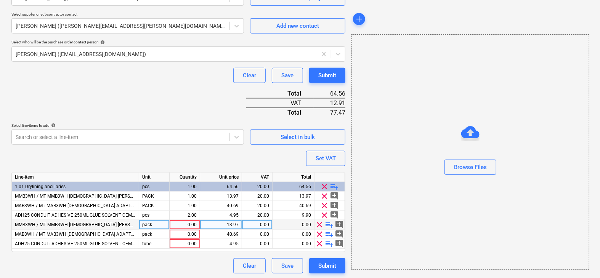
click at [186, 224] on div "0.00" at bounding box center [185, 225] width 24 height 10
type input "1"
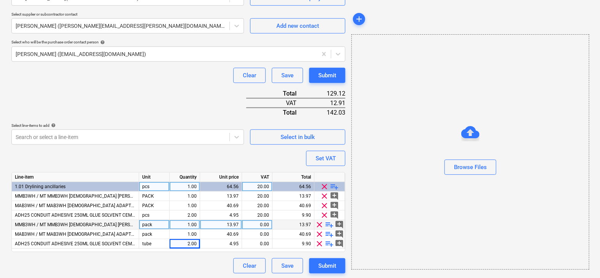
click at [323, 182] on span "clear" at bounding box center [324, 186] width 9 height 9
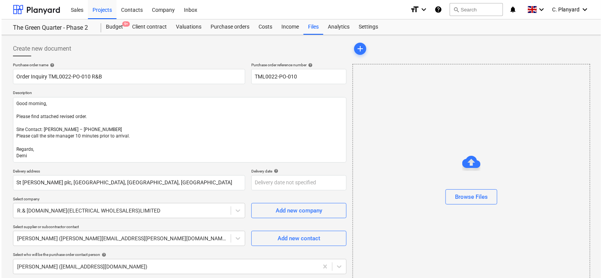
scroll to position [156, 0]
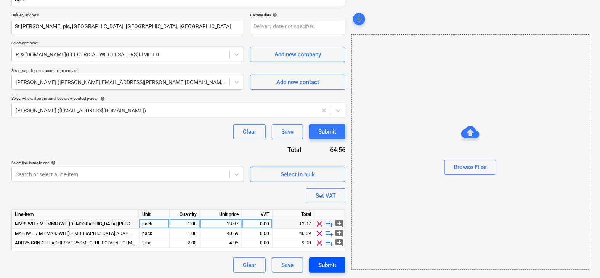
click at [324, 262] on div "Submit" at bounding box center [327, 265] width 18 height 10
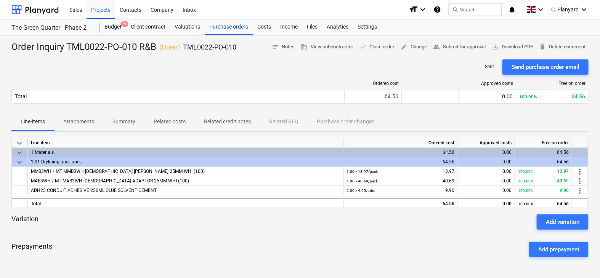
click at [177, 122] on p "Related costs" at bounding box center [170, 122] width 32 height 8
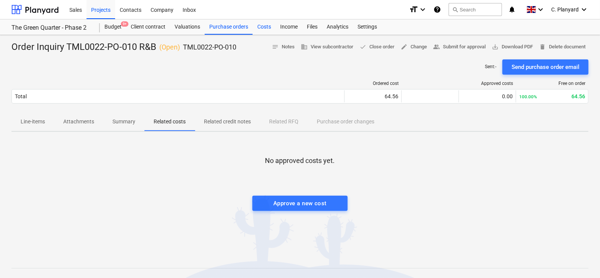
click at [263, 21] on div "Costs" at bounding box center [264, 26] width 23 height 15
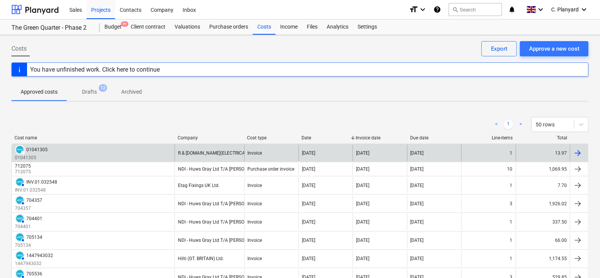
click at [115, 145] on div "DRAFT 01041305 01041305" at bounding box center [93, 153] width 163 height 16
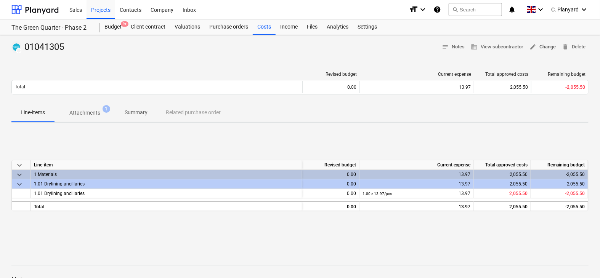
click at [543, 51] on button "edit Change" at bounding box center [542, 47] width 32 height 12
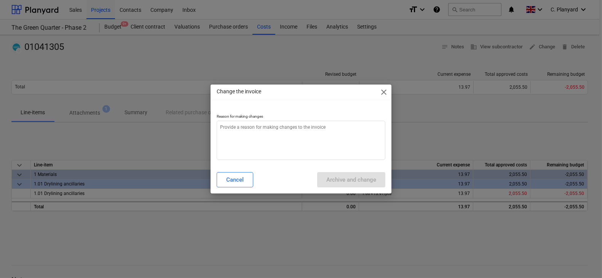
type textarea "x"
click at [313, 136] on textarea at bounding box center [301, 140] width 168 height 39
type textarea "C"
type textarea "x"
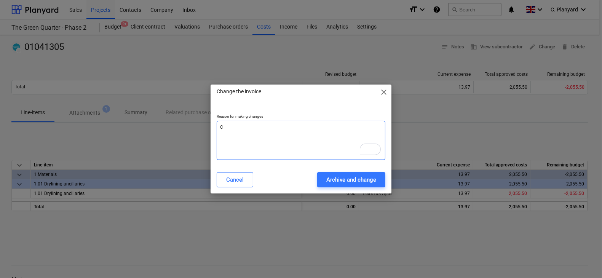
type textarea "Co"
type textarea "x"
type textarea "Con"
type textarea "x"
type textarea "Conn"
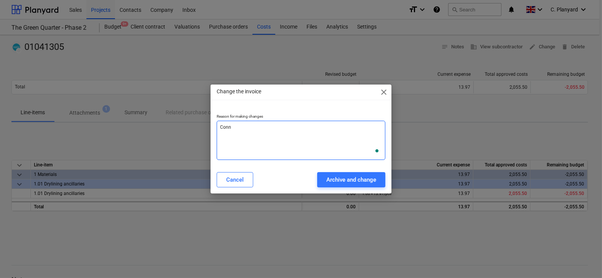
type textarea "x"
type textarea "Conne"
type textarea "x"
type textarea "Connec"
type textarea "x"
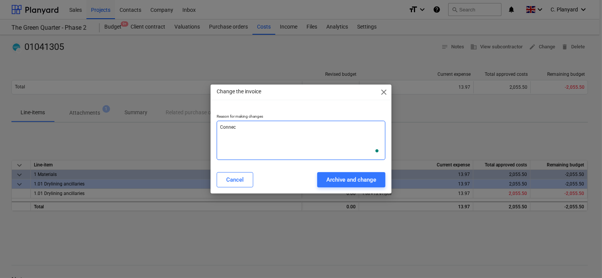
type textarea "Connect"
type textarea "x"
type textarea "Connect"
type textarea "x"
type textarea "Connect t"
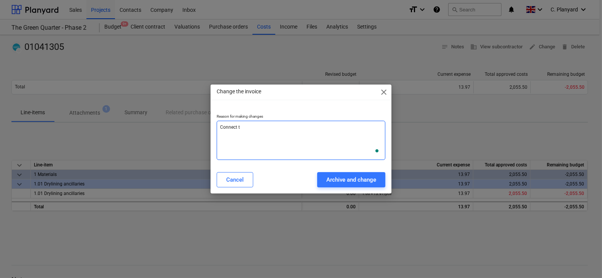
type textarea "x"
type textarea "Connect to"
type textarea "x"
type textarea "Connect to"
type textarea "x"
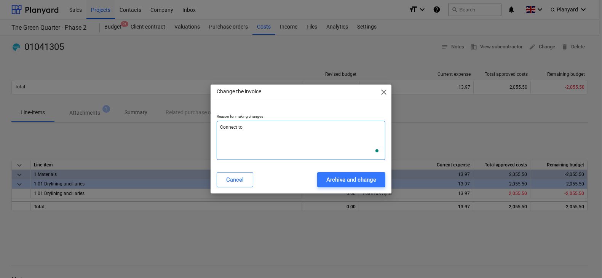
type textarea "Connect to P"
type textarea "x"
type textarea "Connect to PO"
type textarea "x"
type textarea "Connect to PO"
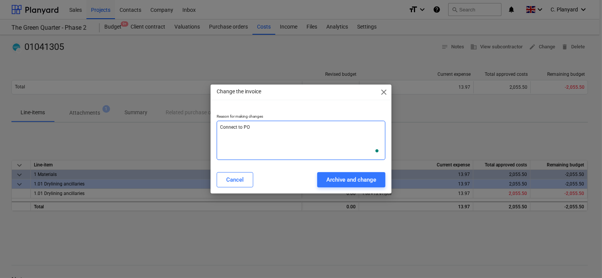
type textarea "x"
type textarea "Connect to PO"
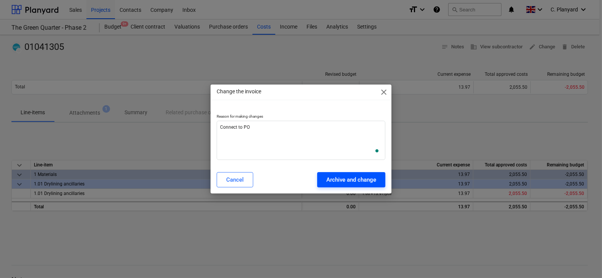
click at [357, 177] on div "Archive and change" at bounding box center [352, 180] width 50 height 10
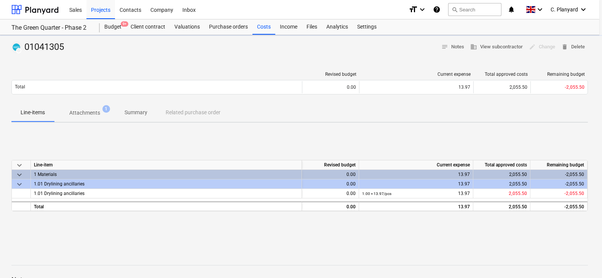
type textarea "x"
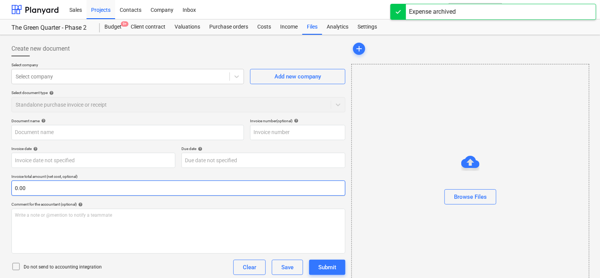
type input "01041305"
type input "[DATE]"
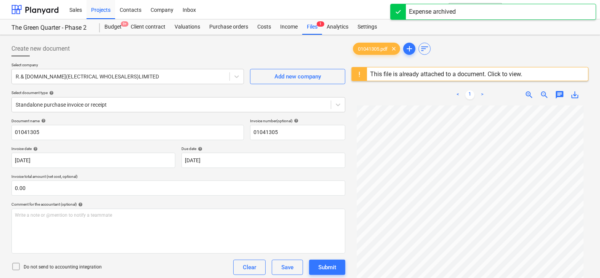
click at [17, 264] on icon at bounding box center [15, 266] width 9 height 9
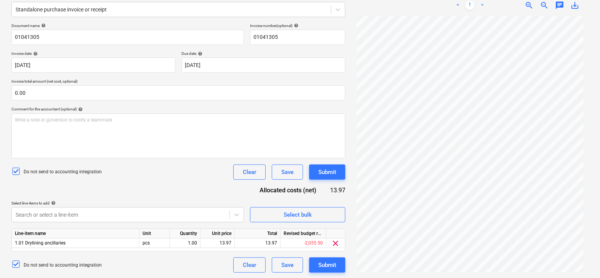
scroll to position [33, 0]
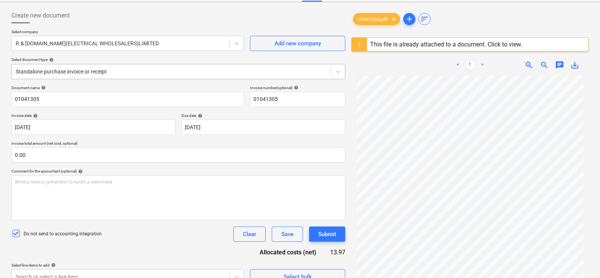
click at [97, 72] on div at bounding box center [171, 72] width 311 height 8
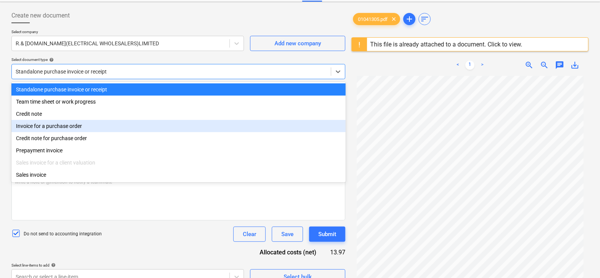
click at [74, 128] on div "Invoice for a purchase order" at bounding box center [178, 126] width 334 height 12
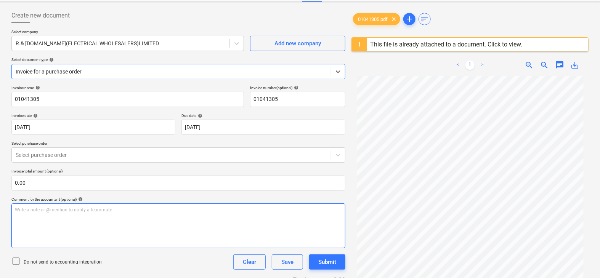
scroll to position [40, 0]
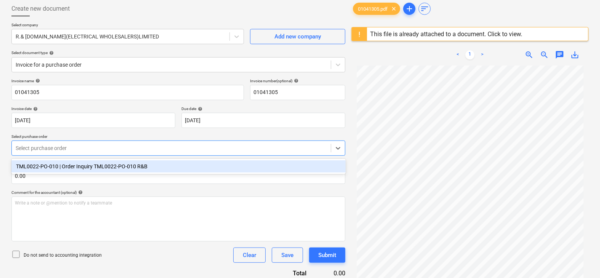
click at [91, 151] on div at bounding box center [171, 148] width 311 height 8
click at [80, 165] on div "TML0022-PO-010 | Order Inquiry TML0022-PO-010 R&B" at bounding box center [178, 166] width 334 height 12
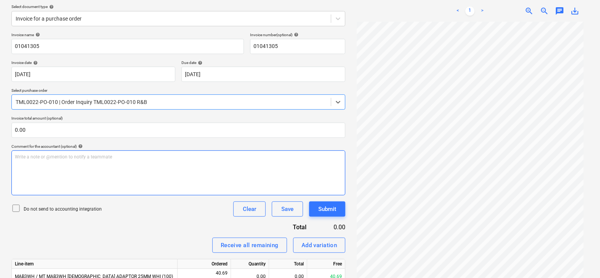
scroll to position [153, 0]
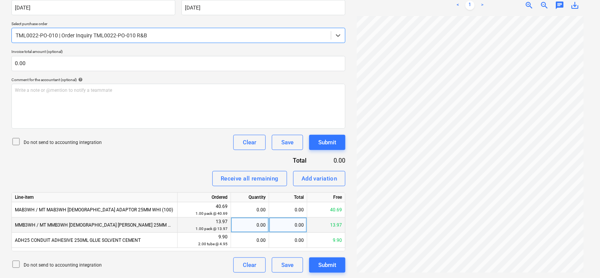
click at [241, 226] on div "0.00" at bounding box center [250, 225] width 32 height 15
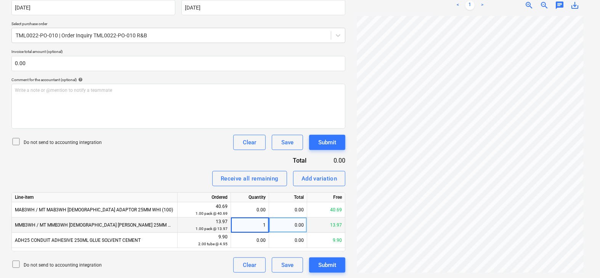
click at [194, 160] on div "Invoice name help 01041305 Invoice number (optional) help 01041305 Invoice date…" at bounding box center [178, 119] width 334 height 307
click at [17, 141] on icon at bounding box center [15, 141] width 9 height 9
click at [335, 142] on div "Submit" at bounding box center [327, 143] width 18 height 10
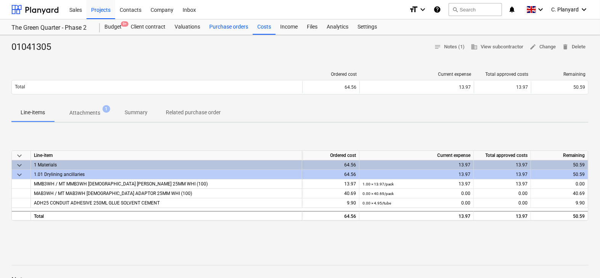
click at [231, 26] on div "Purchase orders" at bounding box center [229, 26] width 48 height 15
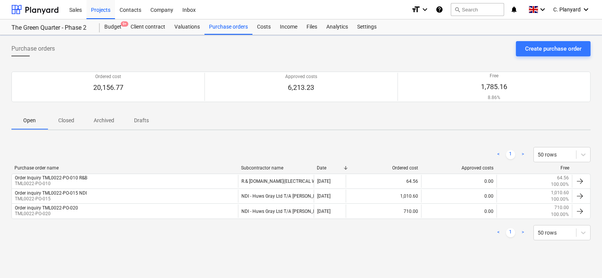
click at [74, 117] on p "Closed" at bounding box center [66, 121] width 18 height 8
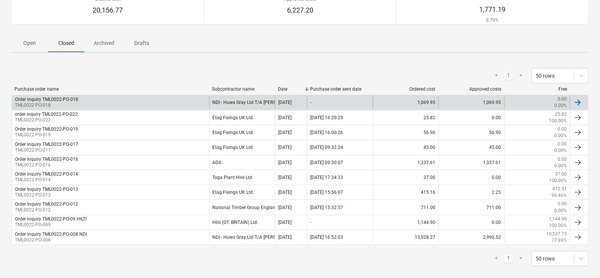
scroll to position [79, 0]
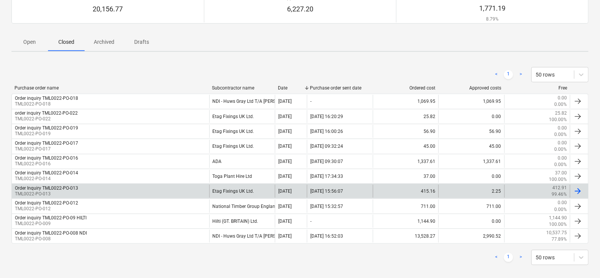
click at [176, 192] on div "Order Inquiry TML0022-PO-013 TML0022-PO-013" at bounding box center [110, 191] width 197 height 13
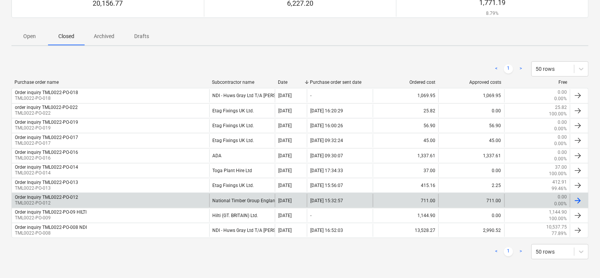
click at [169, 199] on div "Order Inquiry TML0022-PO-012 TML0022-PO-012" at bounding box center [110, 200] width 197 height 13
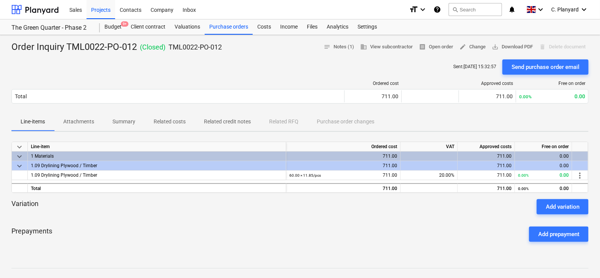
scroll to position [8, 0]
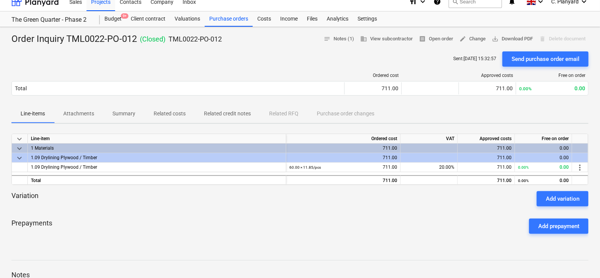
scroll to position [84, 0]
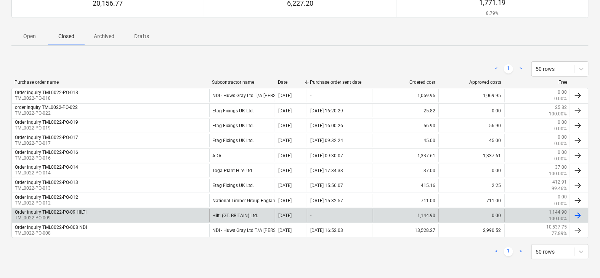
click at [162, 213] on div "Order inquiry TML0022-PO-09 HILTI TML0022-PO-009" at bounding box center [110, 215] width 197 height 13
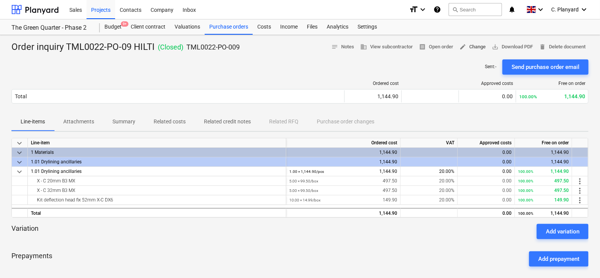
click at [467, 48] on span "edit Change" at bounding box center [472, 47] width 26 height 9
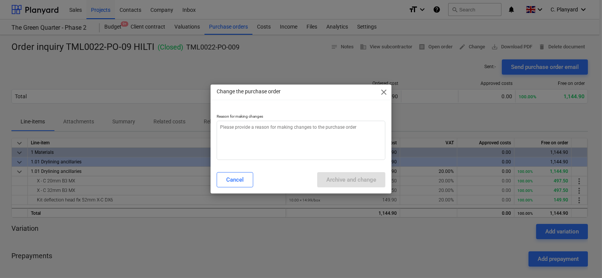
click at [352, 119] on p "Reason for making changes" at bounding box center [301, 117] width 168 height 6
click at [330, 139] on textarea at bounding box center [301, 140] width 168 height 39
type textarea "x"
type textarea "C"
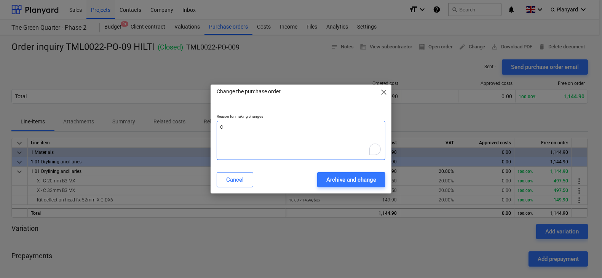
type textarea "x"
type textarea "Co"
type textarea "x"
type textarea "Con"
type textarea "x"
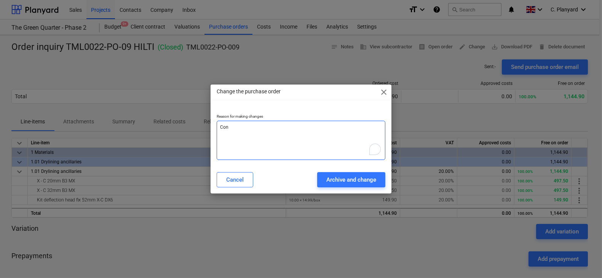
type textarea "Conn"
type textarea "x"
type textarea "Conne"
type textarea "x"
type textarea "Connec"
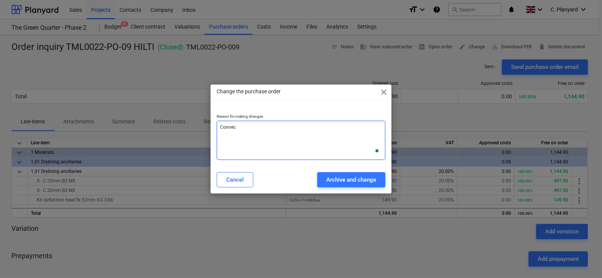
type textarea "x"
type textarea "Connect"
type textarea "x"
type textarea "Connect"
type textarea "x"
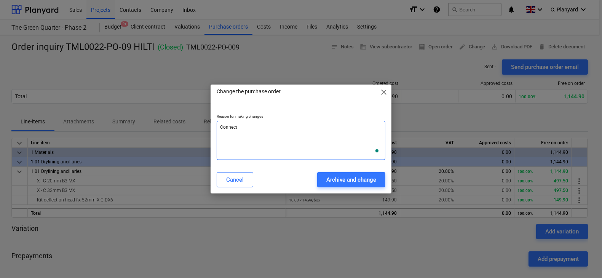
type textarea "Connect t"
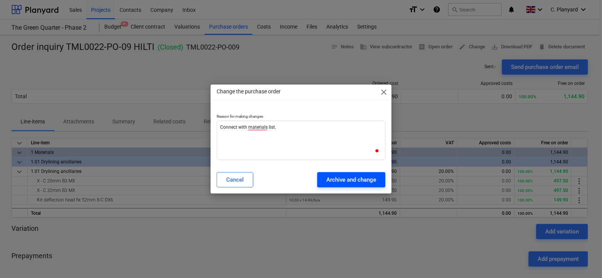
click at [348, 183] on div "Archive and change" at bounding box center [352, 180] width 50 height 10
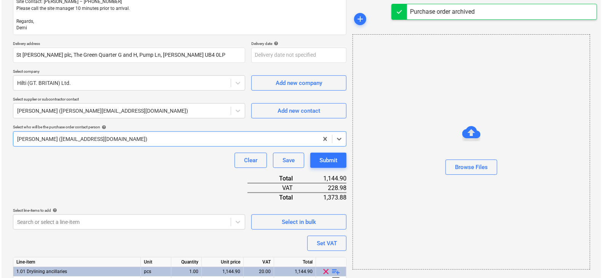
scroll to position [191, 0]
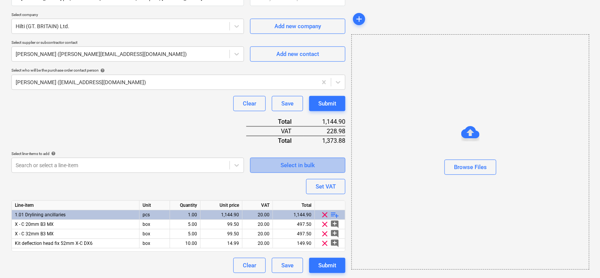
click at [317, 166] on span "Select in bulk" at bounding box center [298, 165] width 76 height 10
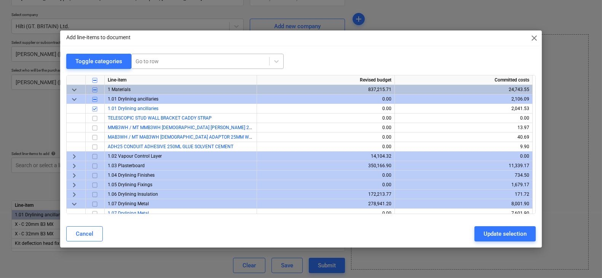
click at [216, 58] on div at bounding box center [201, 62] width 130 height 8
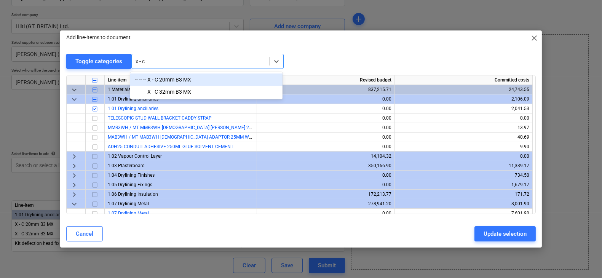
click at [208, 75] on div "-- -- -- X - C 20mm B3 MX" at bounding box center [206, 80] width 152 height 12
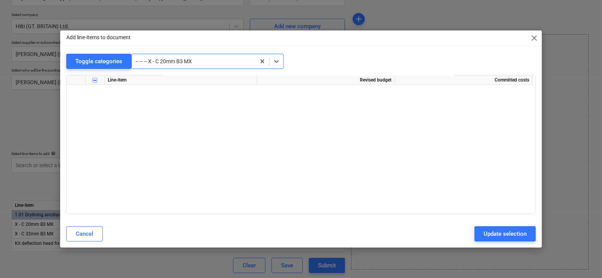
scroll to position [915, 0]
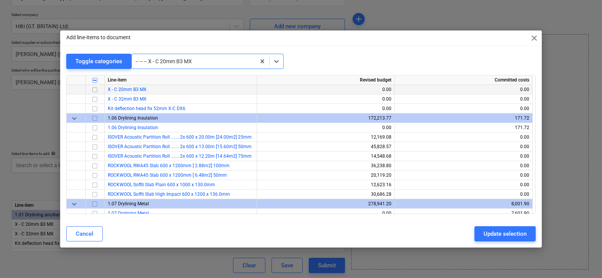
click at [94, 91] on input "checkbox" at bounding box center [94, 89] width 9 height 9
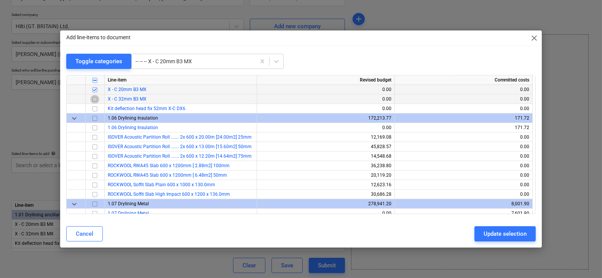
click at [94, 95] on input "checkbox" at bounding box center [94, 99] width 9 height 9
click at [94, 107] on input "checkbox" at bounding box center [94, 108] width 9 height 9
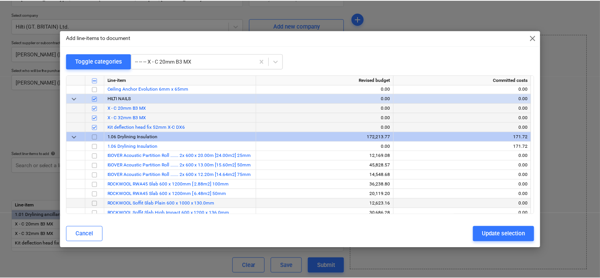
scroll to position [889, 0]
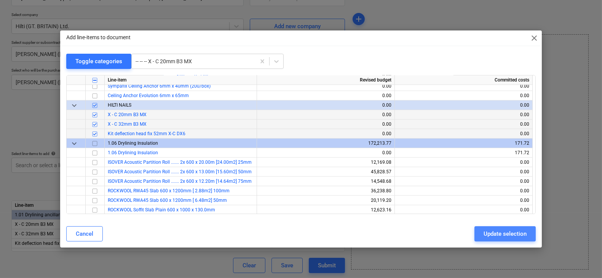
click at [491, 230] on div "Update selection" at bounding box center [505, 234] width 43 height 10
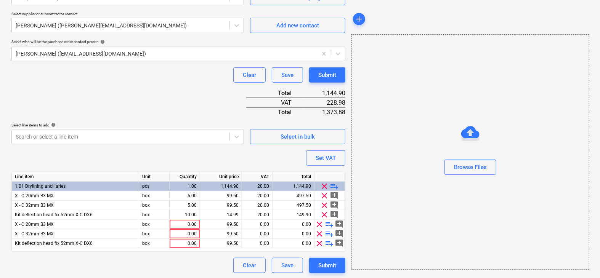
scroll to position [219, 0]
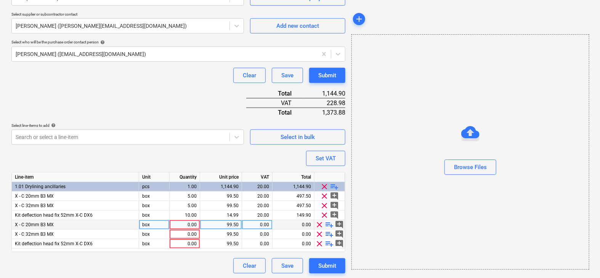
click at [181, 223] on div "0.00" at bounding box center [185, 225] width 24 height 10
click at [142, 267] on div "Clear Save Submit" at bounding box center [178, 265] width 334 height 15
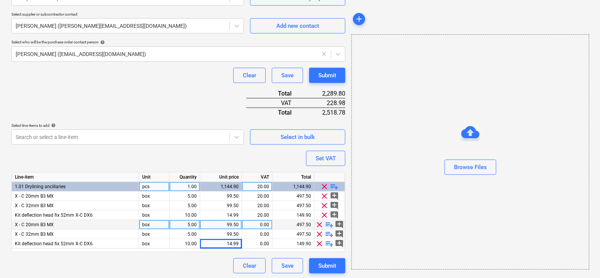
click at [324, 185] on span "clear" at bounding box center [324, 186] width 9 height 9
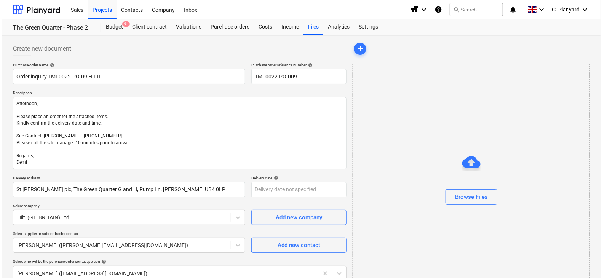
scroll to position [112, 0]
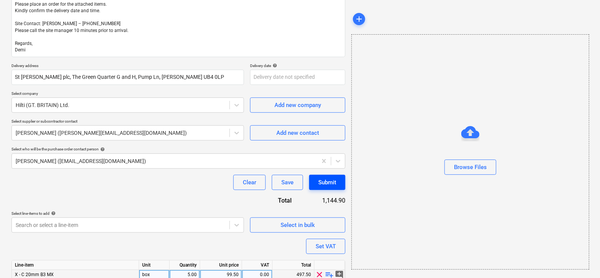
click at [331, 180] on div "Submit" at bounding box center [327, 183] width 18 height 10
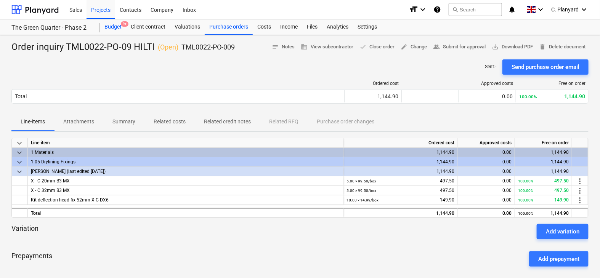
click at [115, 27] on div "Budget 9+" at bounding box center [113, 26] width 26 height 15
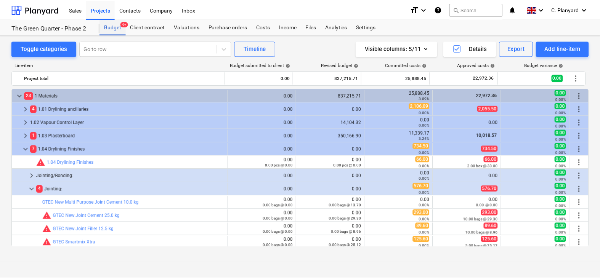
scroll to position [16, 0]
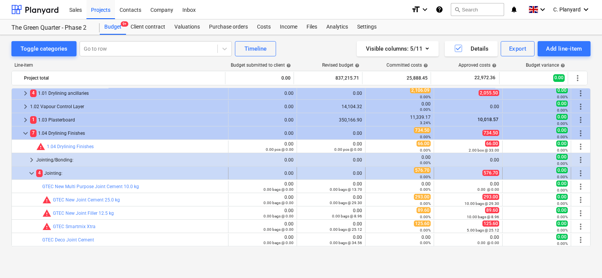
click at [27, 175] on span "keyboard_arrow_down" at bounding box center [31, 173] width 9 height 9
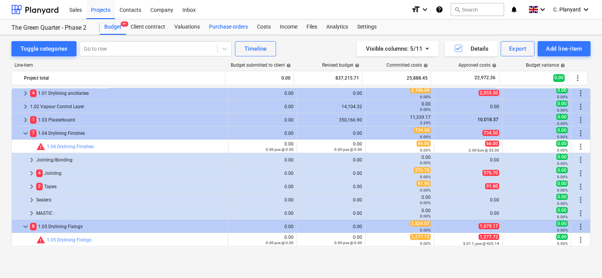
click at [210, 25] on div "Purchase orders" at bounding box center [229, 26] width 48 height 15
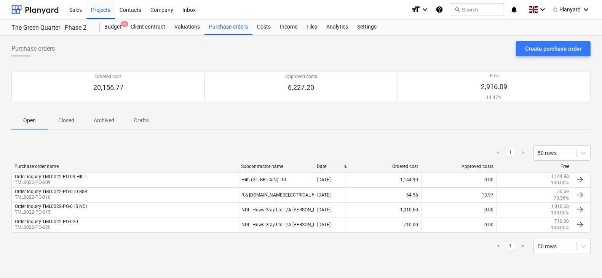
click at [71, 119] on p "Closed" at bounding box center [66, 121] width 18 height 8
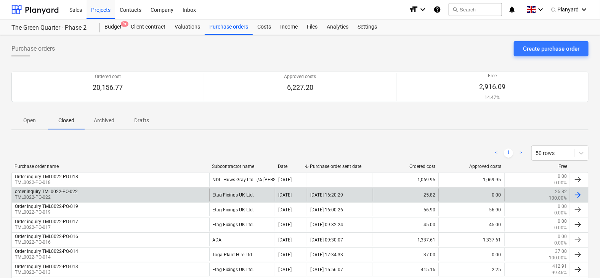
scroll to position [69, 0]
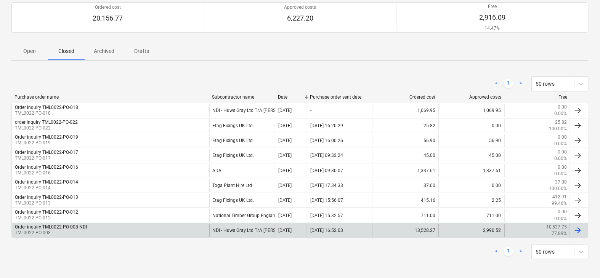
click at [105, 229] on div "Order inquiry TML0022-PO-008 NDI TML0022-PO-008" at bounding box center [110, 230] width 197 height 13
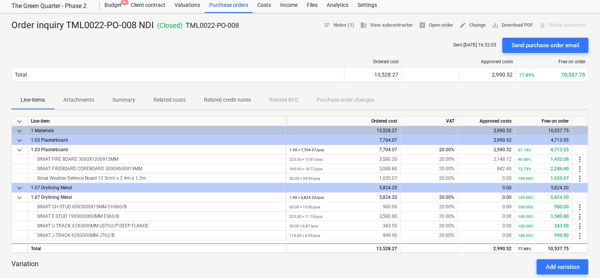
scroll to position [27, 0]
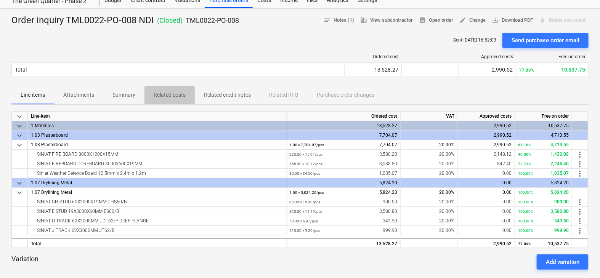
click at [169, 95] on p "Related costs" at bounding box center [170, 95] width 32 height 8
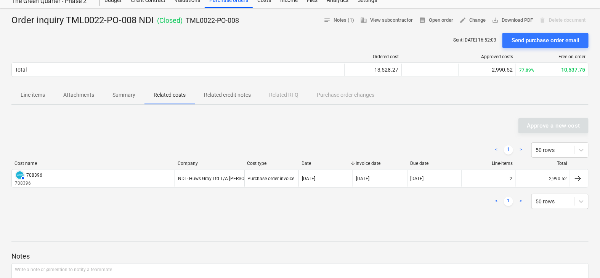
click at [39, 92] on p "Line-items" at bounding box center [33, 95] width 24 height 8
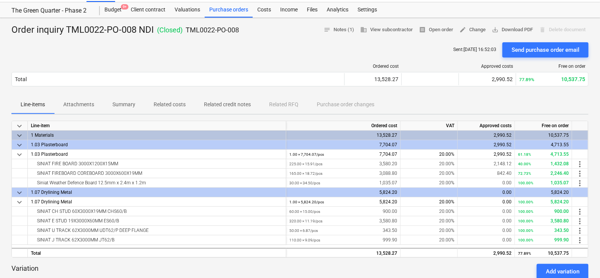
scroll to position [5, 0]
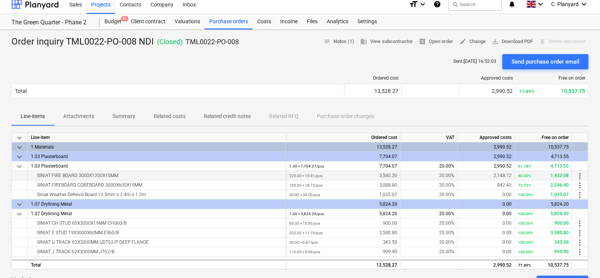
click at [49, 173] on div "SINIAT FIRE BOARD 3000X1200X15MM" at bounding box center [157, 175] width 252 height 9
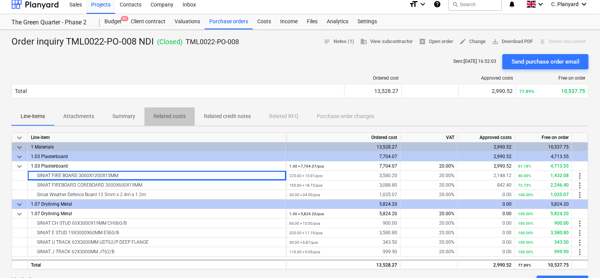
click at [182, 113] on p "Related costs" at bounding box center [170, 116] width 32 height 8
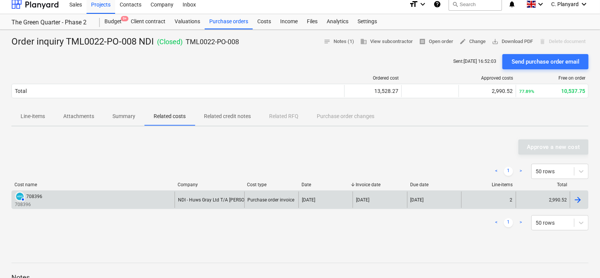
click at [369, 202] on div "[DATE]" at bounding box center [379, 200] width 54 height 16
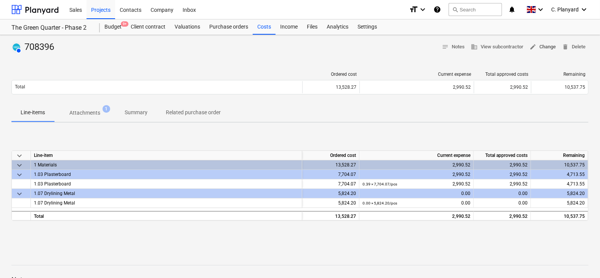
click at [538, 48] on span "edit Change" at bounding box center [542, 47] width 26 height 9
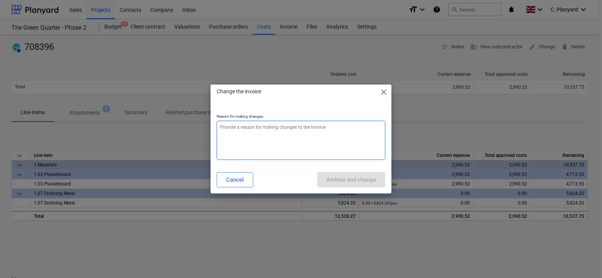
click at [280, 129] on textarea at bounding box center [301, 140] width 168 height 39
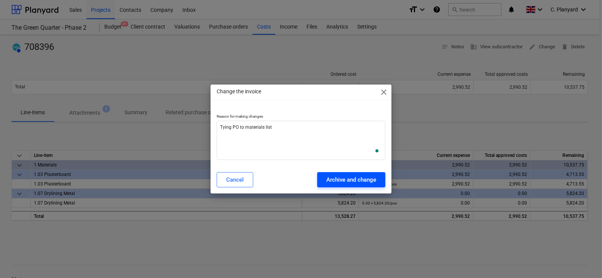
click at [355, 182] on div "Archive and change" at bounding box center [352, 180] width 50 height 10
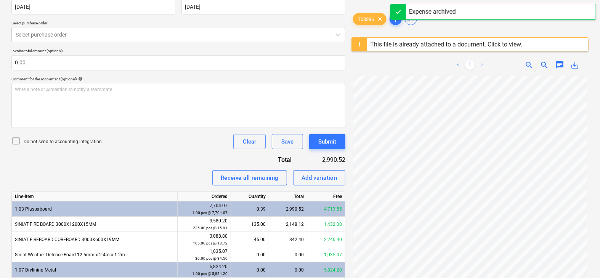
scroll to position [61, 0]
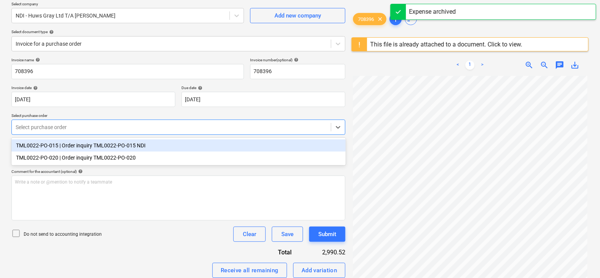
click at [84, 128] on div at bounding box center [171, 127] width 311 height 8
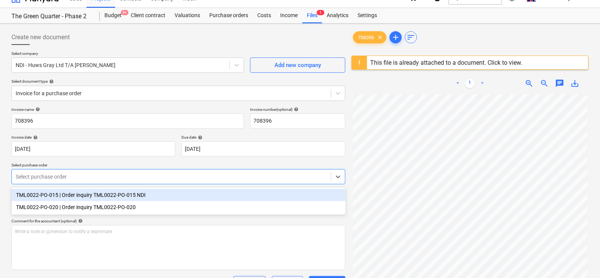
scroll to position [0, 0]
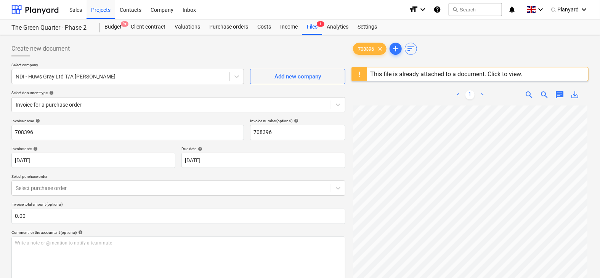
click at [119, 95] on div "Select document type help" at bounding box center [178, 92] width 334 height 5
click at [116, 101] on div at bounding box center [171, 105] width 311 height 8
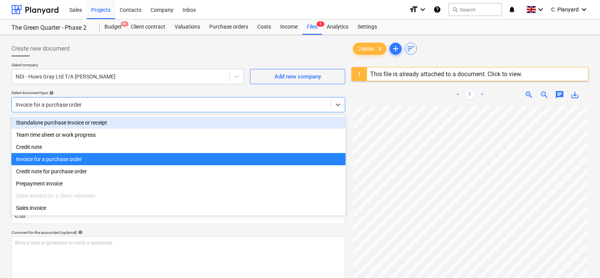
click at [150, 122] on div "Standalone purchase invoice or receipt" at bounding box center [178, 123] width 334 height 12
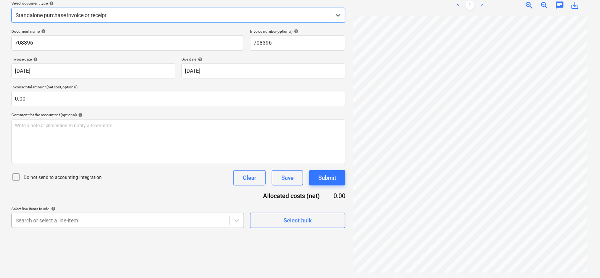
scroll to position [157, 0]
click at [168, 188] on body "Sales Projects Contacts Company Inbox format_size keyboard_arrow_down help sear…" at bounding box center [300, 49] width 600 height 278
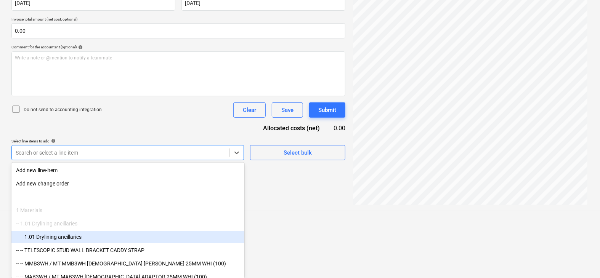
click at [104, 238] on div "-- -- 1.01 Drylining ancillaries" at bounding box center [127, 237] width 233 height 12
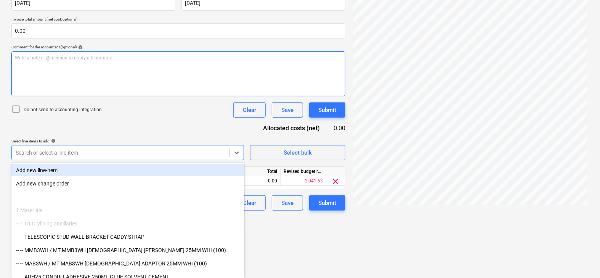
click at [178, 120] on div "Document name help 708396 Invoice number (optional) help 708396 Invoice date he…" at bounding box center [178, 86] width 334 height 250
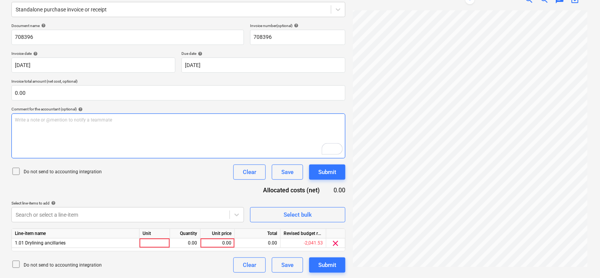
scroll to position [61, 1]
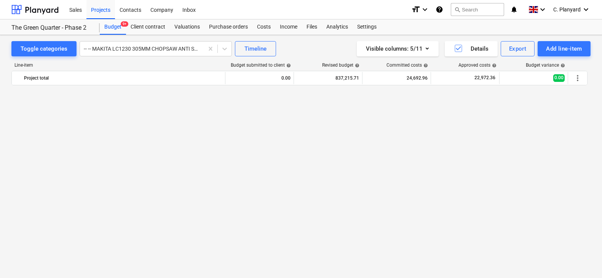
scroll to position [907, 0]
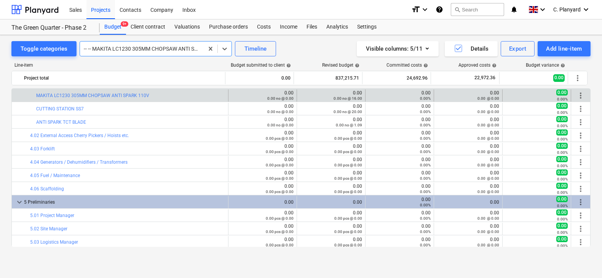
click at [131, 46] on div at bounding box center [142, 49] width 116 height 8
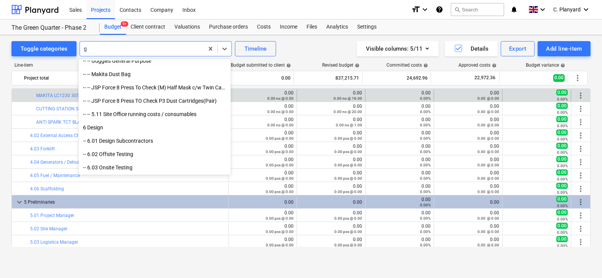
scroll to position [0, 0]
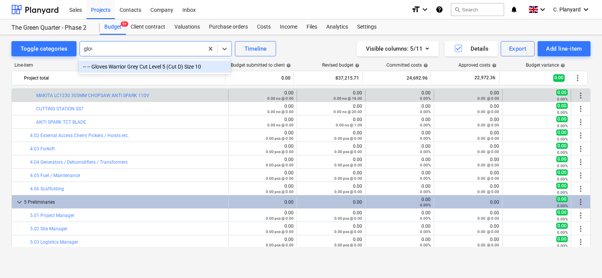
type input "glove"
click at [140, 66] on div "-- -- Gloves Warrior Grey Cut Level 5 (Cut D) Size 10" at bounding box center [155, 67] width 152 height 12
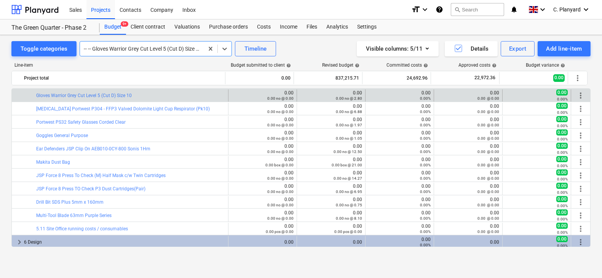
scroll to position [1209, 0]
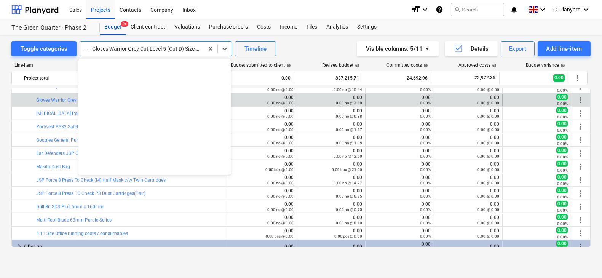
click at [150, 54] on div "-- -- Gloves Warrior Grey Cut Level 5 (Cut D) Size 10" at bounding box center [156, 48] width 152 height 15
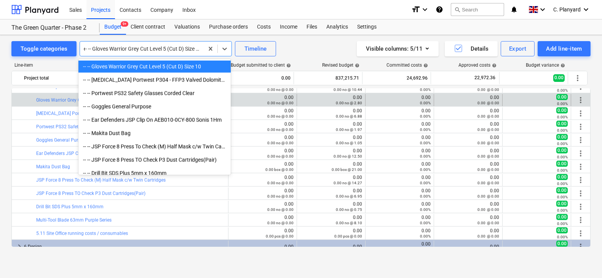
scroll to position [2553, 0]
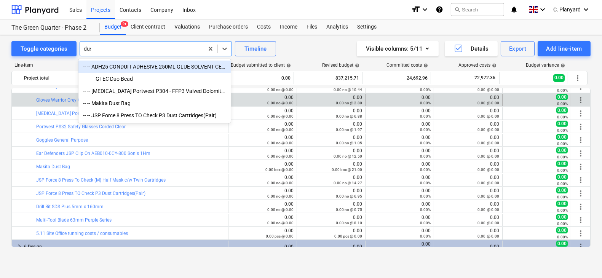
type input "dust"
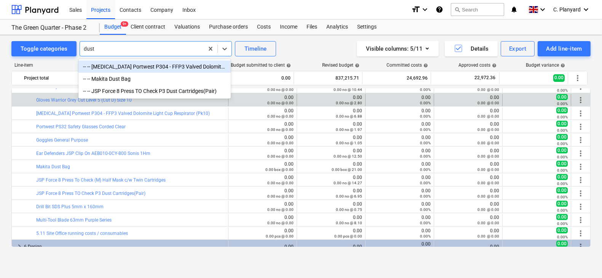
click at [151, 69] on div "-- -- Dust Mask Portwest P304 - FFP3 Valved Dolomite Light Cup Respirator (Pk10)" at bounding box center [155, 67] width 152 height 12
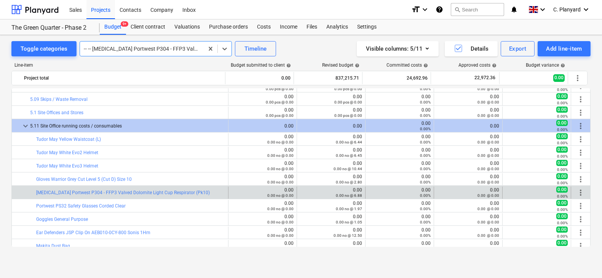
scroll to position [1113, 0]
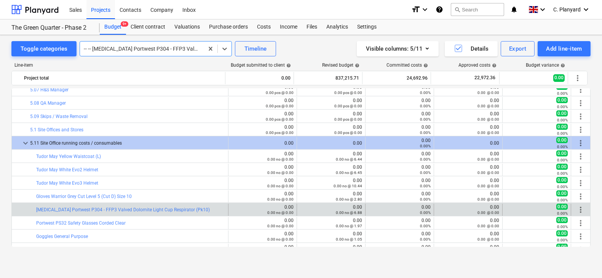
click at [143, 48] on div at bounding box center [142, 49] width 116 height 8
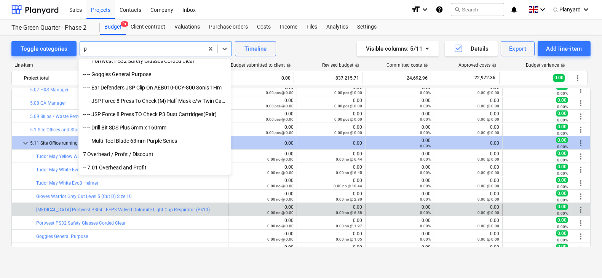
scroll to position [873, 0]
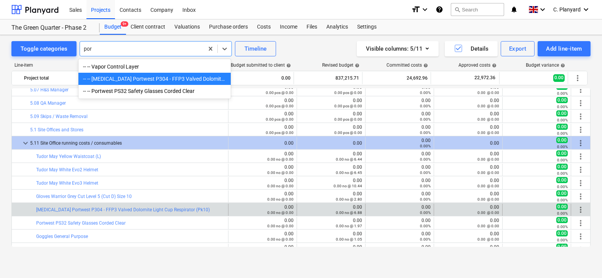
type input "port"
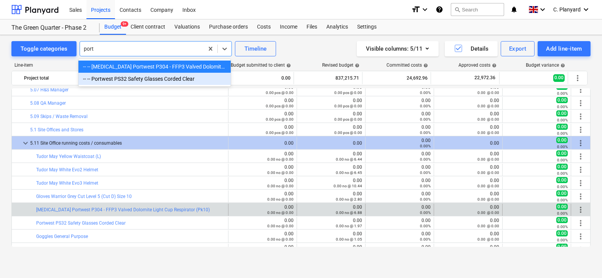
click at [149, 80] on div "-- -- Portwest PS32 Safety Glasses Corded Clear" at bounding box center [155, 79] width 152 height 12
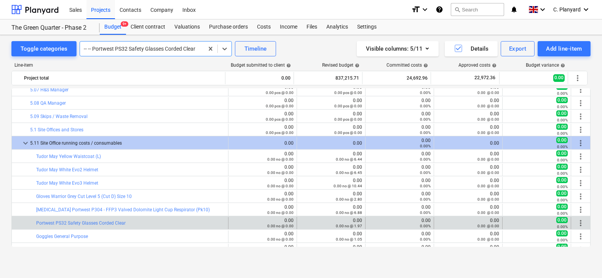
scroll to position [1228, 0]
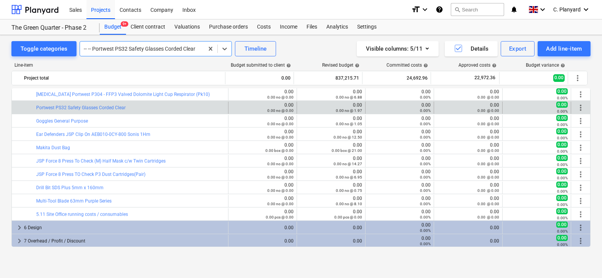
click at [143, 50] on div at bounding box center [142, 49] width 116 height 8
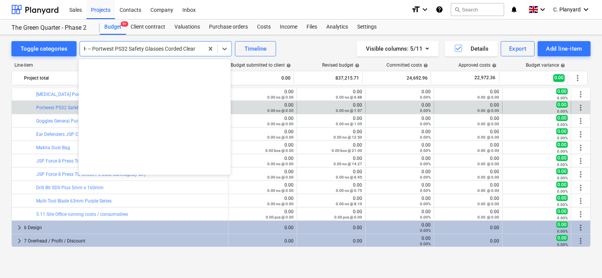
scroll to position [2433, 0]
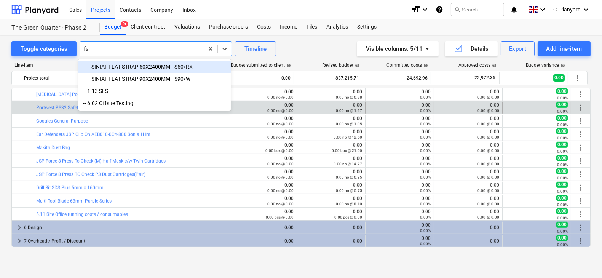
type input "f"
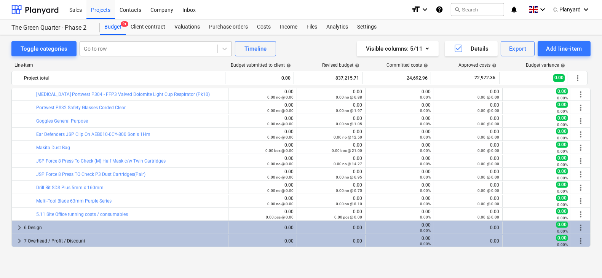
click at [108, 46] on div at bounding box center [149, 49] width 130 height 8
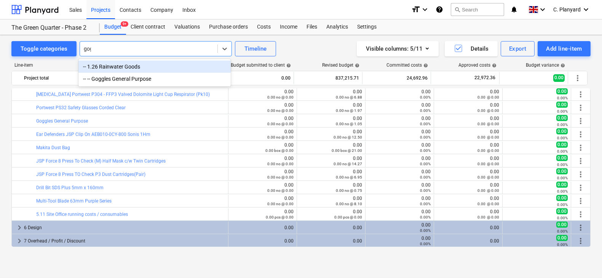
type input "gogg"
click at [111, 68] on div "-- -- Goggles General Purpose" at bounding box center [155, 67] width 152 height 12
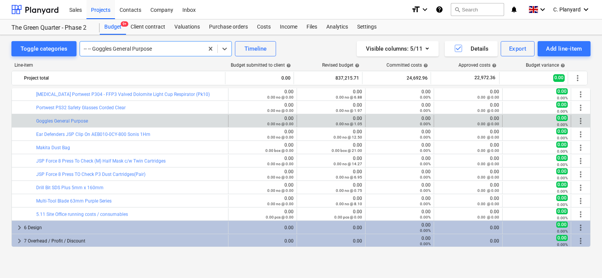
click at [116, 48] on div at bounding box center [142, 49] width 116 height 8
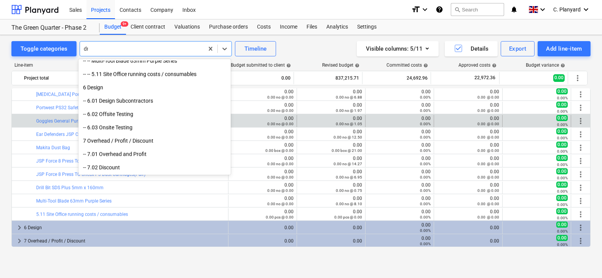
scroll to position [0, 0]
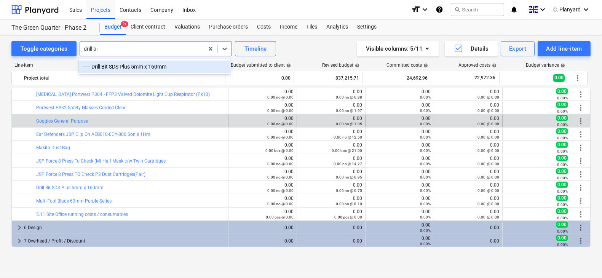
type input "drill bit"
click at [131, 69] on div "-- -- Drill Bit SDS Plus 5mm x 160mm" at bounding box center [155, 67] width 152 height 12
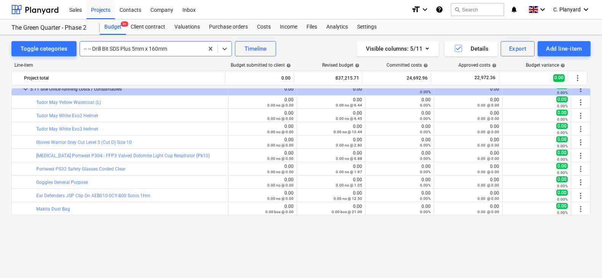
scroll to position [1094, 0]
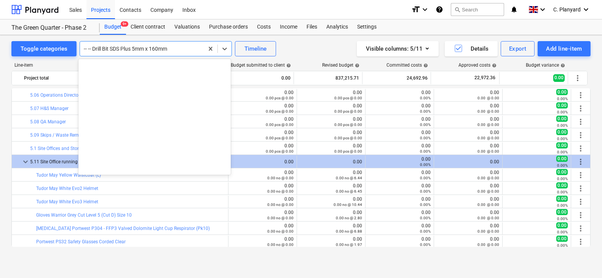
click at [106, 54] on div "-- -- Drill Bit SDS Plus 5mm x 160mm" at bounding box center [156, 48] width 152 height 15
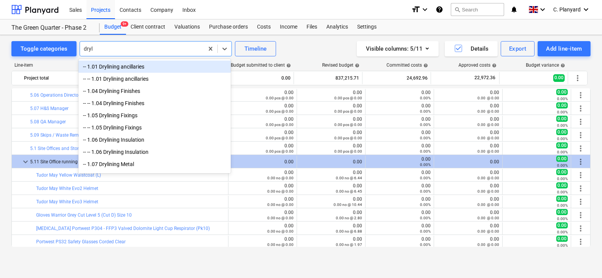
type input "dryl"
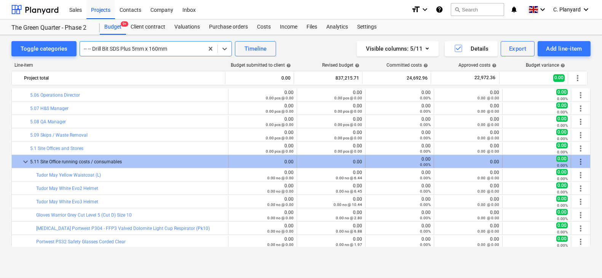
click at [26, 160] on span "keyboard_arrow_down" at bounding box center [25, 161] width 9 height 9
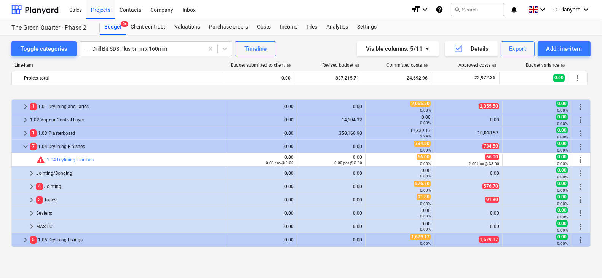
scroll to position [57, 0]
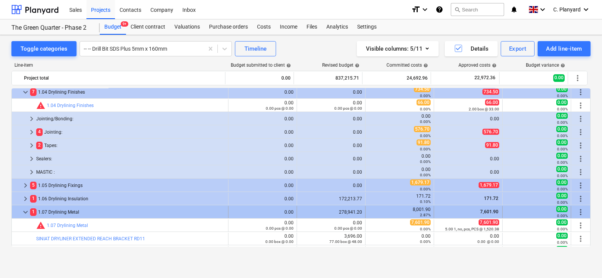
click at [25, 213] on span "keyboard_arrow_down" at bounding box center [25, 212] width 9 height 9
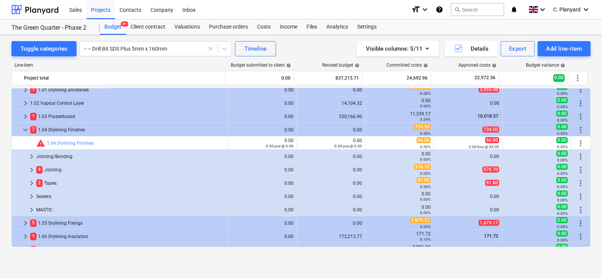
scroll to position [19, 0]
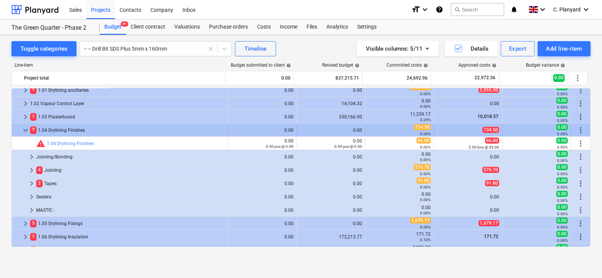
click at [26, 128] on span "keyboard_arrow_down" at bounding box center [25, 130] width 9 height 9
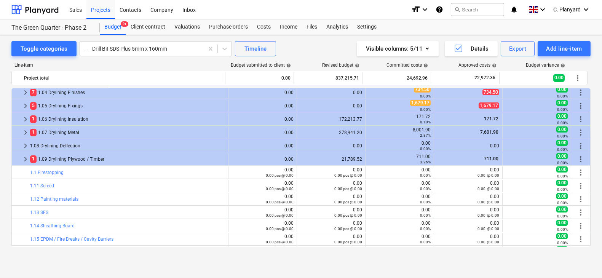
scroll to position [65, 0]
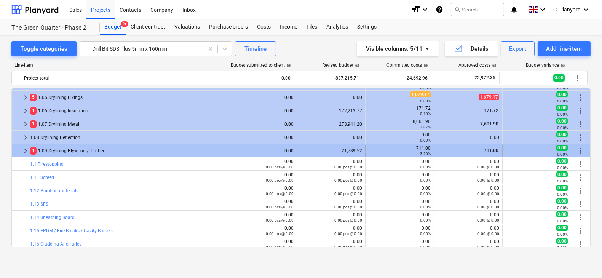
click at [26, 148] on span "keyboard_arrow_right" at bounding box center [25, 150] width 9 height 9
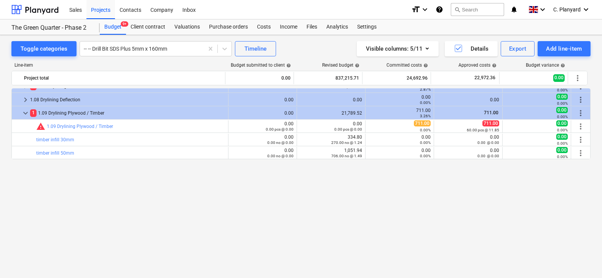
scroll to position [0, 0]
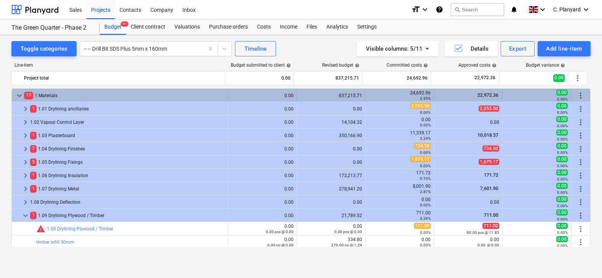
click at [23, 94] on span "keyboard_arrow_down" at bounding box center [19, 95] width 9 height 9
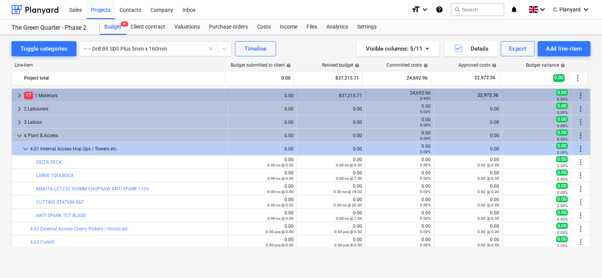
click at [19, 96] on span "keyboard_arrow_right" at bounding box center [19, 95] width 9 height 9
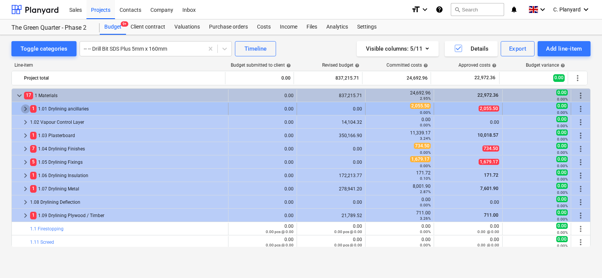
click at [23, 107] on span "keyboard_arrow_right" at bounding box center [25, 108] width 9 height 9
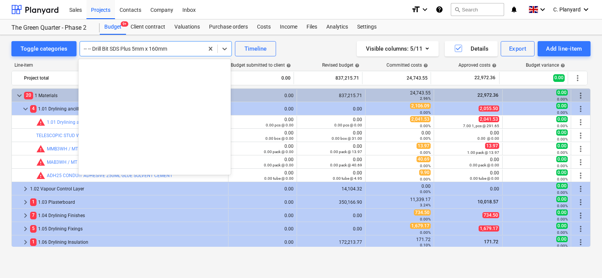
click at [118, 51] on div at bounding box center [142, 49] width 116 height 8
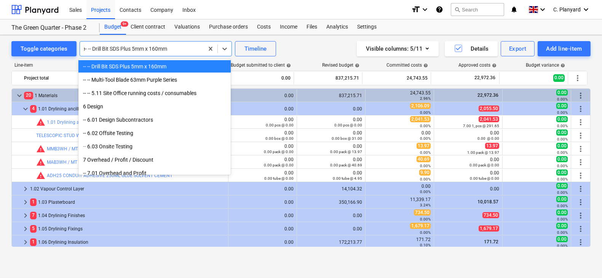
scroll to position [979, 0]
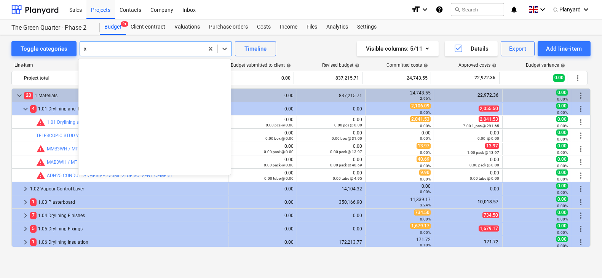
type input "x"
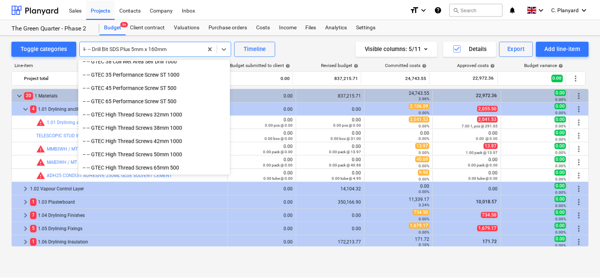
scroll to position [339, 0]
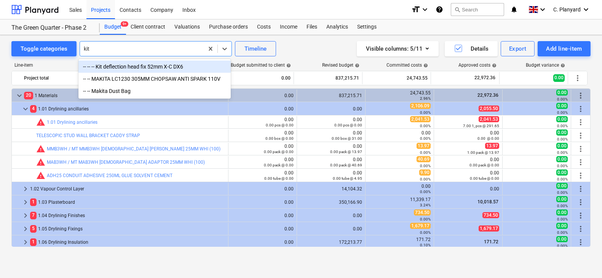
type input "kit"
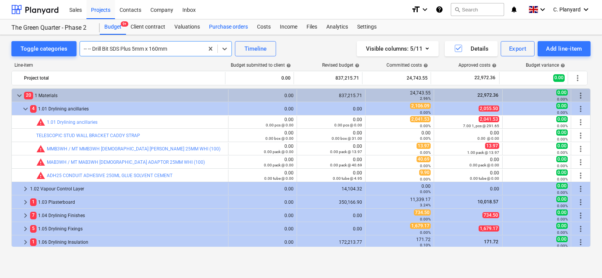
click at [224, 24] on div "Purchase orders" at bounding box center [229, 26] width 48 height 15
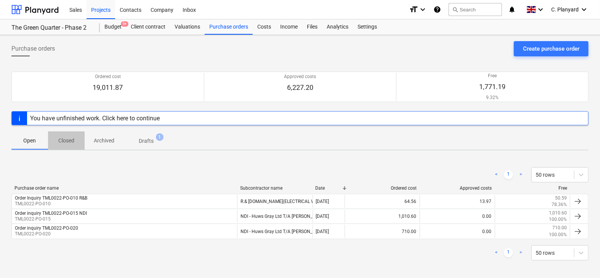
click at [65, 146] on button "Closed" at bounding box center [66, 140] width 37 height 18
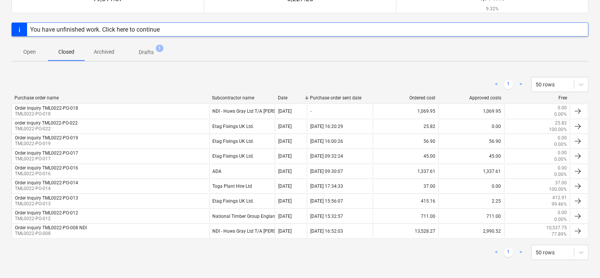
scroll to position [88, 0]
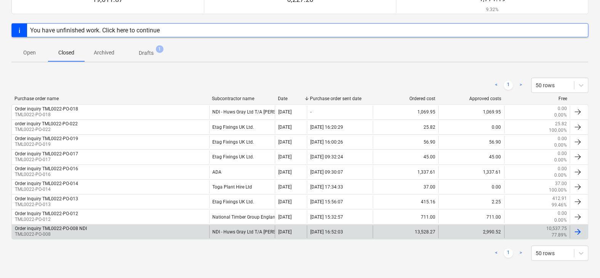
click at [91, 230] on div "Order inquiry TML0022-PO-008 NDI TML0022-PO-008" at bounding box center [110, 232] width 197 height 13
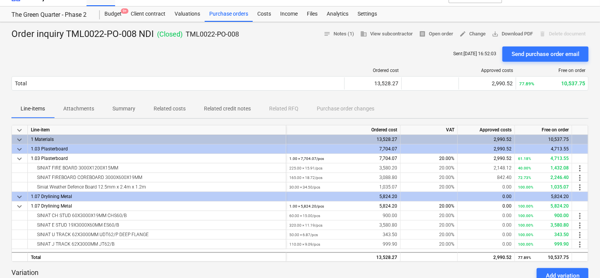
scroll to position [13, 0]
click at [19, 152] on span "keyboard_arrow_down" at bounding box center [19, 149] width 9 height 9
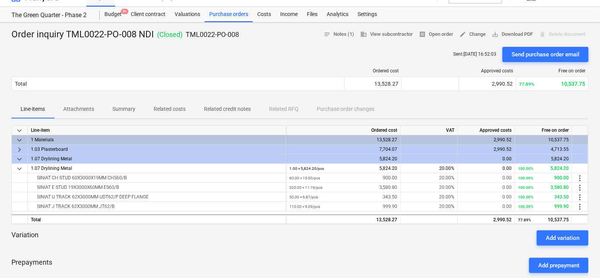
click at [19, 152] on span "keyboard_arrow_right" at bounding box center [19, 149] width 9 height 9
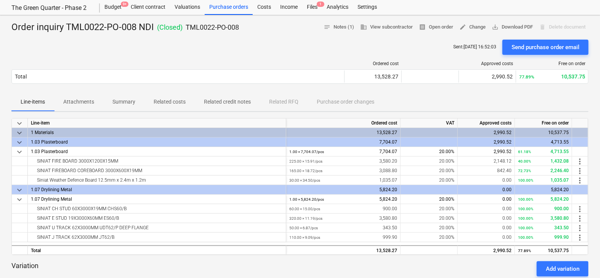
scroll to position [19, 0]
click at [497, 26] on span "save_alt Download PDF" at bounding box center [512, 28] width 41 height 9
click at [114, 10] on div "Budget 9+" at bounding box center [113, 7] width 26 height 15
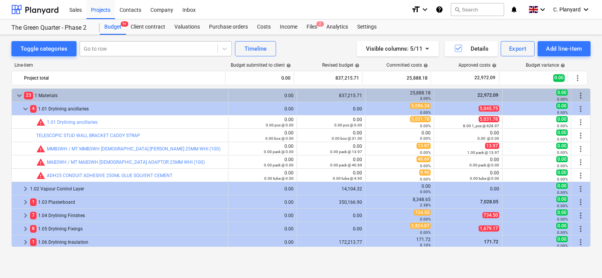
click at [123, 54] on div "Go to row" at bounding box center [156, 48] width 152 height 15
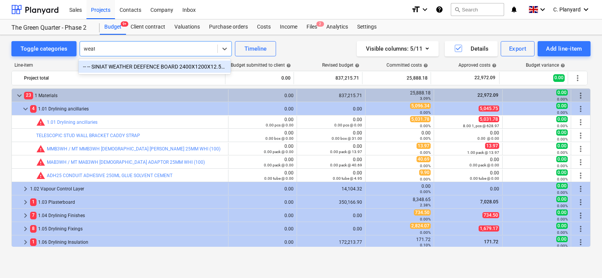
type input "weather"
click at [135, 64] on div "-- -- SINIAT WEATHER DEEFENCE BOARD 2400X1200X12.5MM" at bounding box center [155, 67] width 152 height 12
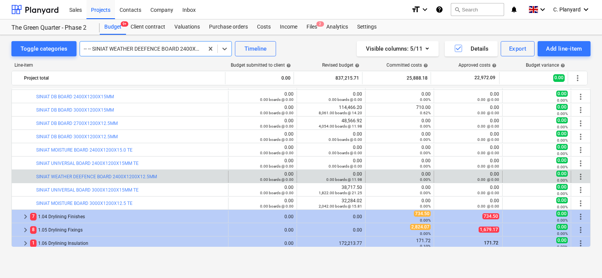
scroll to position [216, 0]
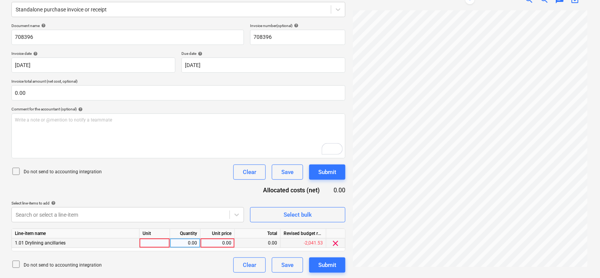
scroll to position [61, 1]
click at [191, 241] on div "0.00" at bounding box center [185, 244] width 24 height 10
click at [194, 240] on div "0.00" at bounding box center [185, 244] width 24 height 10
type input "2990.25"
click at [186, 201] on div "Select line-items to add help" at bounding box center [127, 203] width 232 height 5
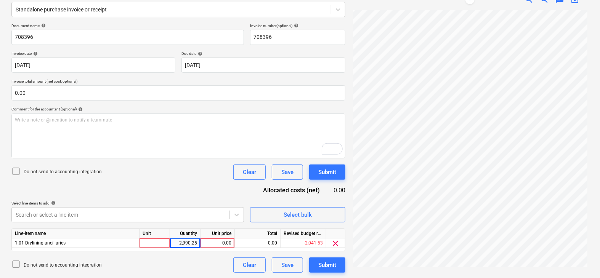
click at [148, 237] on div "Unit" at bounding box center [154, 234] width 30 height 10
click at [191, 242] on div "2,990.25" at bounding box center [185, 244] width 24 height 10
click at [191, 242] on input "2990.25" at bounding box center [185, 243] width 30 height 9
type input "1"
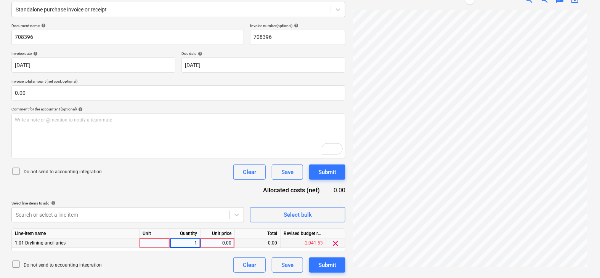
click at [218, 243] on div "0.00" at bounding box center [217, 244] width 28 height 10
type input "2990.25"
click at [171, 208] on div "Search or select a line-item" at bounding box center [127, 214] width 232 height 15
click at [154, 234] on div "Unit" at bounding box center [154, 234] width 30 height 10
click at [154, 247] on div at bounding box center [154, 244] width 30 height 10
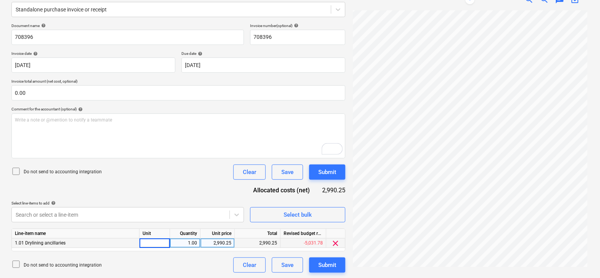
type input "1"
click at [178, 167] on div "Do not send to accounting integration Clear Save Submit" at bounding box center [178, 172] width 334 height 15
click at [160, 183] on body "Sales Projects Contacts Company Inbox 1 format_size keyboard_arrow_down help se…" at bounding box center [300, 44] width 600 height 278
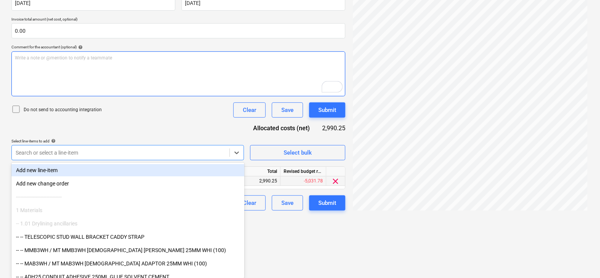
click at [54, 127] on div "Document name help 708396 Invoice number (optional) help 708396 Invoice date he…" at bounding box center [178, 86] width 334 height 250
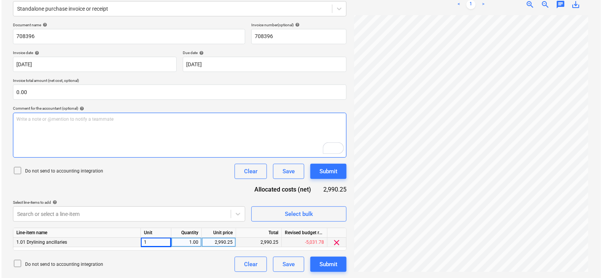
scroll to position [95, 0]
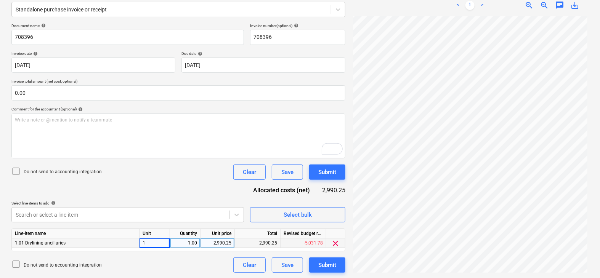
click at [18, 170] on icon at bounding box center [15, 171] width 9 height 9
click at [323, 259] on button "Submit" at bounding box center [327, 265] width 36 height 15
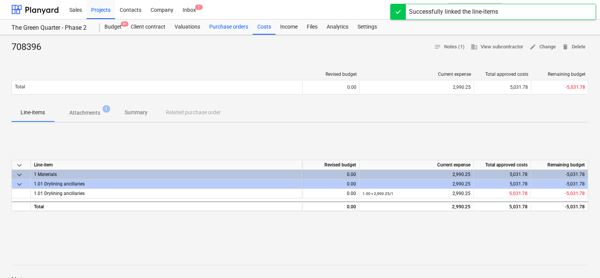
click at [217, 30] on div "Purchase orders" at bounding box center [229, 26] width 48 height 15
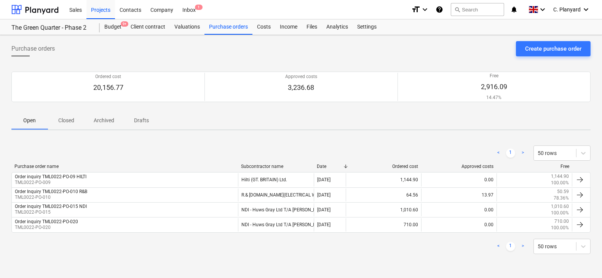
click at [73, 118] on p "Closed" at bounding box center [66, 121] width 18 height 8
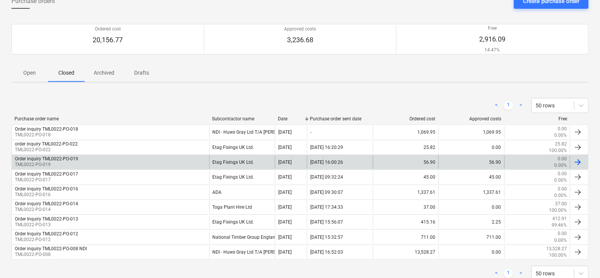
scroll to position [69, 0]
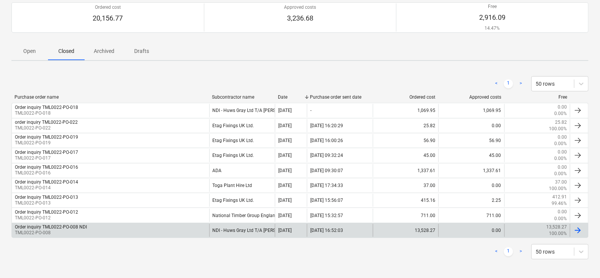
click at [191, 233] on div "Order inquiry TML0022-PO-008 NDI TML0022-PO-008" at bounding box center [110, 230] width 197 height 13
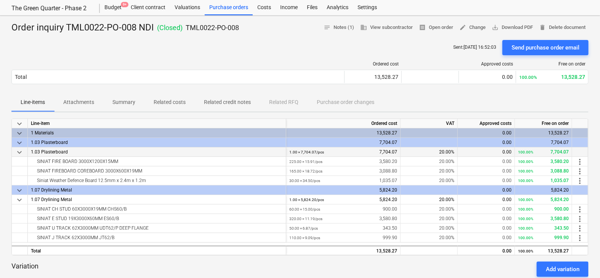
scroll to position [19, 0]
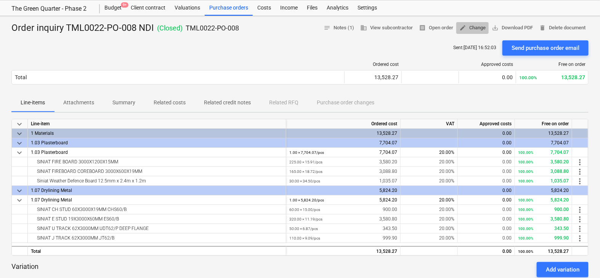
click at [477, 28] on span "edit Change" at bounding box center [472, 28] width 26 height 9
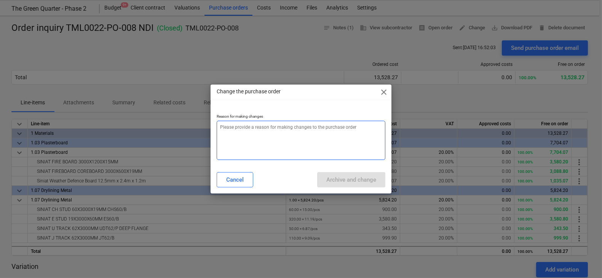
click at [337, 128] on textarea at bounding box center [301, 140] width 168 height 39
type textarea "x"
type textarea "T"
type textarea "x"
type textarea "Ti"
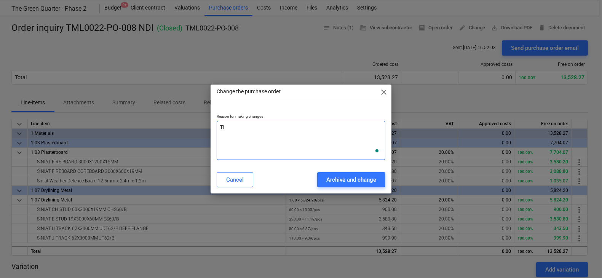
type textarea "x"
type textarea "Tie"
type textarea "x"
type textarea "Tie"
type textarea "x"
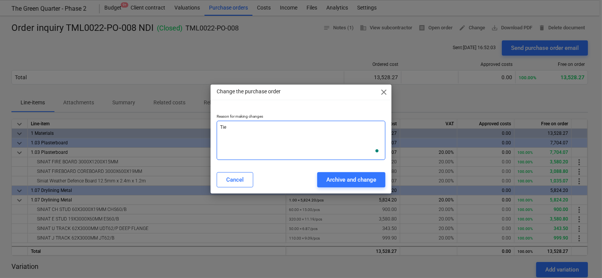
type textarea "Tie w"
type textarea "x"
type textarea "Tie wi"
type textarea "x"
type textarea "Tie with"
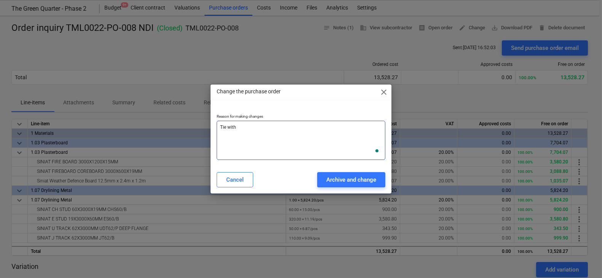
type textarea "x"
type textarea "Tie with"
type textarea "x"
type textarea "Tie with m"
type textarea "x"
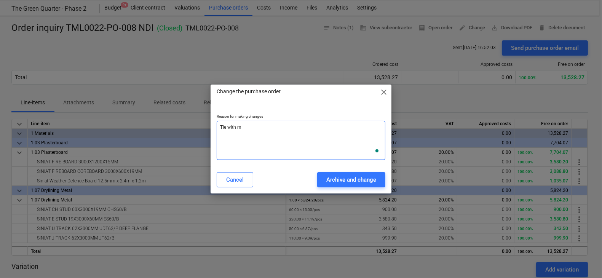
type textarea "Tie with ma"
type textarea "x"
type textarea "Tie with mat"
type textarea "x"
type textarea "Tie with mate"
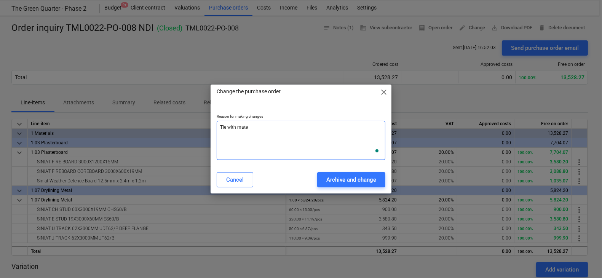
type textarea "x"
type textarea "Tie with mater"
type textarea "x"
type textarea "Tie with materi"
type textarea "x"
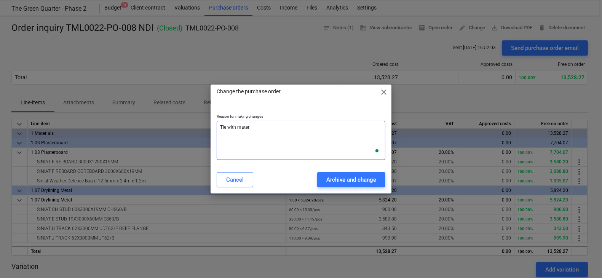
type textarea "Tie with materia"
type textarea "x"
type textarea "Tie with material"
type textarea "x"
type textarea "Tie with materials"
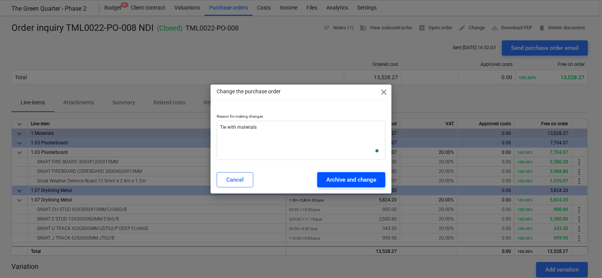
click at [362, 179] on div "Archive and change" at bounding box center [352, 180] width 50 height 10
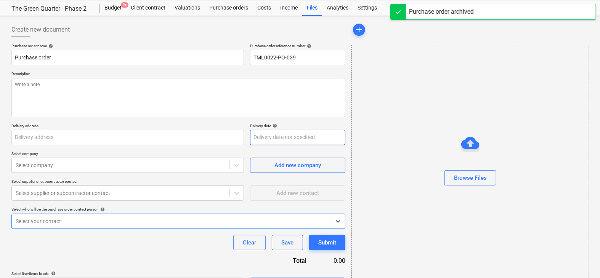
type textarea "x"
type input "Order inquiry TML0022-PO-008 NDI"
type input "TML0022-PO-008"
type textarea "Afternoon, Please place an order for the attached items. Kindly confirm the del…"
type input "St George plc, The Green Quarter, Southall, London"
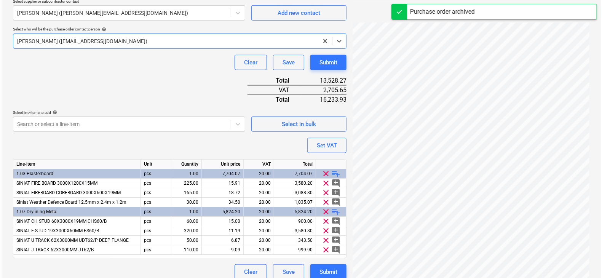
scroll to position [239, 0]
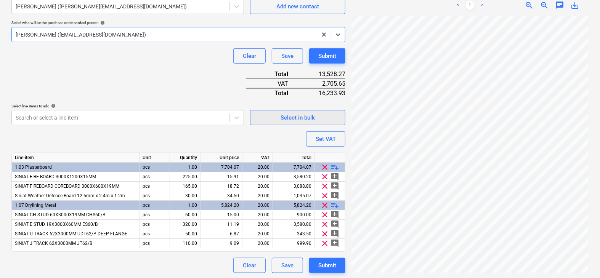
click at [300, 118] on div "Select in bulk" at bounding box center [297, 118] width 34 height 10
type textarea "x"
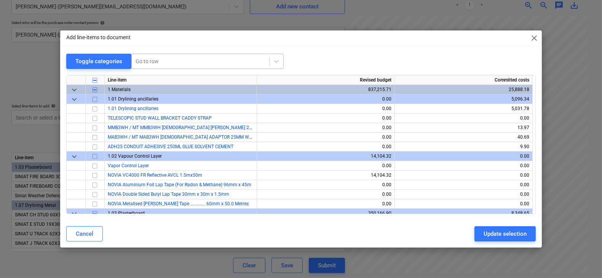
click at [148, 61] on div at bounding box center [201, 62] width 130 height 8
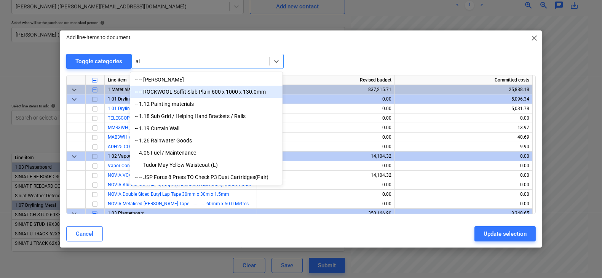
type input "a"
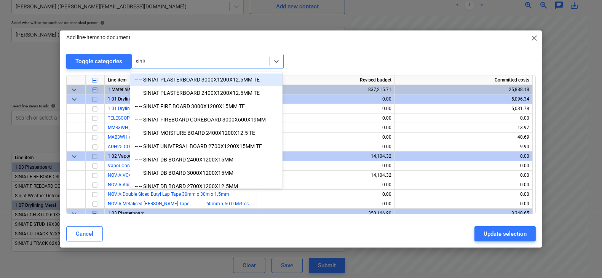
type input "siniat"
click at [174, 76] on div "-- -- SINIAT PLASTERBOARD 3000X1200X12.5MM TE" at bounding box center [206, 80] width 152 height 12
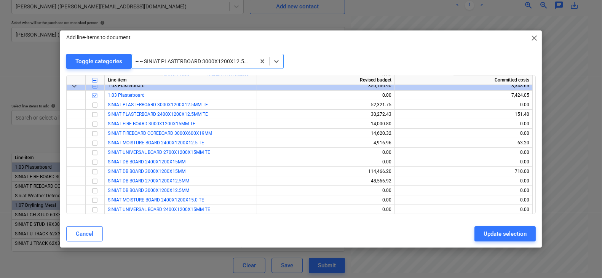
scroll to position [143, 0]
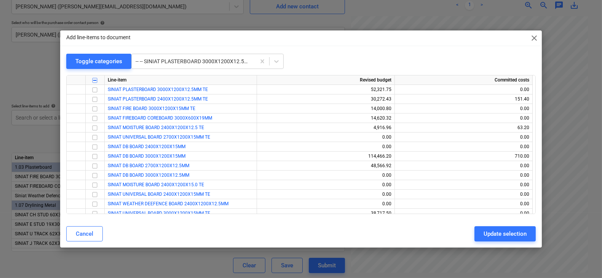
drag, startPoint x: 217, startPoint y: 35, endPoint x: 261, endPoint y: 35, distance: 43.8
click at [261, 35] on div "Add line-items to document close" at bounding box center [301, 37] width 482 height 15
click at [95, 108] on input "checkbox" at bounding box center [94, 108] width 9 height 9
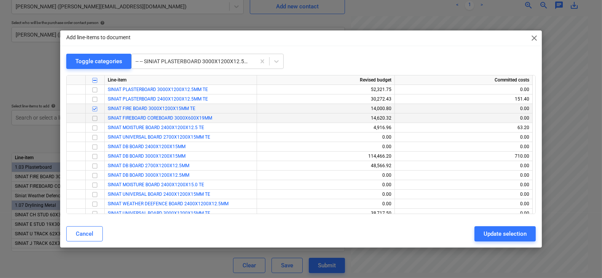
click at [92, 118] on input "checkbox" at bounding box center [94, 118] width 9 height 9
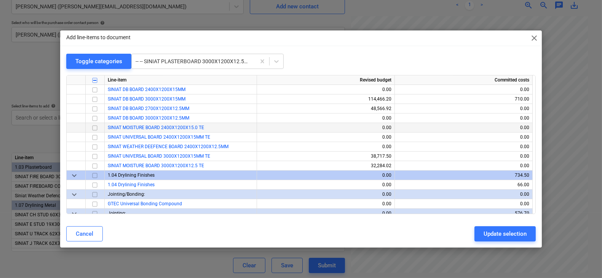
scroll to position [199, 0]
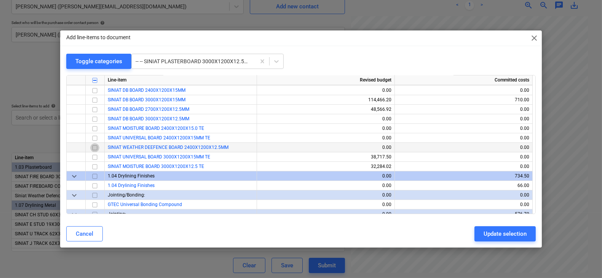
click at [95, 147] on input "checkbox" at bounding box center [94, 147] width 9 height 9
click at [93, 147] on input "checkbox" at bounding box center [94, 147] width 9 height 9
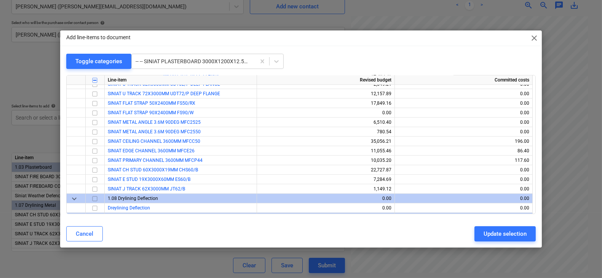
scroll to position [1177, 0]
click at [96, 170] on input "checkbox" at bounding box center [94, 170] width 9 height 9
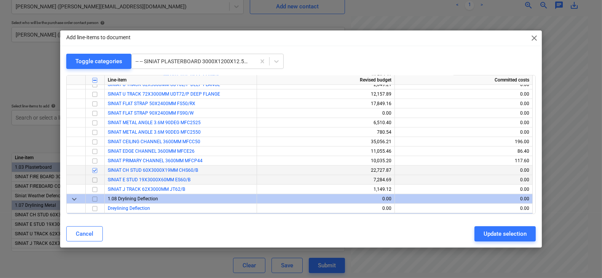
click at [93, 179] on input "checkbox" at bounding box center [94, 180] width 9 height 9
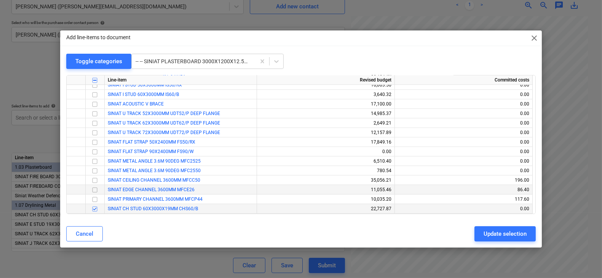
scroll to position [1132, 0]
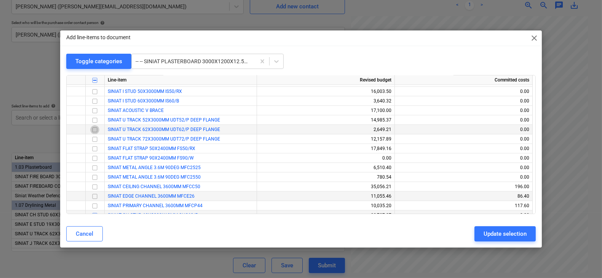
click at [96, 131] on input "checkbox" at bounding box center [94, 129] width 9 height 9
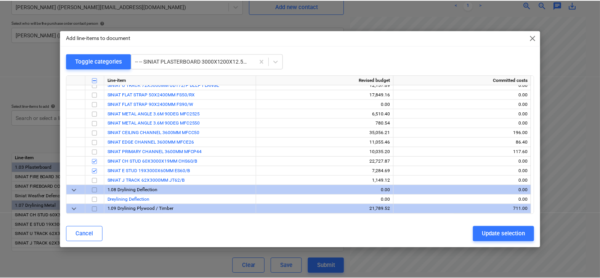
scroll to position [1187, 0]
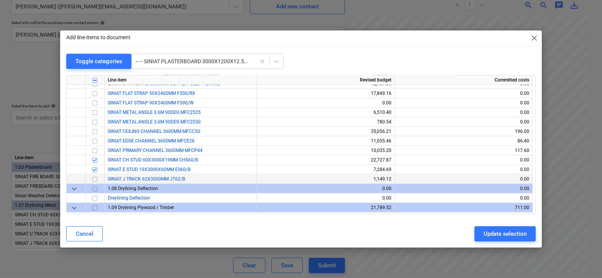
click at [93, 181] on input "checkbox" at bounding box center [94, 179] width 9 height 9
click at [483, 234] on button "Update selection" at bounding box center [505, 233] width 61 height 15
type textarea "x"
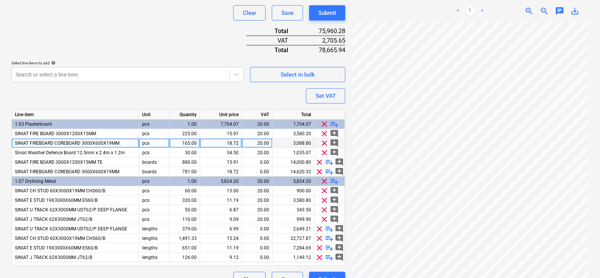
scroll to position [296, 0]
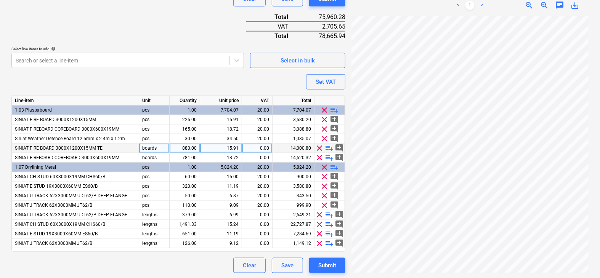
click at [186, 149] on div "880.00" at bounding box center [185, 149] width 24 height 10
type input "225"
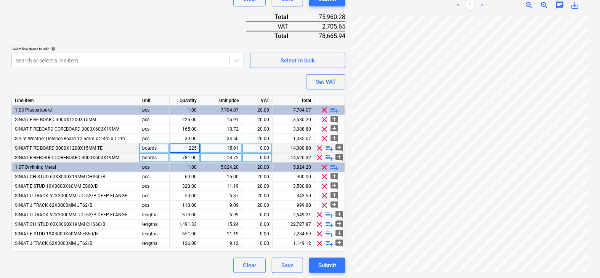
type textarea "x"
click at [182, 159] on div "781.00" at bounding box center [185, 158] width 24 height 10
click at [297, 146] on div "3,579.75" at bounding box center [293, 149] width 42 height 10
type input "3580.2"
type textarea "x"
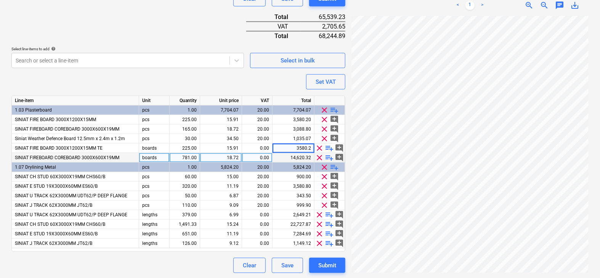
click at [229, 88] on div "Purchase order name help Order inquiry TML0022-PO-008 NDI Purchase order refere…" at bounding box center [178, 19] width 334 height 507
click at [193, 158] on div "781.00" at bounding box center [185, 158] width 24 height 10
type input "165"
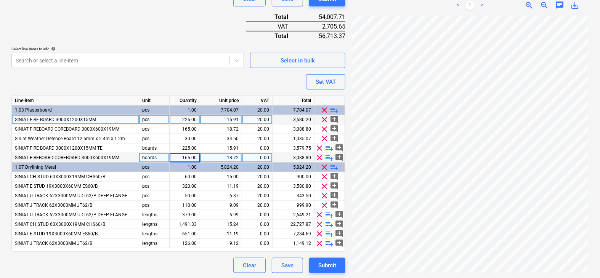
click at [325, 116] on span "clear" at bounding box center [324, 119] width 9 height 9
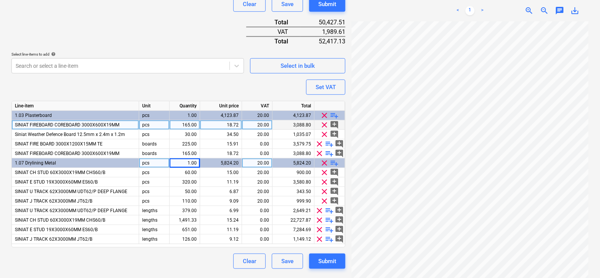
scroll to position [290, 0]
click at [324, 123] on span "clear" at bounding box center [324, 125] width 9 height 9
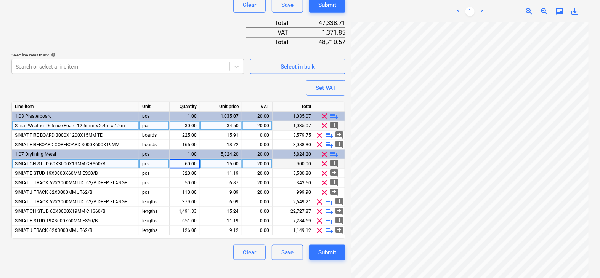
type textarea "x"
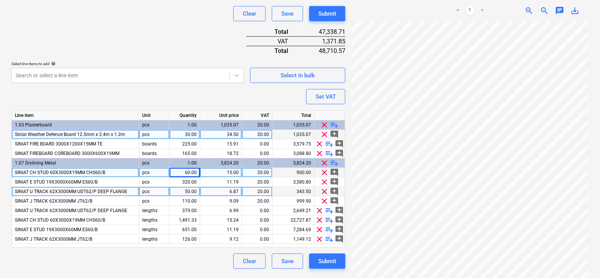
scroll to position [277, 0]
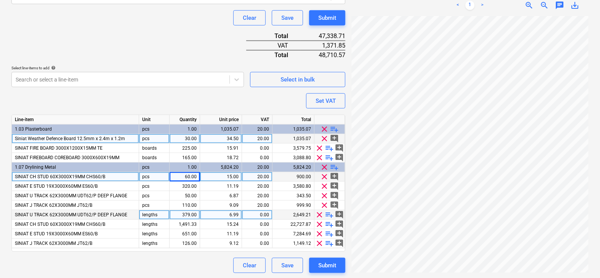
click at [186, 214] on div "379.00" at bounding box center [185, 215] width 24 height 10
type input "50"
type textarea "x"
type input "320"
type textarea "x"
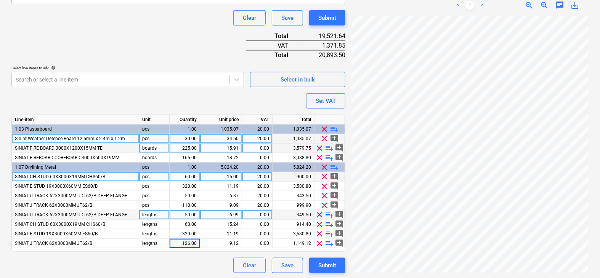
click at [194, 147] on div "225.00" at bounding box center [185, 149] width 24 height 10
click at [195, 148] on input "225" at bounding box center [185, 148] width 30 height 9
type input "225.001"
type textarea "x"
click at [226, 147] on div "15.91" at bounding box center [220, 149] width 35 height 10
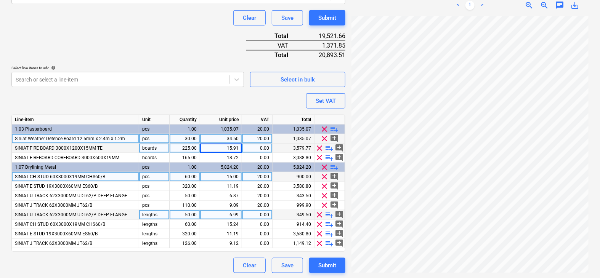
type input "15.912"
click at [238, 146] on div "15.91" at bounding box center [220, 149] width 35 height 10
type textarea "x"
click at [237, 149] on div "15.91" at bounding box center [220, 149] width 35 height 10
type input "15.919"
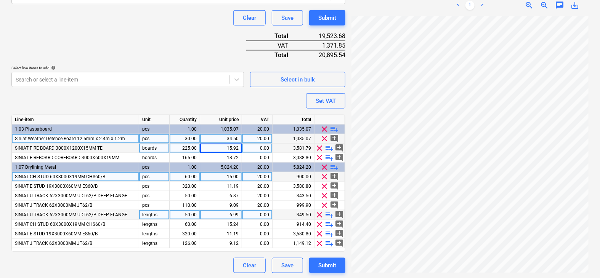
click at [236, 147] on div "15.92" at bounding box center [220, 149] width 35 height 10
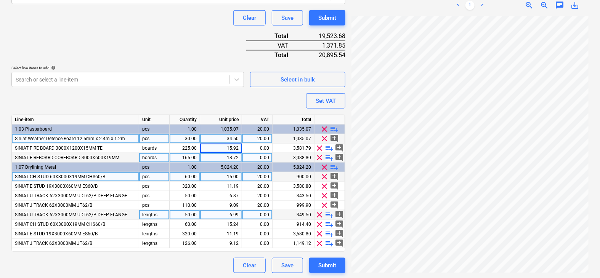
type textarea "x"
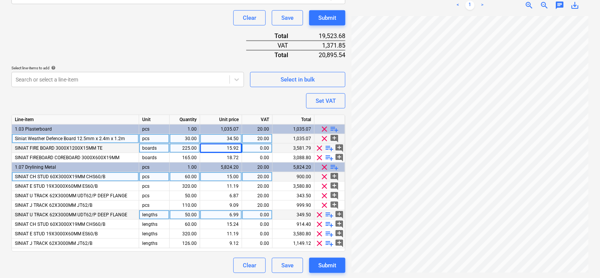
click at [235, 149] on div "15.92" at bounding box center [220, 149] width 35 height 10
click at [235, 149] on input "15.919" at bounding box center [221, 148] width 42 height 9
type input "15.91"
type textarea "x"
click at [196, 100] on div "Purchase order name help Order inquiry TML0022-PO-008 NDI Purchase order refere…" at bounding box center [178, 29] width 334 height 488
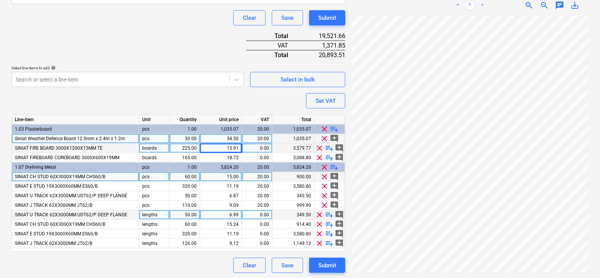
click at [193, 100] on div "Purchase order name help Order inquiry TML0022-PO-008 NDI Purchase order refere…" at bounding box center [178, 29] width 334 height 488
click at [157, 115] on div "Unit" at bounding box center [154, 120] width 30 height 10
click at [144, 94] on div "Purchase order name help Order inquiry TML0022-PO-008 NDI Purchase order refere…" at bounding box center [178, 29] width 334 height 488
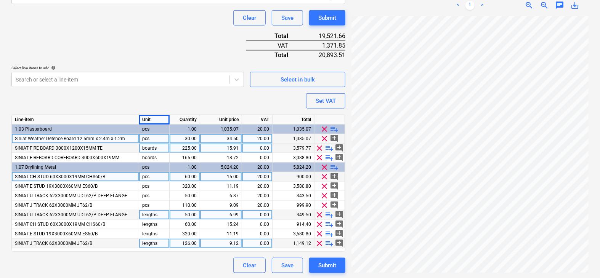
click at [187, 241] on div "126.00" at bounding box center [185, 244] width 24 height 10
click at [187, 241] on input "126" at bounding box center [185, 243] width 30 height 9
type input "110"
type textarea "x"
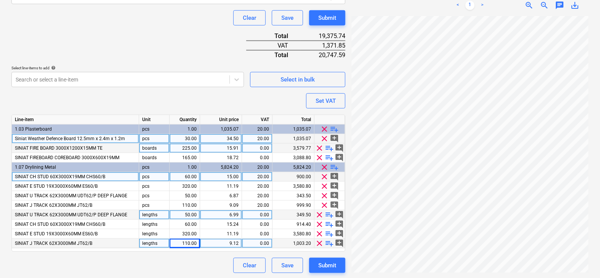
click at [214, 212] on div "6.99" at bounding box center [220, 215] width 35 height 10
type input "6.87"
type textarea "x"
type input "15.00"
type textarea "x"
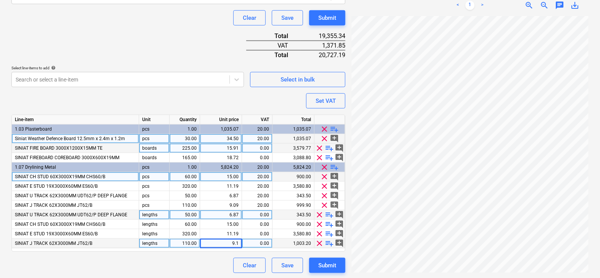
type input "9.12"
type textarea "x"
type input "9.09"
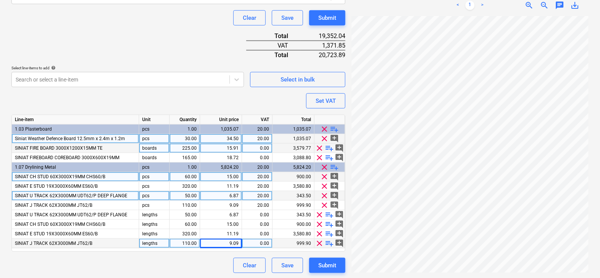
type textarea "x"
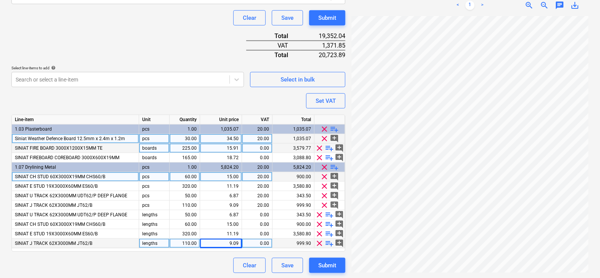
click at [227, 145] on div "15.91" at bounding box center [220, 149] width 35 height 10
type input "15.91008"
type textarea "x"
click at [240, 148] on div "15.91" at bounding box center [221, 149] width 42 height 10
click at [239, 148] on input "15.9101" at bounding box center [221, 148] width 42 height 9
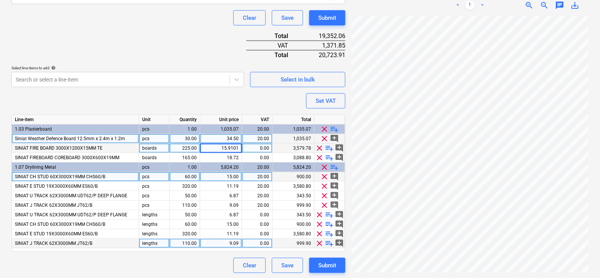
type input "15.91012"
type textarea "x"
click at [234, 147] on div "15.91" at bounding box center [220, 149] width 35 height 10
type input "15.912"
type textarea "x"
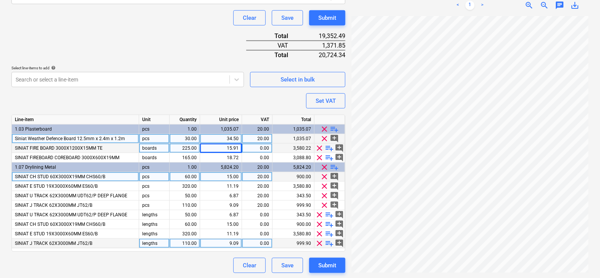
click at [256, 147] on div "0.00" at bounding box center [257, 149] width 24 height 10
click at [233, 147] on div "15.91" at bounding box center [220, 149] width 35 height 10
click at [184, 149] on div "225.00" at bounding box center [185, 149] width 24 height 10
click at [196, 146] on input "225.001" at bounding box center [185, 148] width 30 height 9
type input "225"
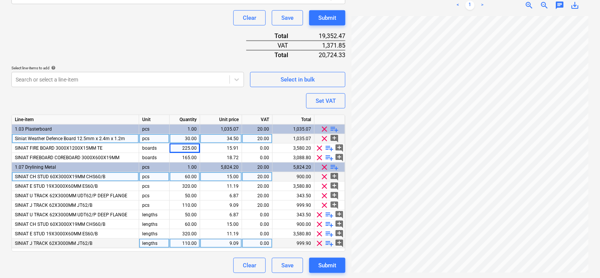
click at [195, 100] on div "Purchase order name help Order inquiry TML0022-PO-008 NDI Purchase order refere…" at bounding box center [178, 29] width 334 height 488
click at [323, 175] on span "clear" at bounding box center [324, 176] width 9 height 9
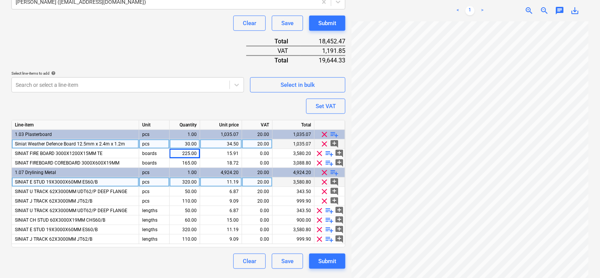
scroll to position [271, 0]
click at [322, 184] on span "clear" at bounding box center [324, 182] width 9 height 9
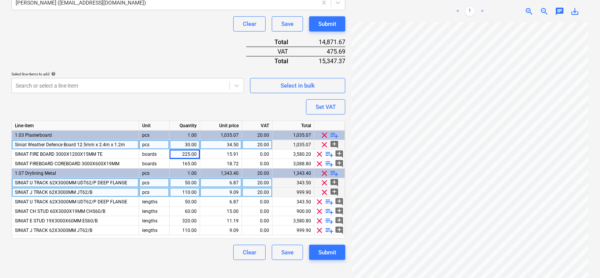
click at [322, 189] on span "clear" at bounding box center [324, 192] width 9 height 9
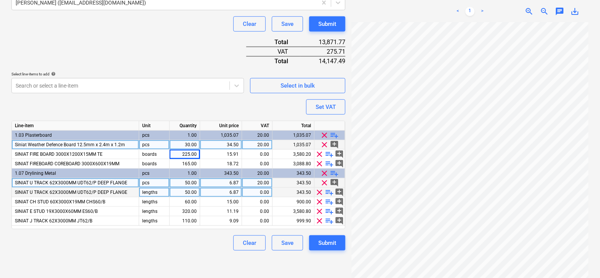
click at [322, 182] on span "clear" at bounding box center [324, 182] width 9 height 9
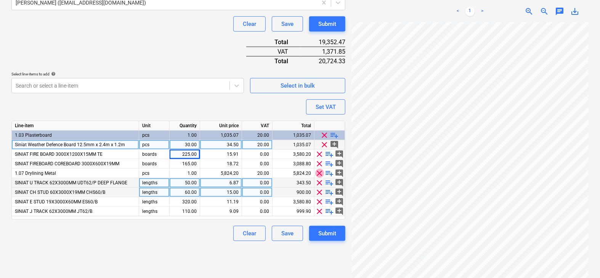
click at [315, 171] on span "clear" at bounding box center [319, 173] width 9 height 9
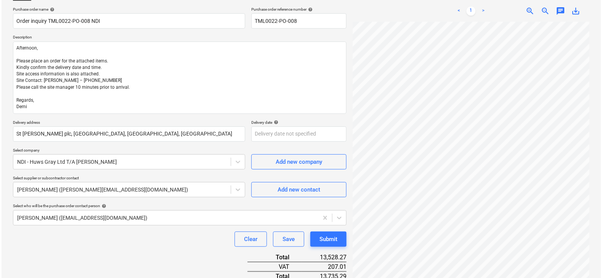
scroll to position [229, 0]
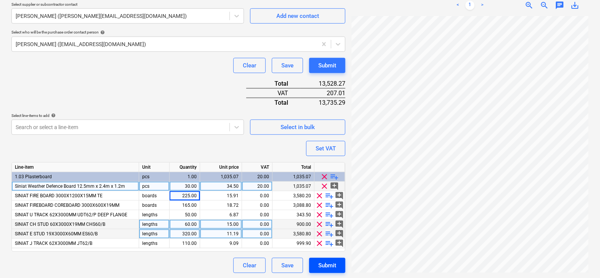
click at [323, 266] on div "Submit" at bounding box center [327, 266] width 18 height 10
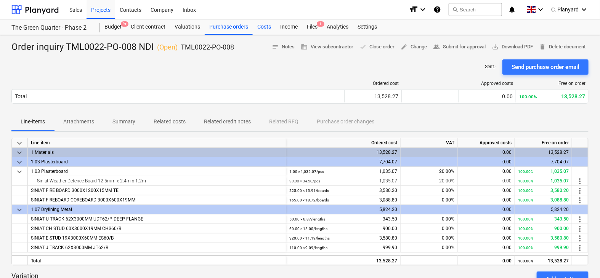
click at [263, 26] on div "Costs" at bounding box center [264, 26] width 23 height 15
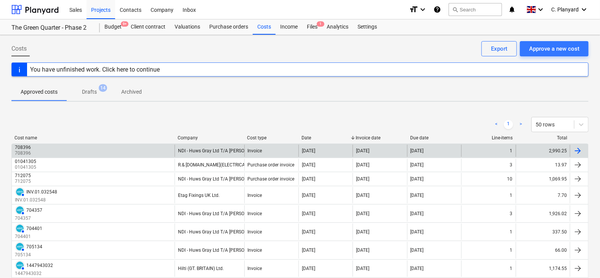
click at [157, 148] on div "708396 708396" at bounding box center [93, 151] width 163 height 12
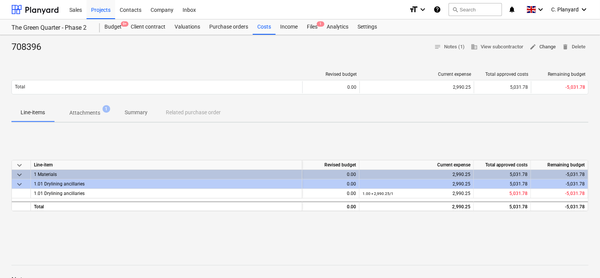
click at [540, 46] on span "edit Change" at bounding box center [542, 47] width 26 height 9
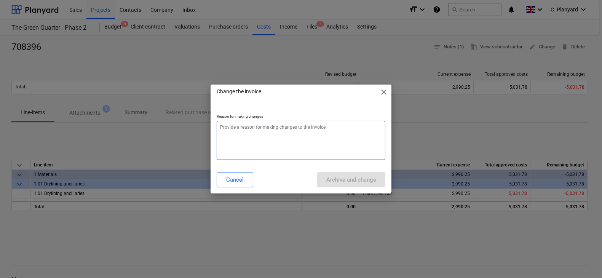
click at [290, 143] on textarea at bounding box center [301, 140] width 168 height 39
type textarea "x"
type textarea "Ti"
type textarea "x"
type textarea "Tie"
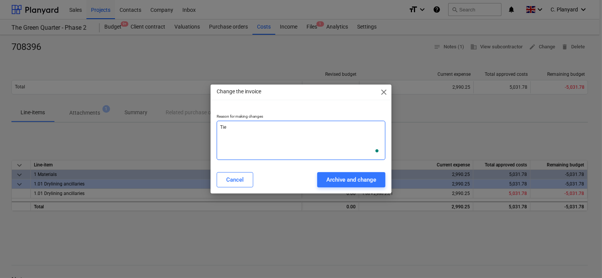
type textarea "x"
type textarea "Tie"
type textarea "x"
type textarea "Tie t"
type textarea "x"
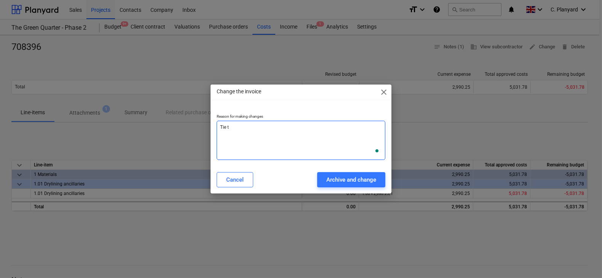
type textarea "Tie to"
type textarea "x"
type textarea "Tie to"
type textarea "x"
type textarea "Tie to P"
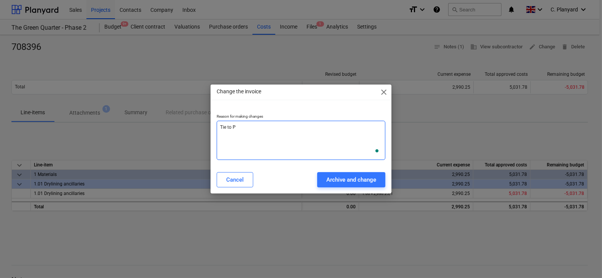
type textarea "x"
type textarea "Tie to PO"
type textarea "x"
type textarea "Tie to PO"
type textarea "x"
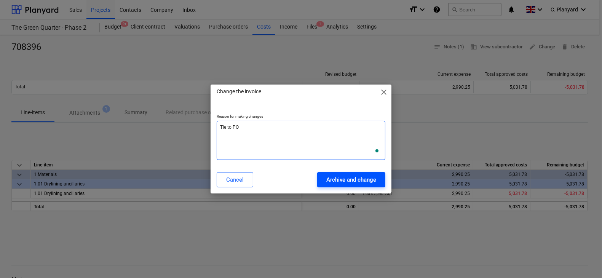
type textarea "Tie to PO"
click at [320, 176] on button "Archive and change" at bounding box center [351, 179] width 68 height 15
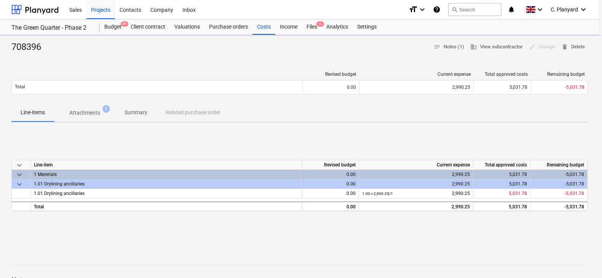
type textarea "x"
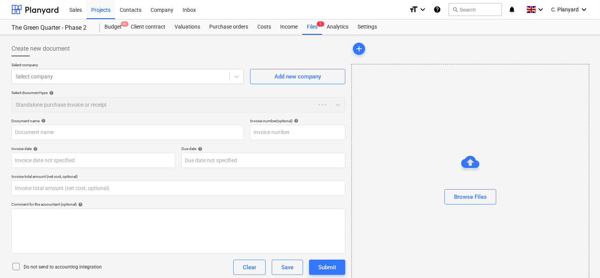
type input "0.00"
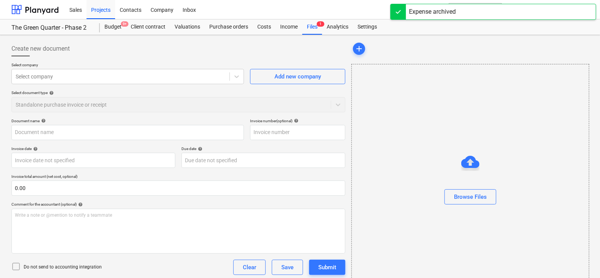
type input "708396"
type input "[DATE]"
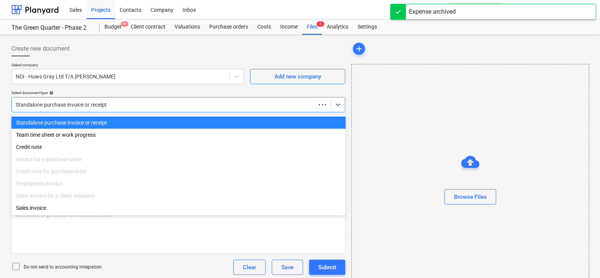
click at [121, 103] on div at bounding box center [164, 105] width 296 height 8
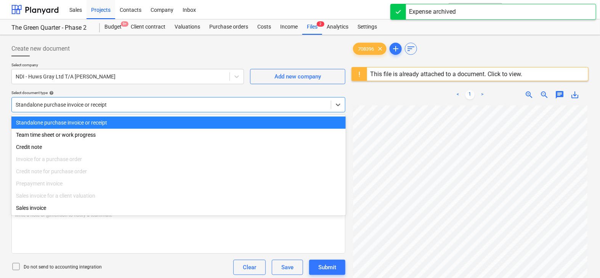
click at [91, 97] on div "Standalone purchase invoice or receipt" at bounding box center [178, 104] width 334 height 15
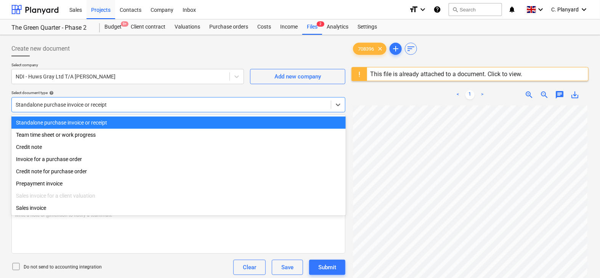
click at [115, 101] on div at bounding box center [171, 105] width 311 height 8
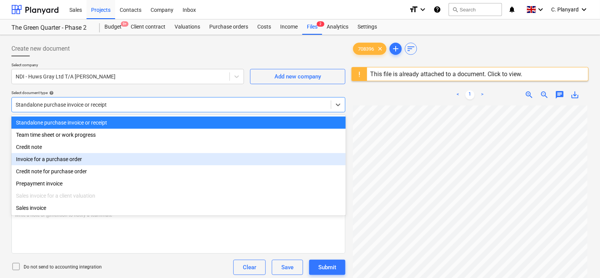
click at [81, 157] on div "Invoice for a purchase order" at bounding box center [178, 159] width 334 height 12
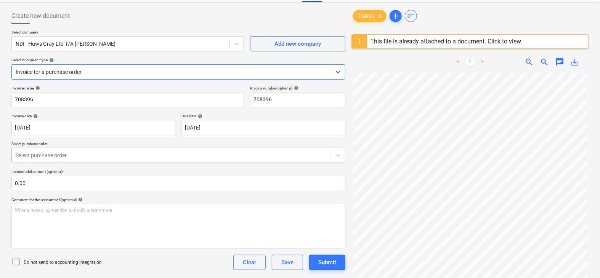
scroll to position [40, 0]
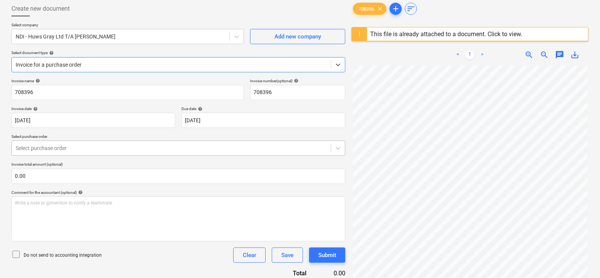
click at [90, 144] on div at bounding box center [171, 148] width 311 height 8
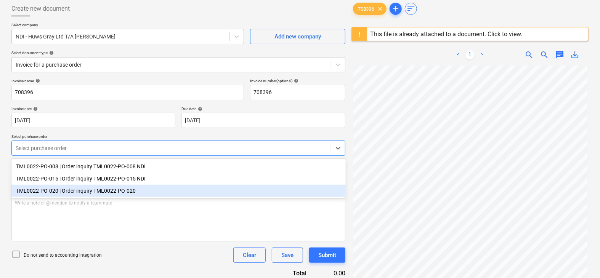
click at [93, 189] on div "TML0022-PO-020 | Order inquiry TML0022-PO-020" at bounding box center [178, 191] width 334 height 12
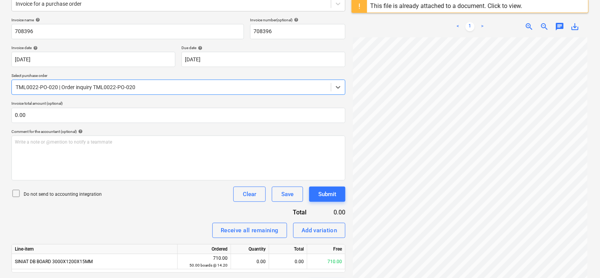
scroll to position [100, 0]
click at [146, 91] on div "TML0022-PO-020 | Order inquiry TML0022-PO-020" at bounding box center [171, 88] width 319 height 11
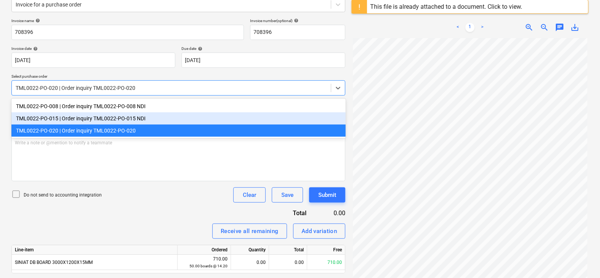
click at [135, 117] on div "TML0022-PO-015 | Order inquiry TML0022-PO-015 NDI" at bounding box center [178, 118] width 334 height 12
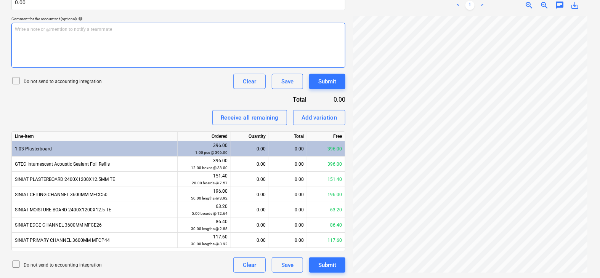
scroll to position [149, 0]
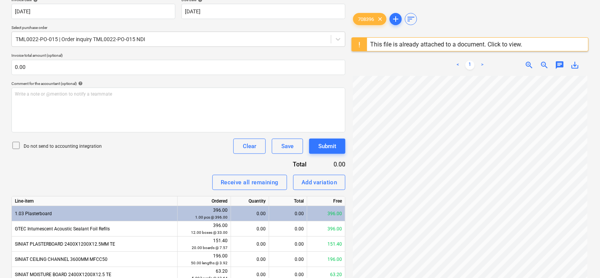
click at [156, 50] on div "Invoice name help 708396 Invoice number (optional) help 708396 Invoice date hel…" at bounding box center [178, 154] width 334 height 368
click at [156, 41] on div at bounding box center [171, 39] width 311 height 8
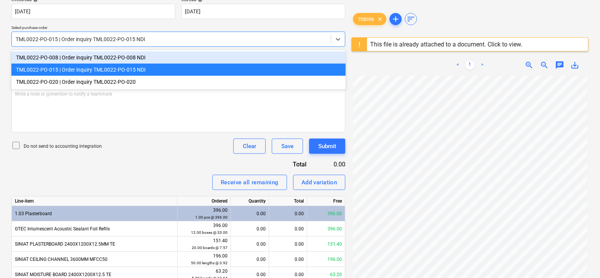
click at [146, 55] on div "TML0022-PO-008 | Order inquiry TML0022-PO-008 NDI" at bounding box center [178, 57] width 334 height 12
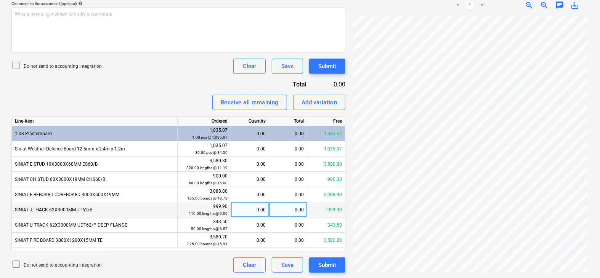
scroll to position [229, 0]
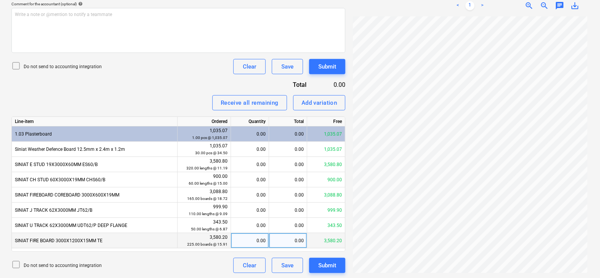
click at [254, 237] on div "0.00" at bounding box center [250, 240] width 32 height 15
type input "135"
click at [168, 97] on div "Receive all remaining Add variation" at bounding box center [178, 102] width 334 height 15
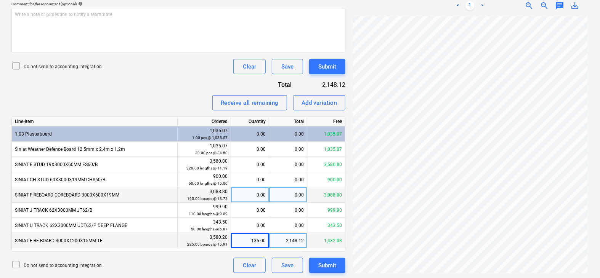
click at [238, 192] on div "0.00" at bounding box center [250, 194] width 32 height 15
type input "45"
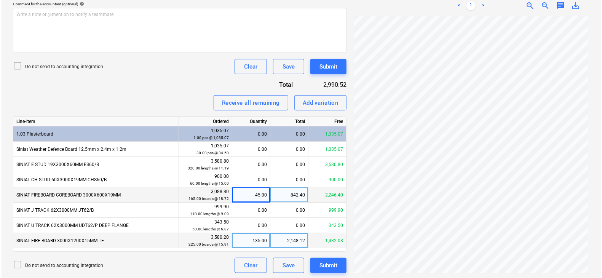
scroll to position [77, 0]
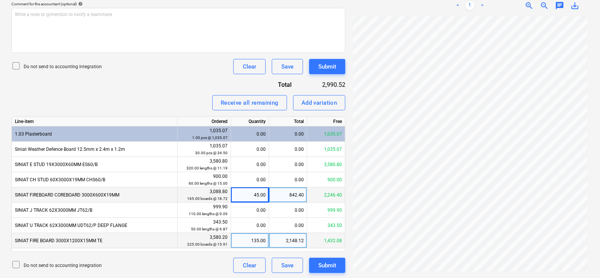
click at [13, 65] on icon at bounding box center [15, 65] width 9 height 9
click at [326, 65] on div "Submit" at bounding box center [327, 67] width 18 height 10
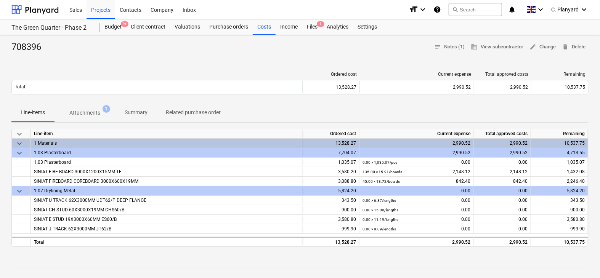
click at [18, 141] on span "keyboard_arrow_down" at bounding box center [19, 143] width 9 height 9
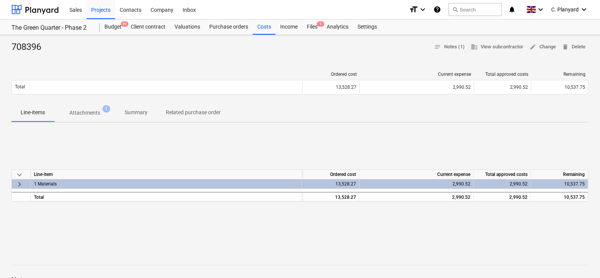
click at [23, 180] on span "keyboard_arrow_right" at bounding box center [19, 184] width 9 height 9
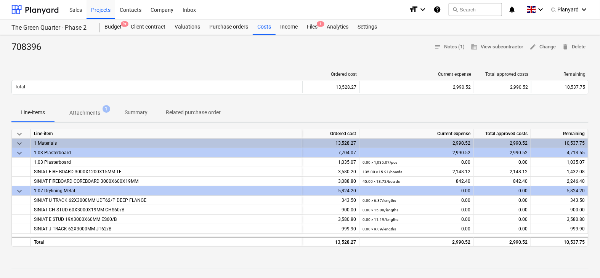
click at [19, 140] on span "keyboard_arrow_down" at bounding box center [19, 143] width 9 height 9
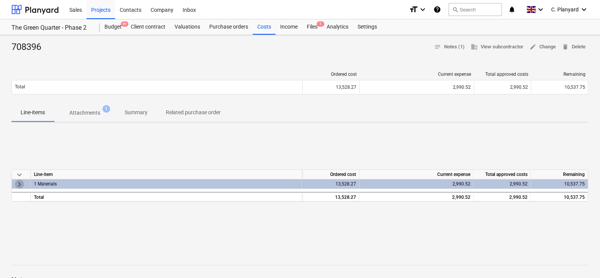
click at [19, 180] on span "keyboard_arrow_right" at bounding box center [19, 184] width 9 height 9
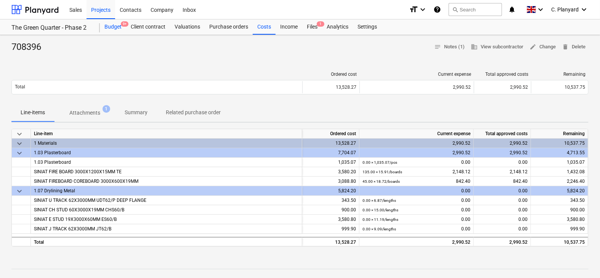
click at [117, 23] on div "Budget 9+" at bounding box center [113, 26] width 26 height 15
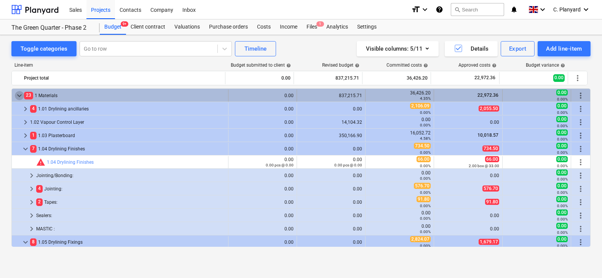
click at [21, 92] on span "keyboard_arrow_down" at bounding box center [19, 95] width 9 height 9
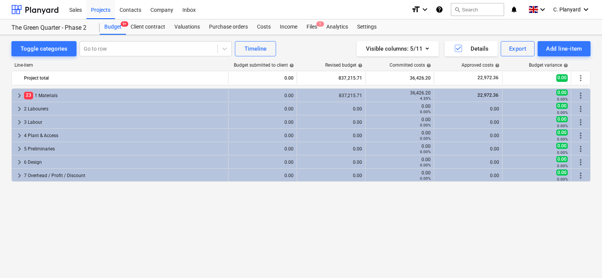
click at [21, 92] on span "keyboard_arrow_right" at bounding box center [19, 95] width 9 height 9
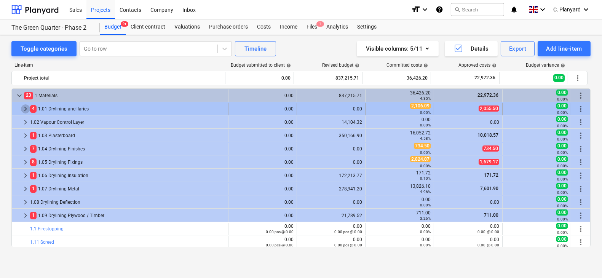
click at [26, 105] on span "keyboard_arrow_right" at bounding box center [25, 108] width 9 height 9
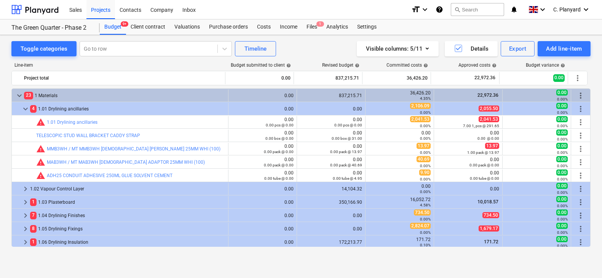
scroll to position [24, 0]
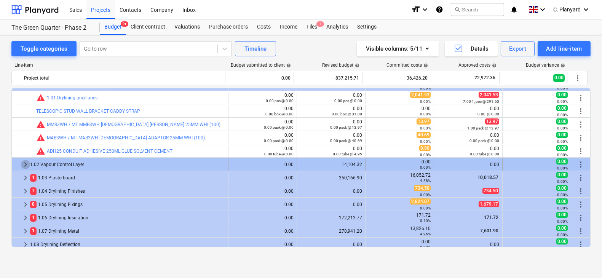
click at [26, 163] on span "keyboard_arrow_right" at bounding box center [25, 164] width 9 height 9
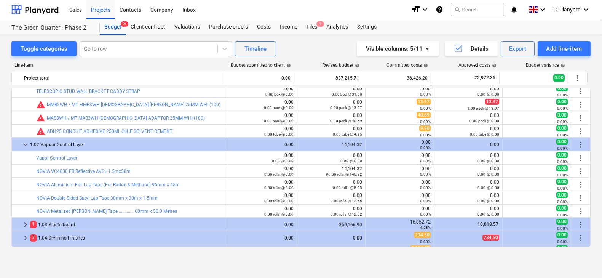
scroll to position [47, 0]
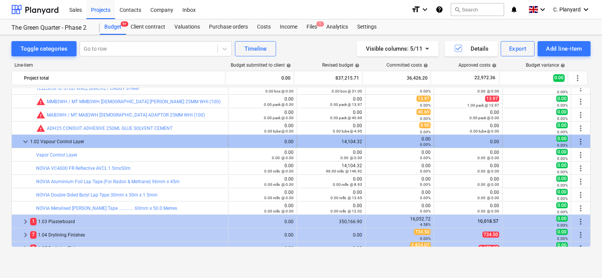
click at [19, 140] on div at bounding box center [18, 142] width 6 height 12
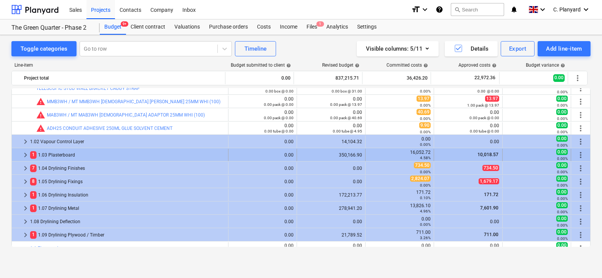
click at [24, 151] on span "keyboard_arrow_right" at bounding box center [25, 155] width 9 height 9
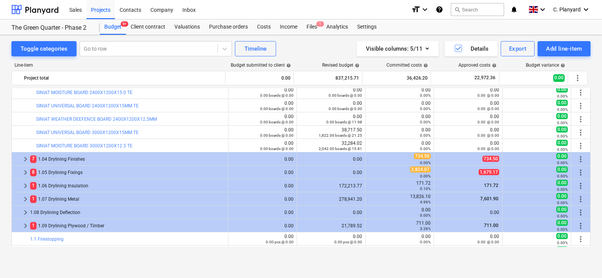
scroll to position [276, 0]
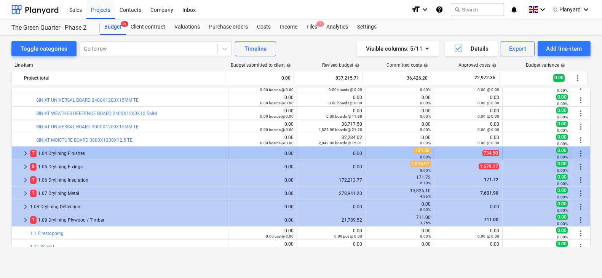
click at [26, 151] on span "keyboard_arrow_right" at bounding box center [25, 153] width 9 height 9
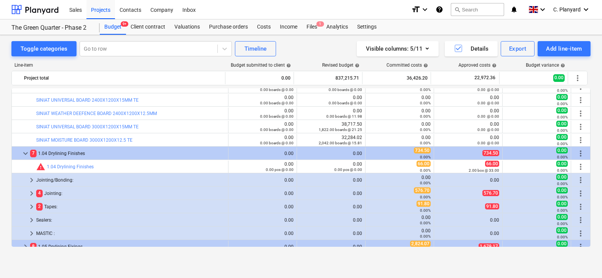
scroll to position [288, 0]
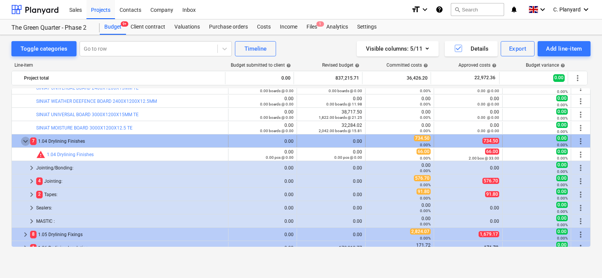
click at [24, 138] on span "keyboard_arrow_down" at bounding box center [25, 141] width 9 height 9
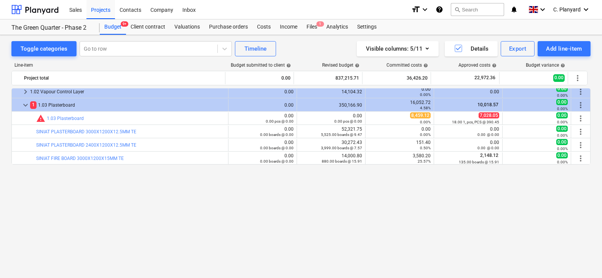
scroll to position [0, 0]
